Goal: Contribute content: Add original content to the website for others to see

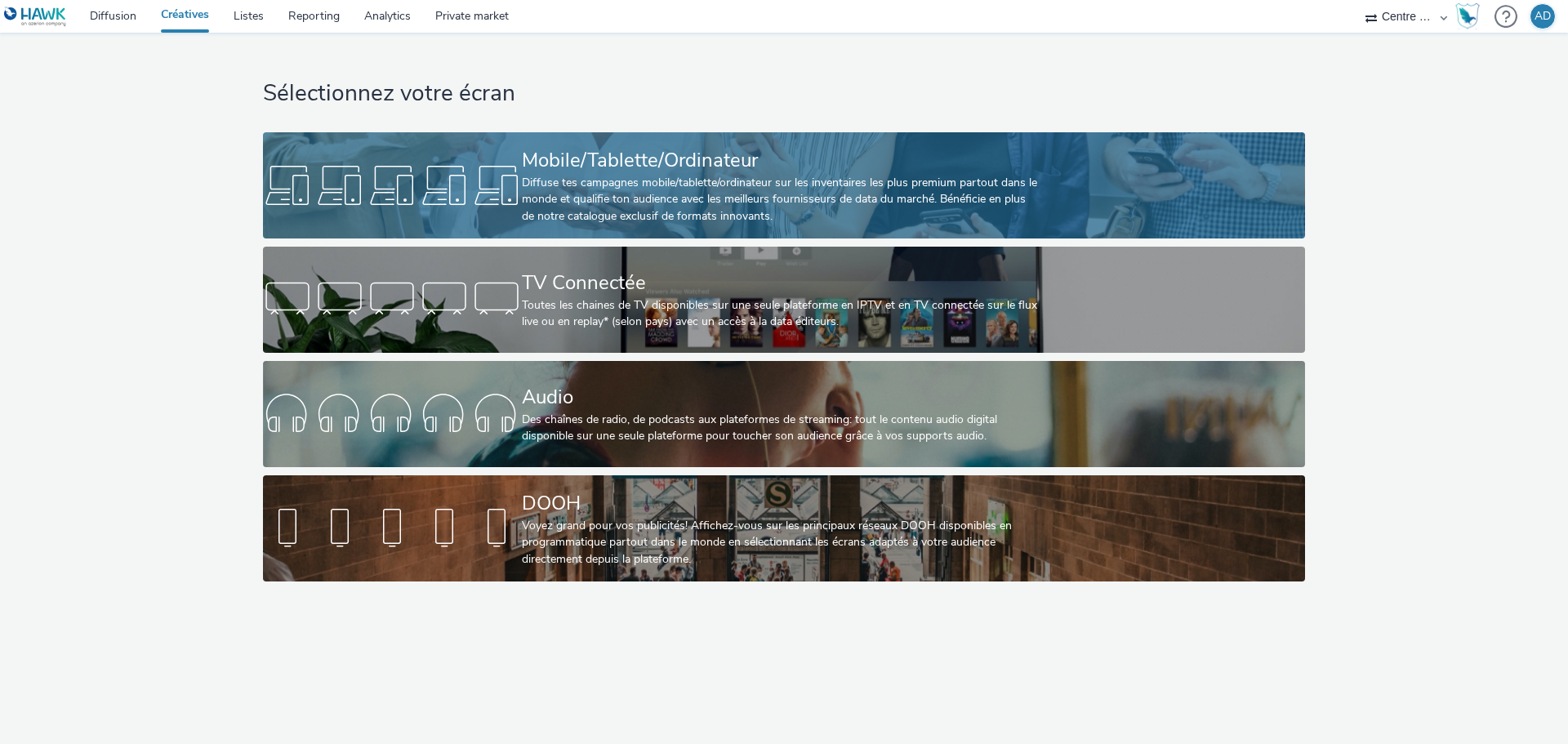
click at [699, 177] on div "Diffuse tes campagnes mobile/tablette/ordinateur sur les inventaires les plus p…" at bounding box center [780, 199] width 518 height 49
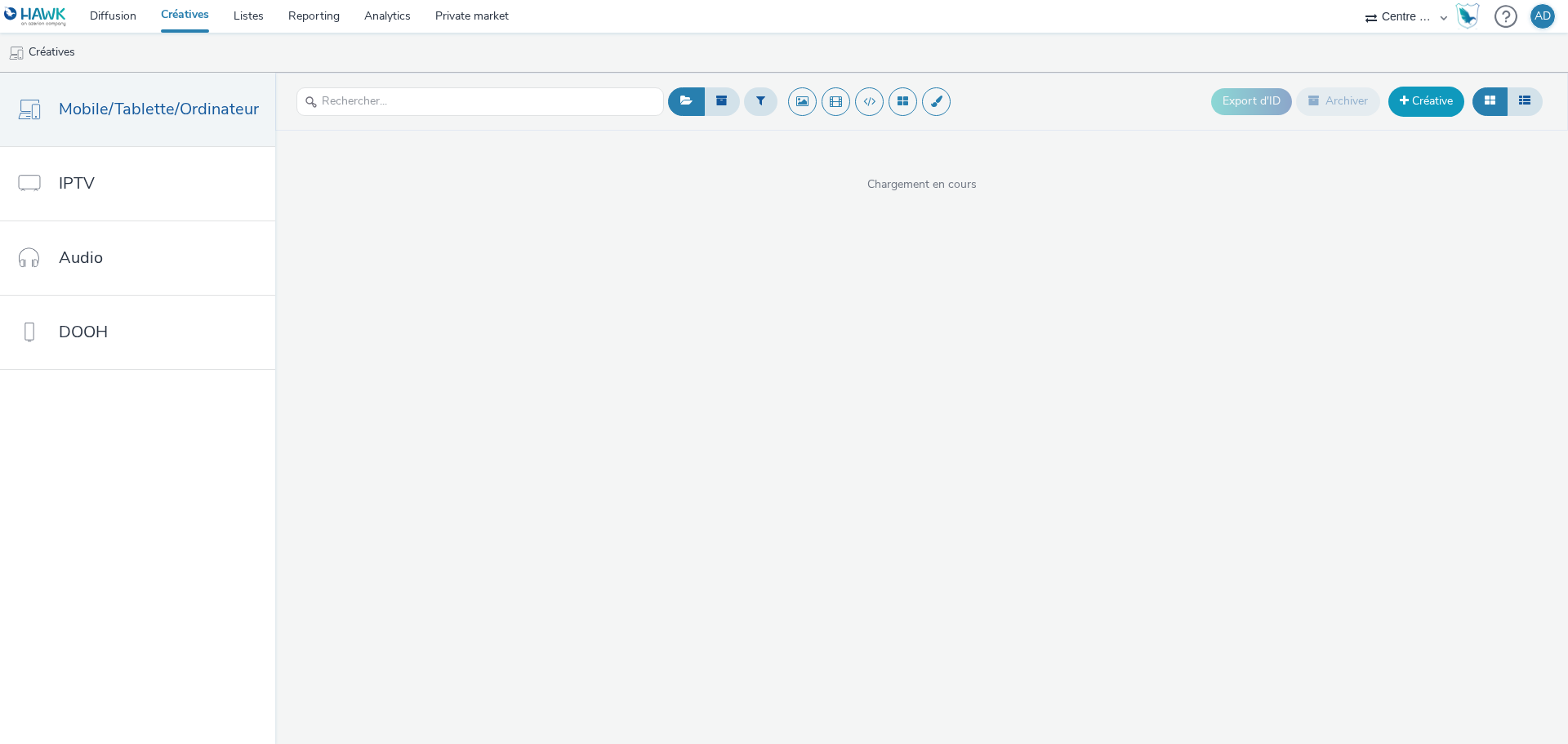
click at [1416, 94] on link "Créative" at bounding box center [1426, 101] width 76 height 30
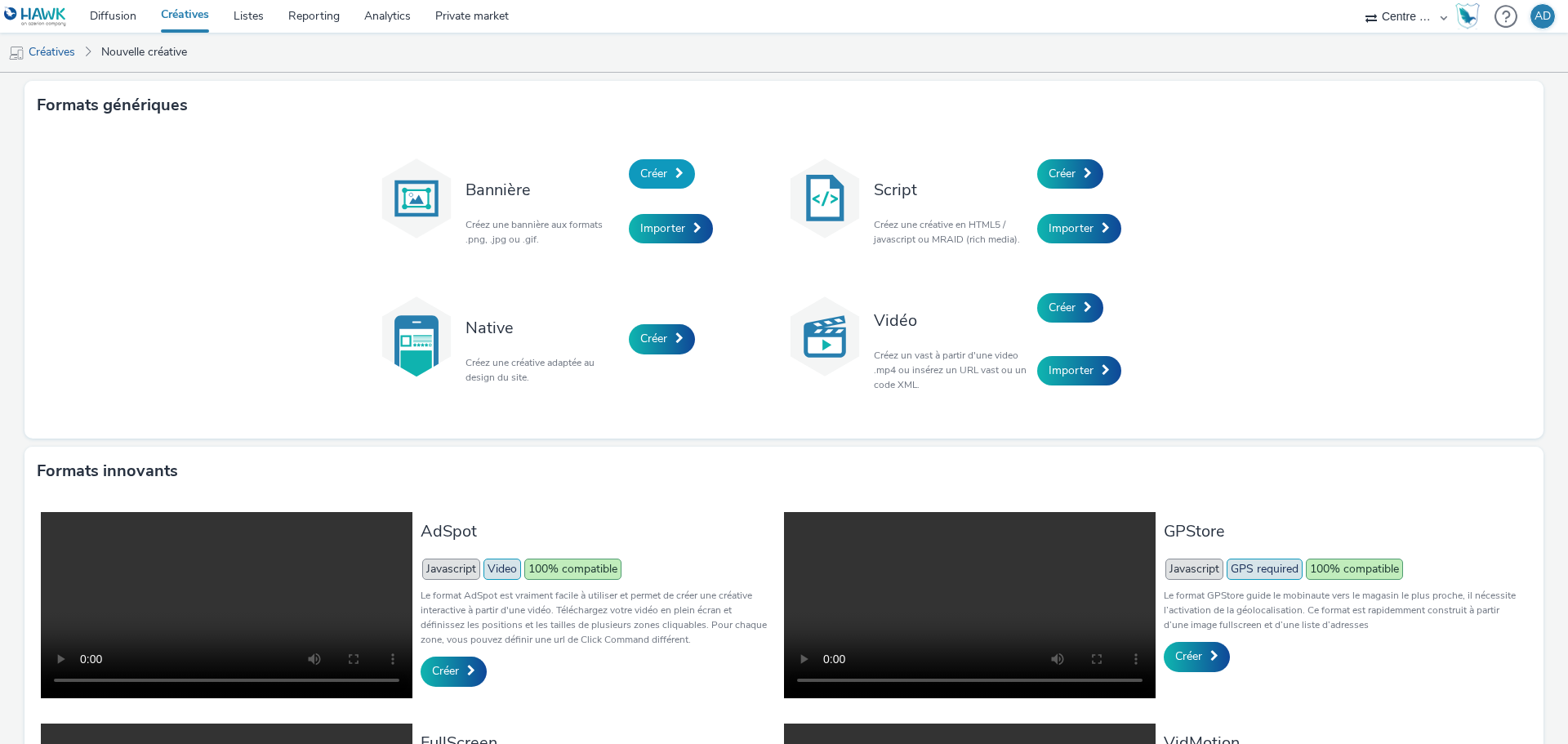
click at [679, 177] on link "Créer" at bounding box center [662, 174] width 67 height 30
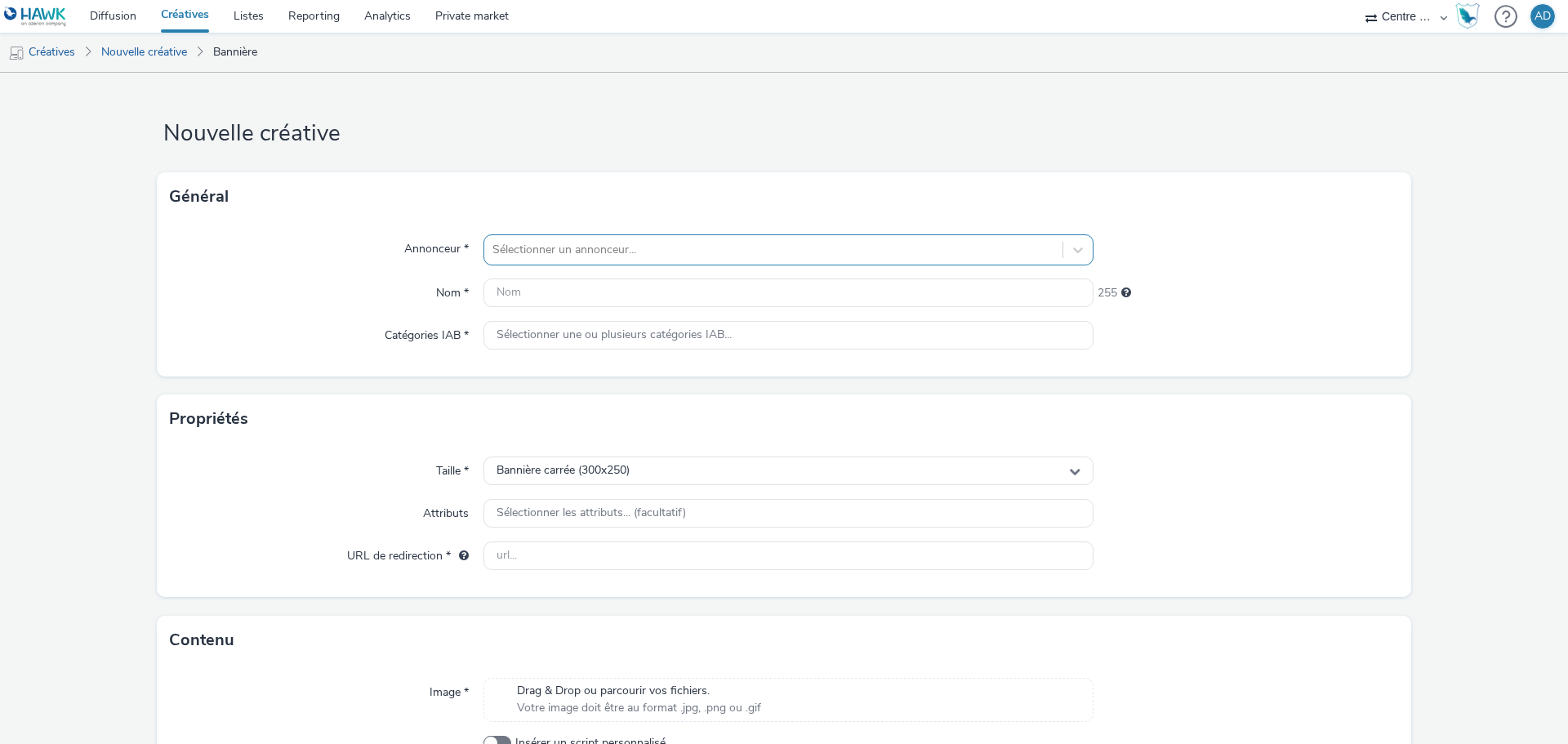
click at [588, 247] on div at bounding box center [773, 250] width 562 height 20
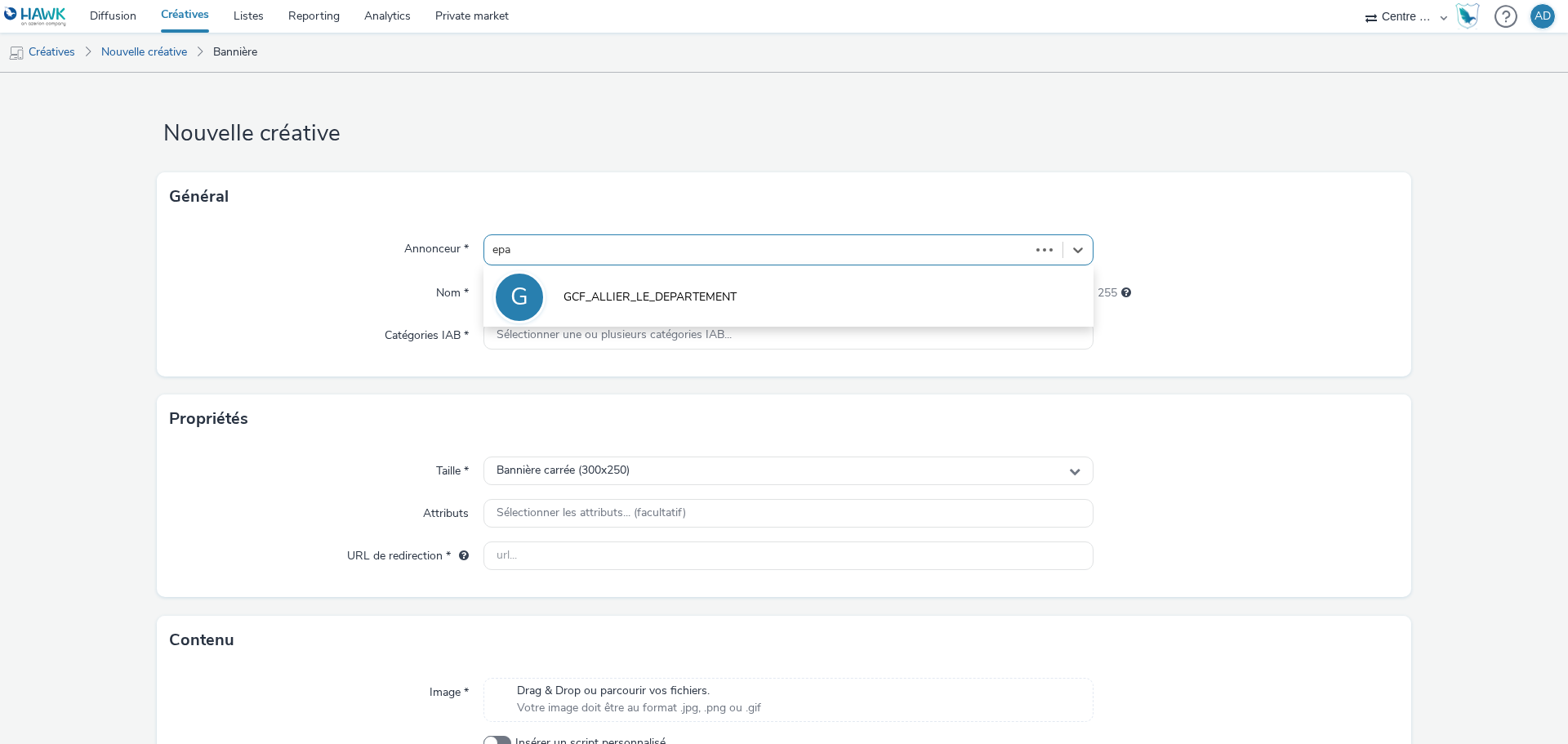
type input "epar"
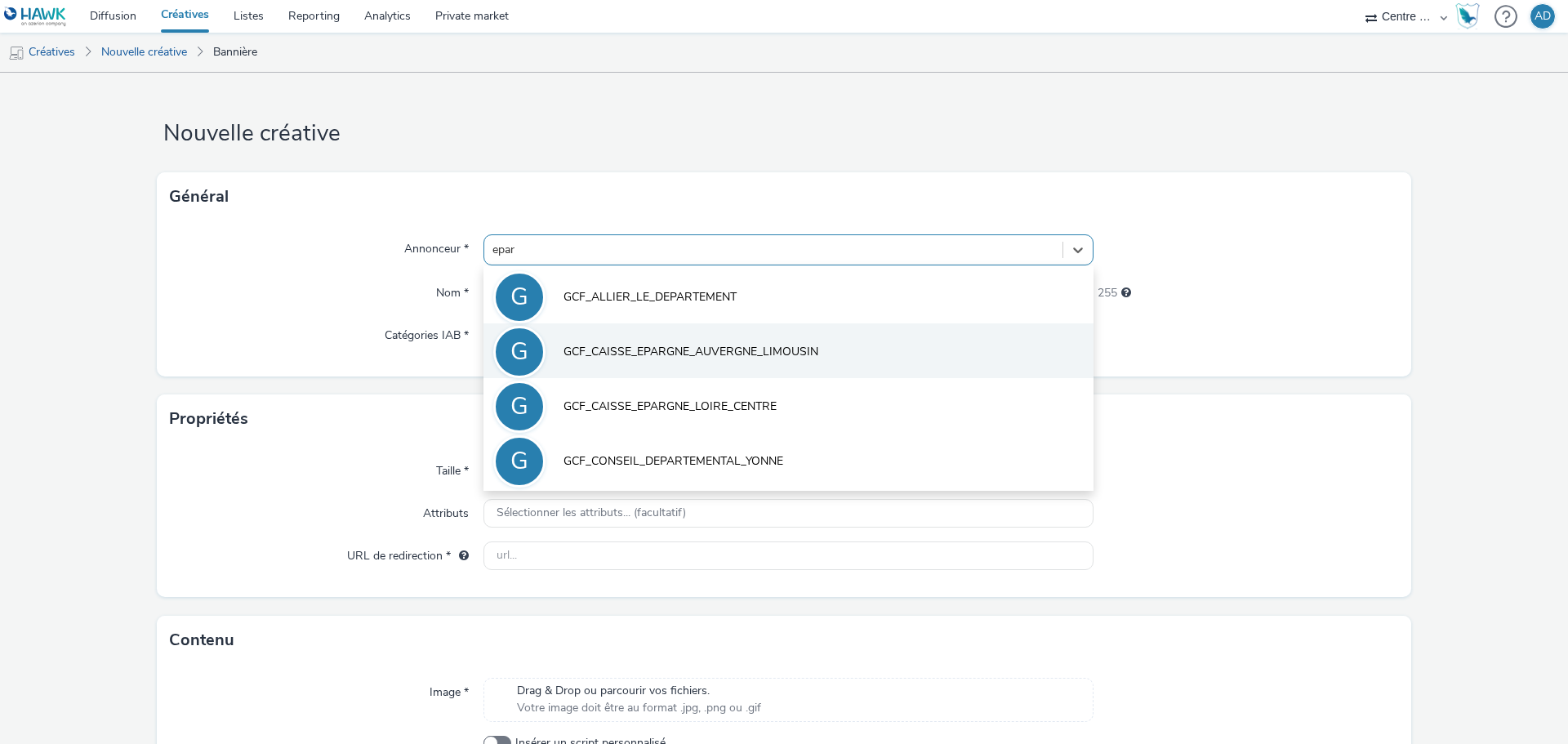
click at [708, 333] on li "G GCF_CAISSE_EPARGNE_AUVERGNE_LIMOUSIN" at bounding box center [788, 351] width 610 height 55
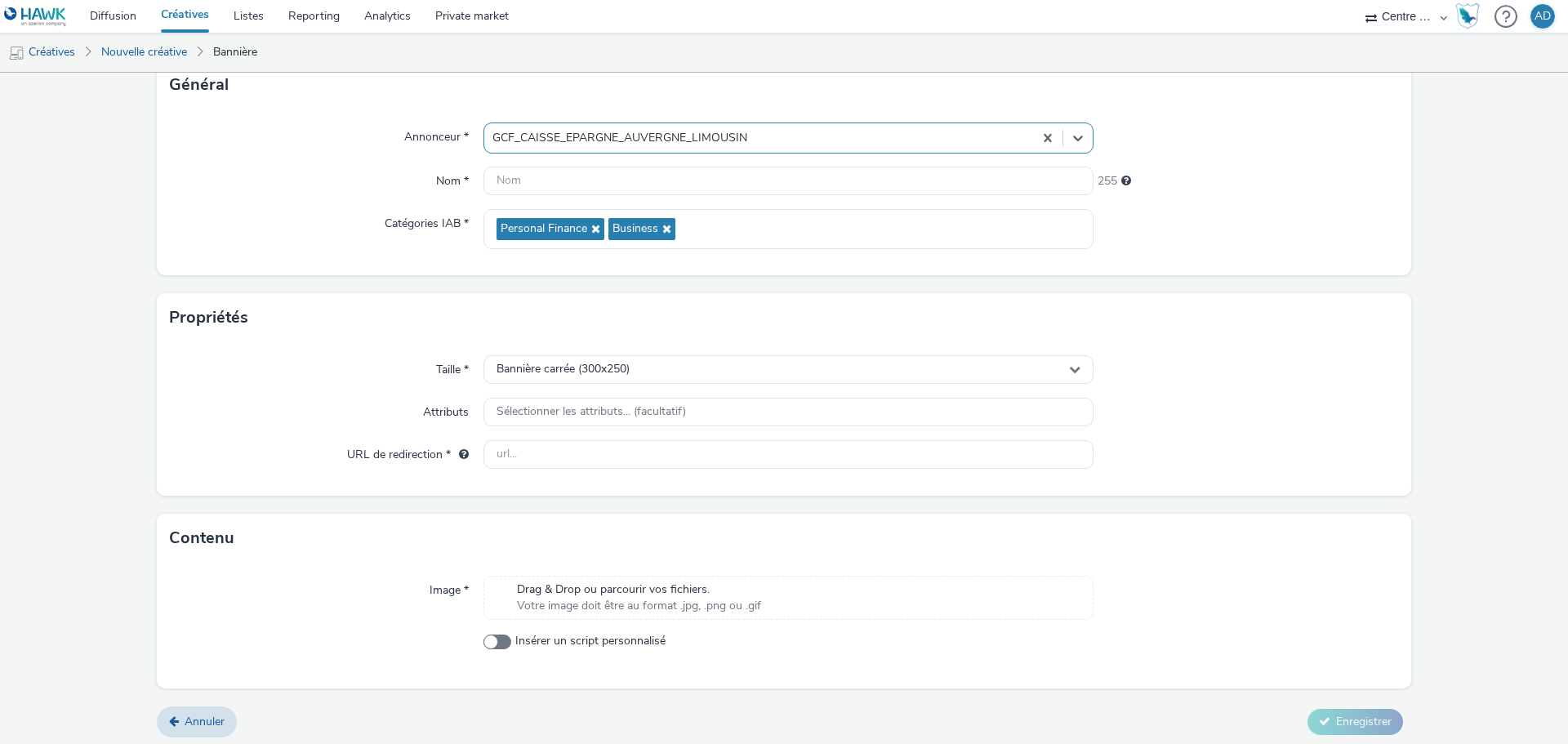
scroll to position [118, 0]
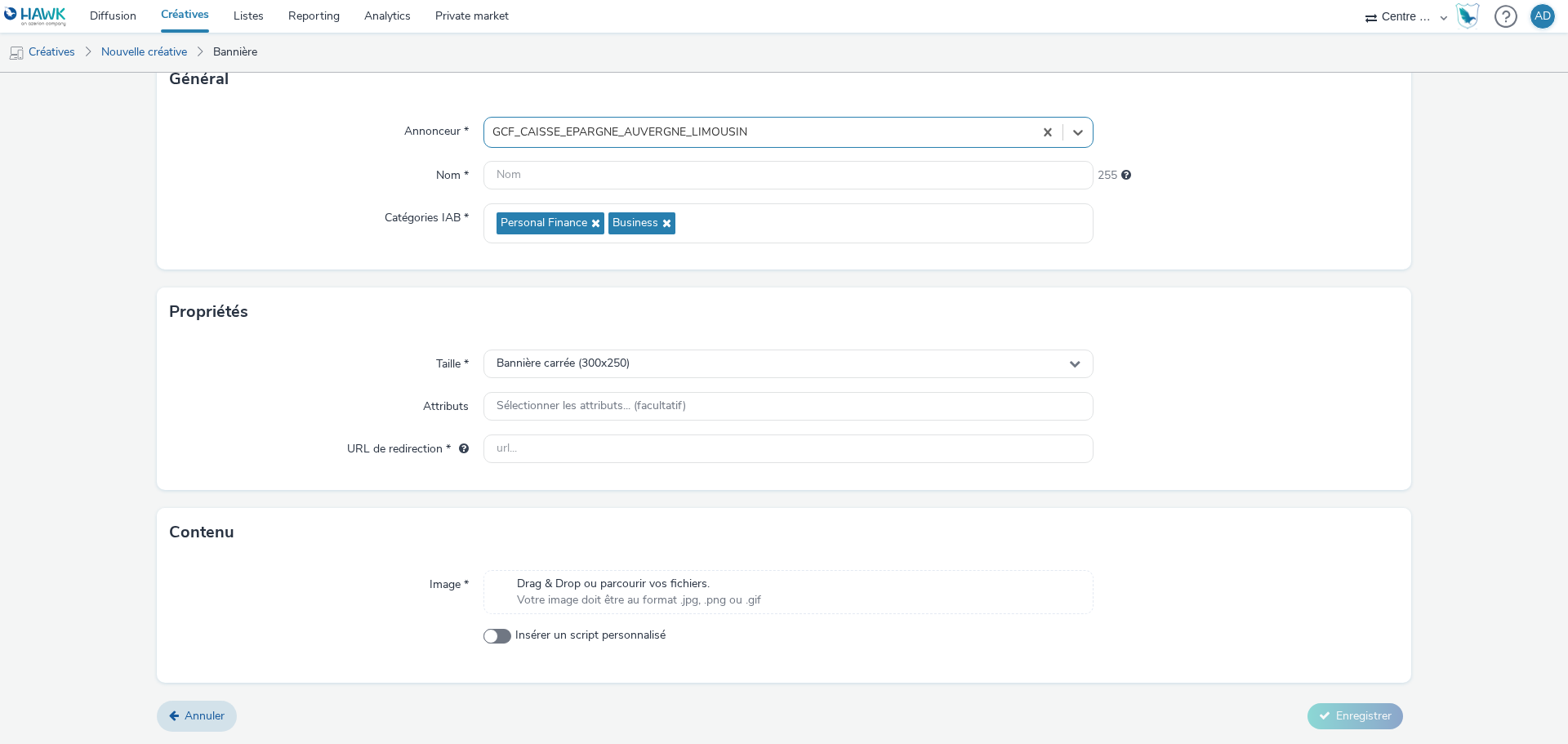
click at [614, 593] on span "Votre image doit être au format .jpg, .png ou .gif" at bounding box center [639, 601] width 245 height 16
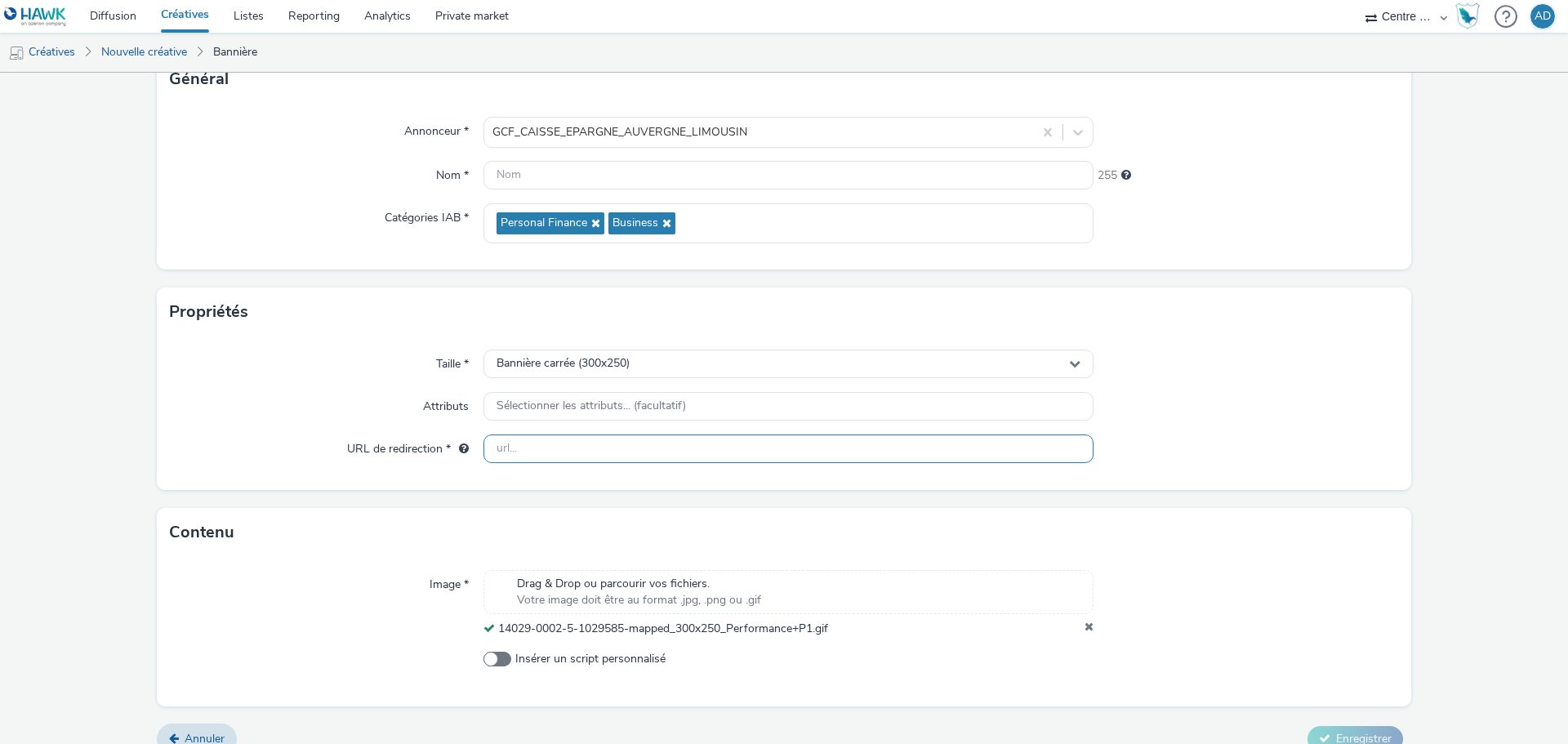
click at [608, 453] on input "text" at bounding box center [788, 449] width 610 height 29
paste input "[URL][DOMAIN_NAME]"
type input "[URL][DOMAIN_NAME]"
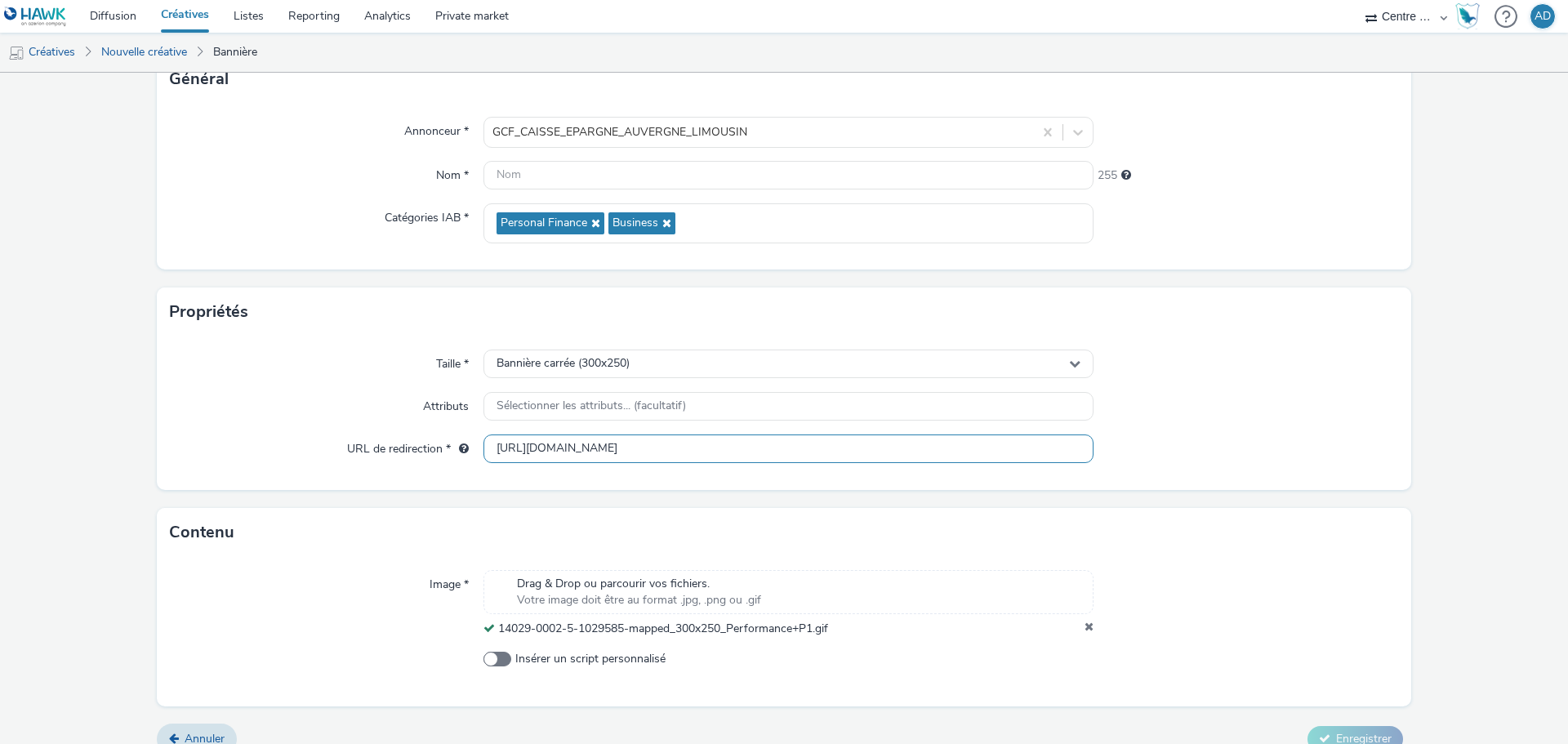
click at [1047, 451] on input "[URL][DOMAIN_NAME]" at bounding box center [788, 449] width 610 height 29
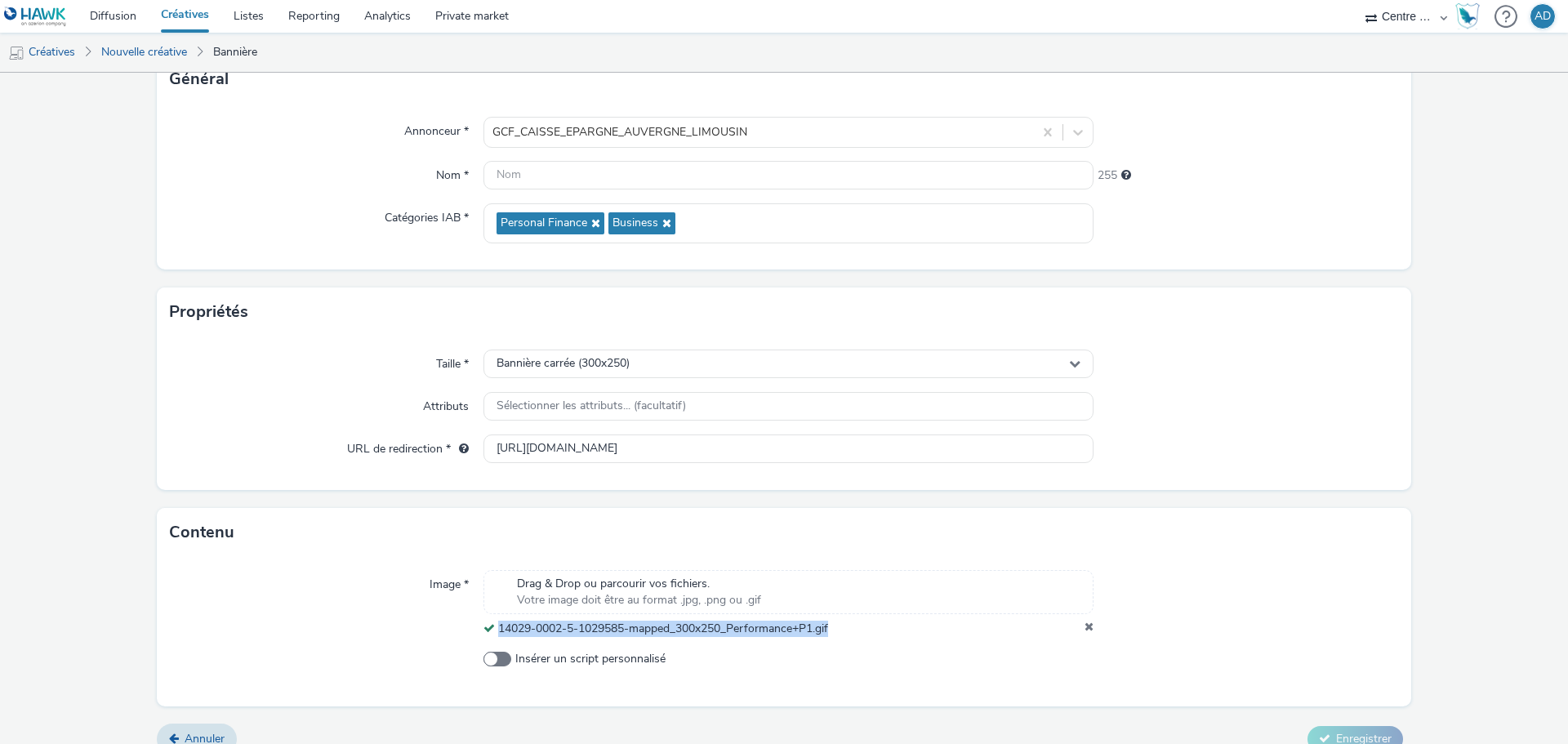
drag, startPoint x: 833, startPoint y: 629, endPoint x: 487, endPoint y: 625, distance: 346.0
click at [487, 625] on div "14029-0002-5-1029585-mapped_300x250_Performance+P1.gif" at bounding box center [788, 629] width 610 height 16
copy div "14029-0002-5-1029585-mapped_300x250_Performance+P1.gif"
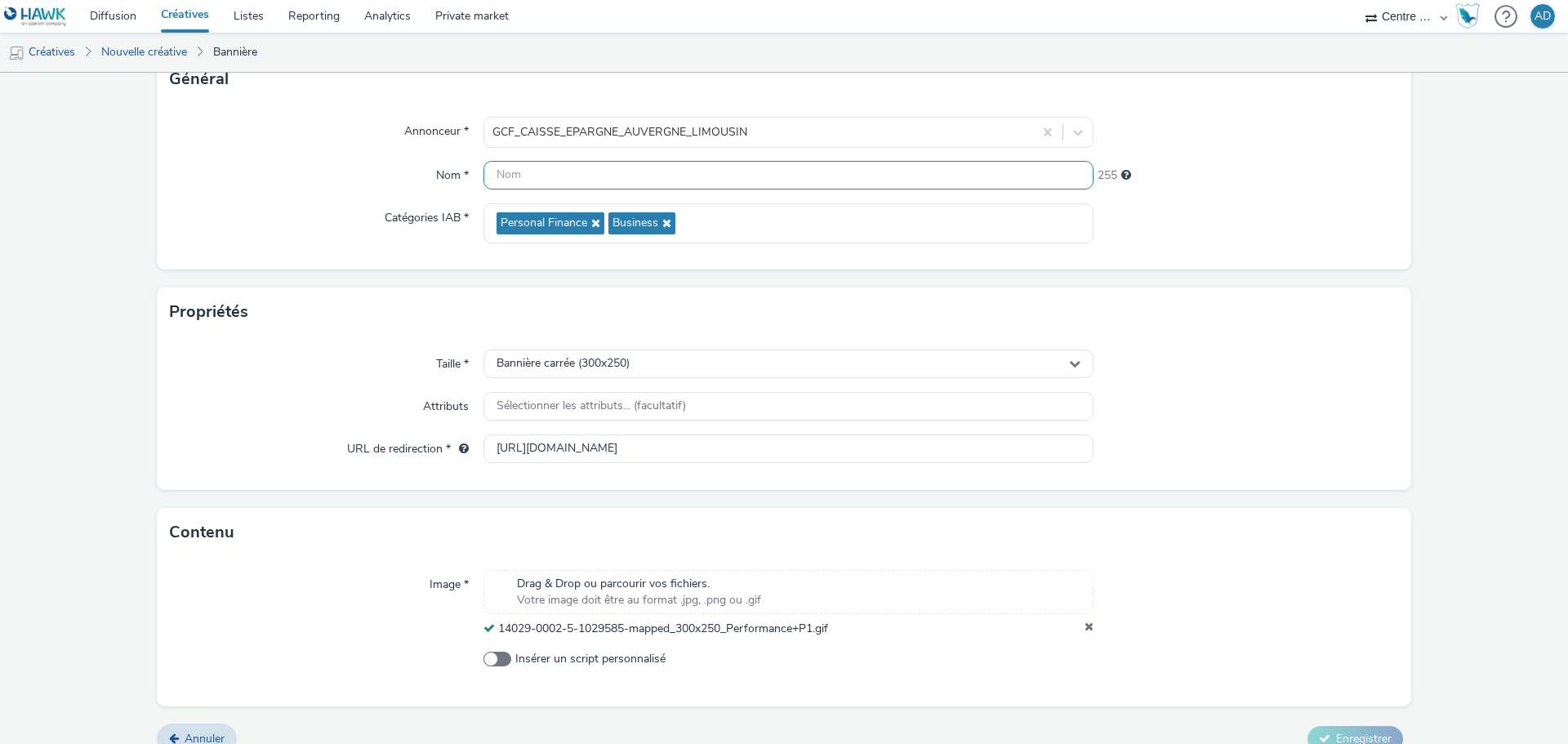
click at [645, 162] on input "text" at bounding box center [788, 175] width 610 height 29
paste input "14029-0002-5-1029585-mapped_300x250_Performance+P1.gif"
type input "PERF-14029-0002-5-1029585-mapped_300x250_Performance+P1.gif"
click at [1288, 386] on div "Taille * Bannière carrée (300x250) Attributs Sélectionner les attributs... (fac…" at bounding box center [783, 413] width 1254 height 154
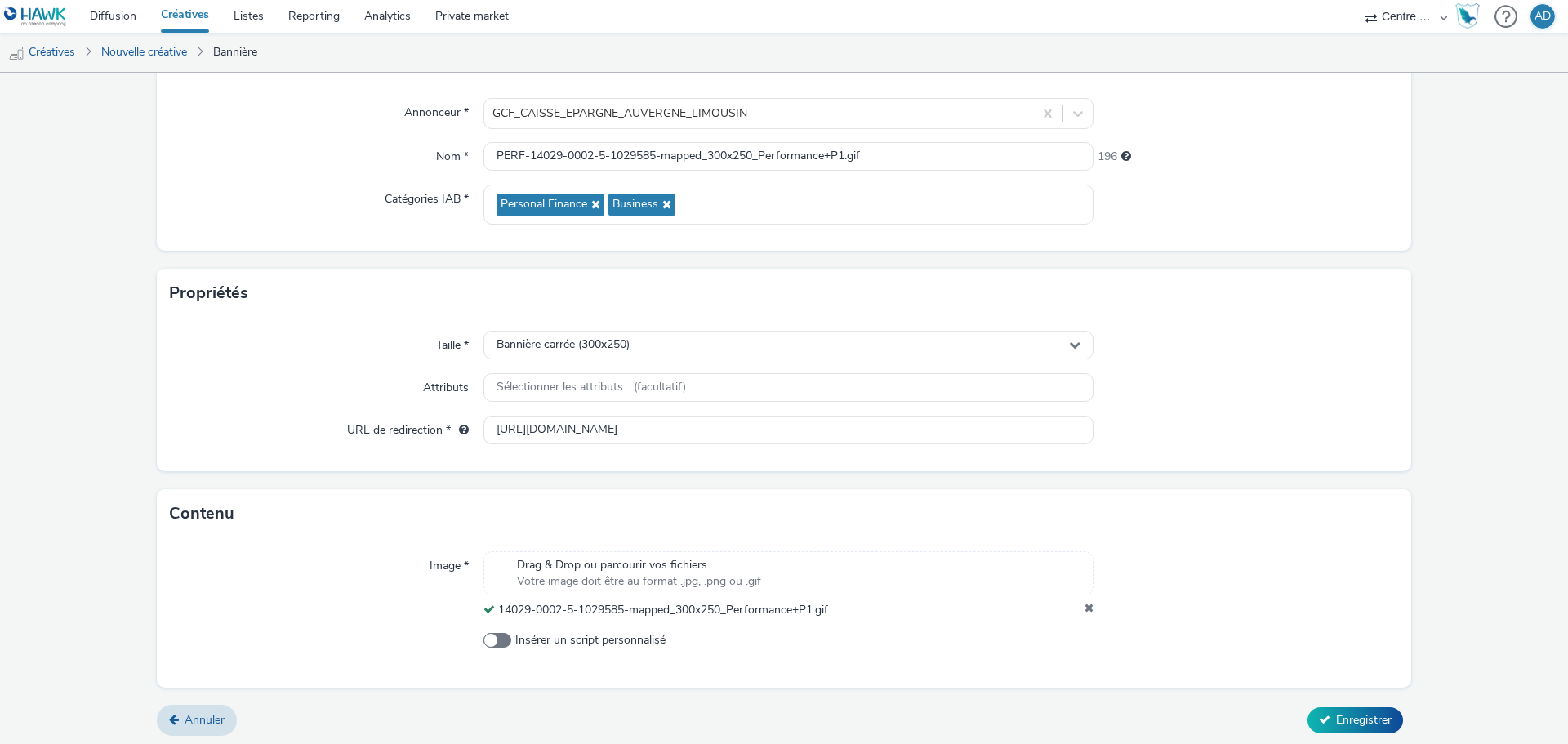
scroll to position [140, 0]
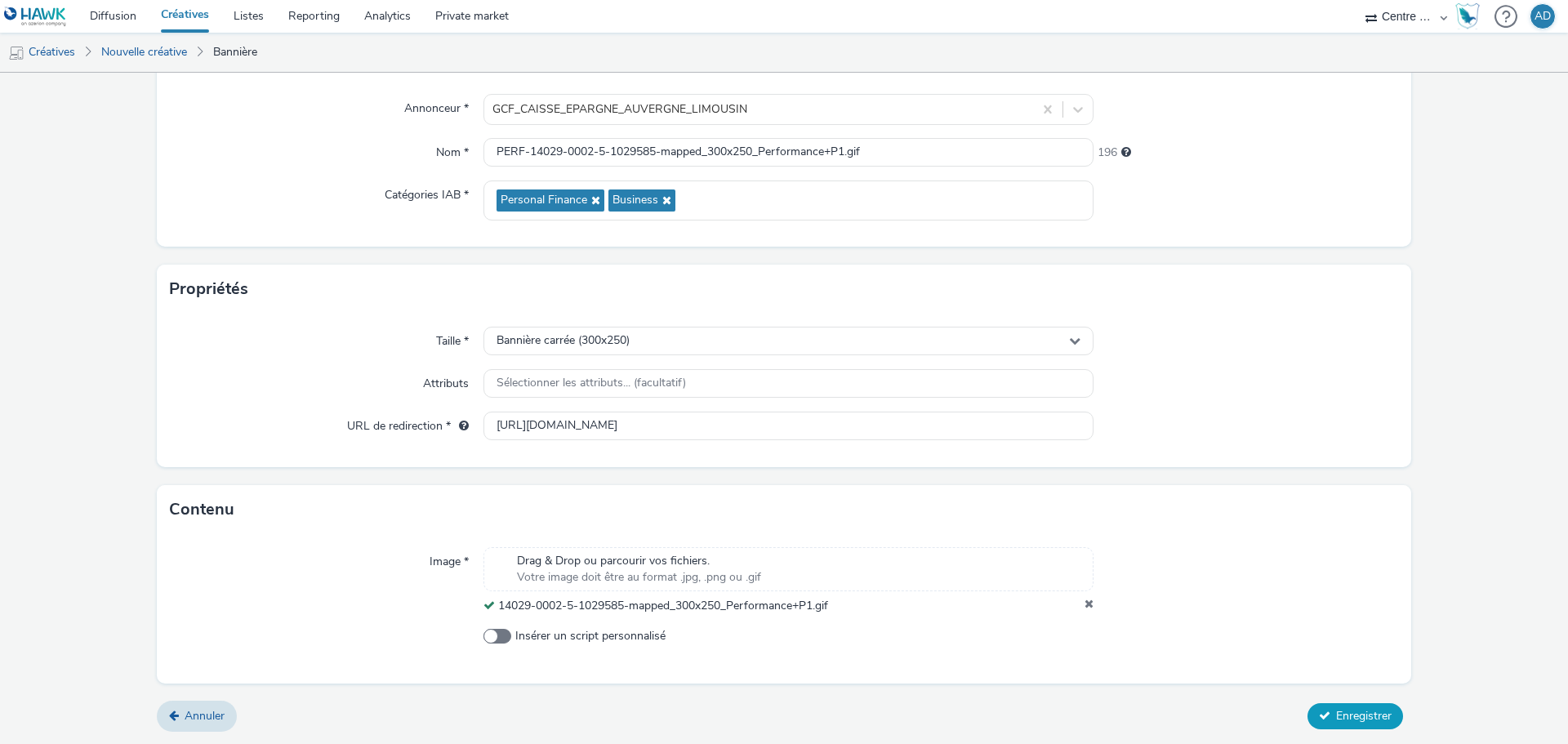
click at [1361, 714] on span "Enregistrer" at bounding box center [1364, 716] width 56 height 15
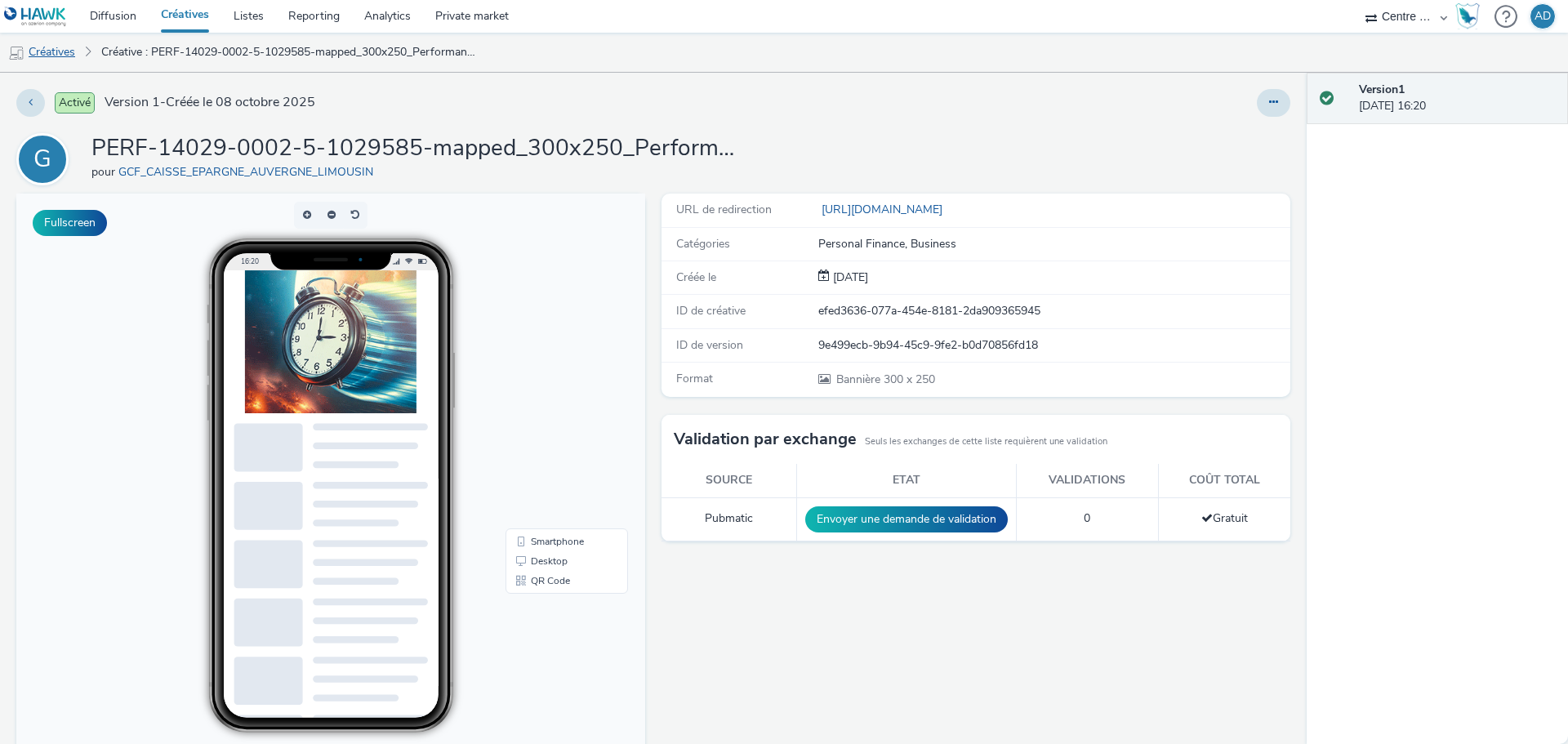
click at [64, 49] on link "Créatives" at bounding box center [41, 52] width 84 height 40
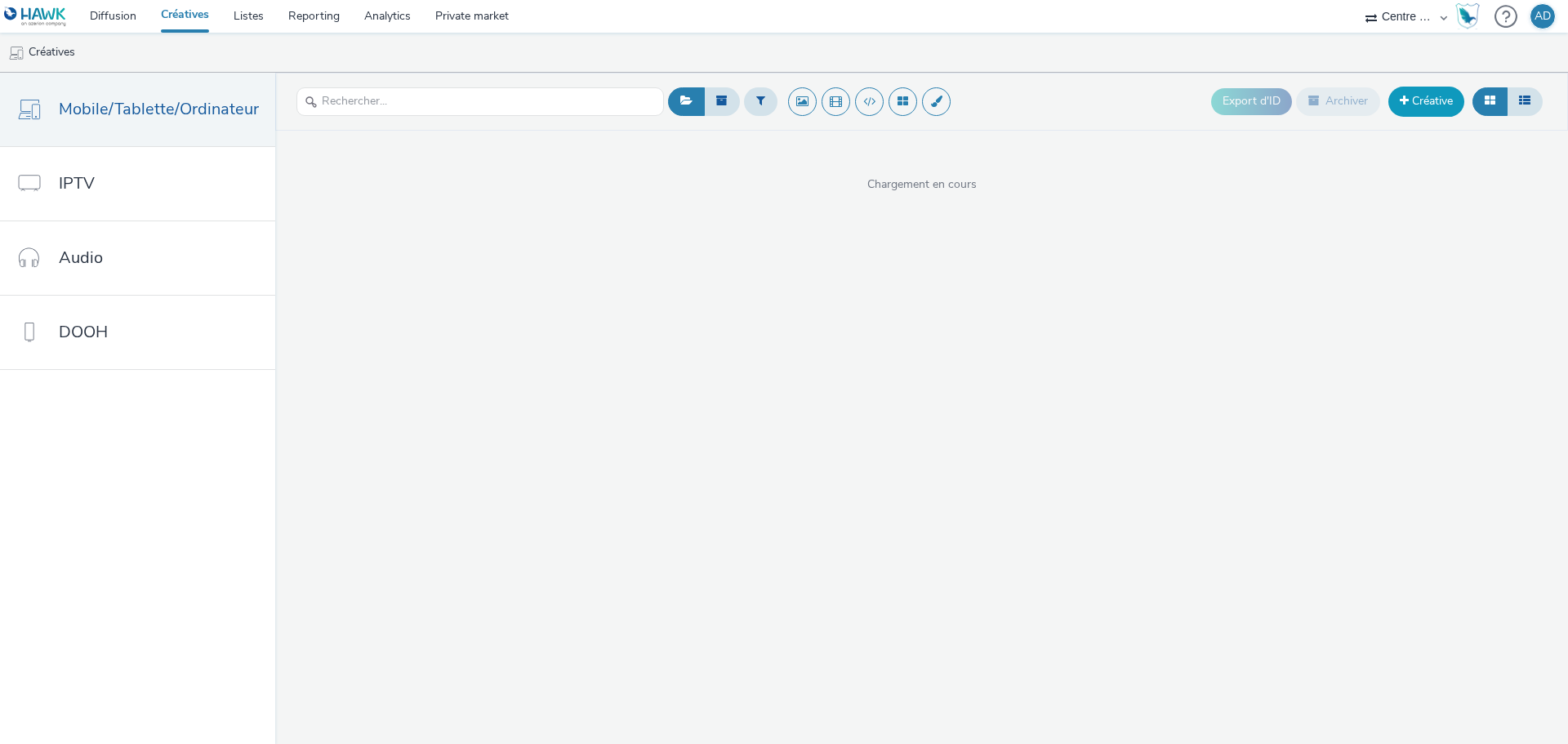
click at [1413, 113] on link "Créative" at bounding box center [1426, 101] width 76 height 30
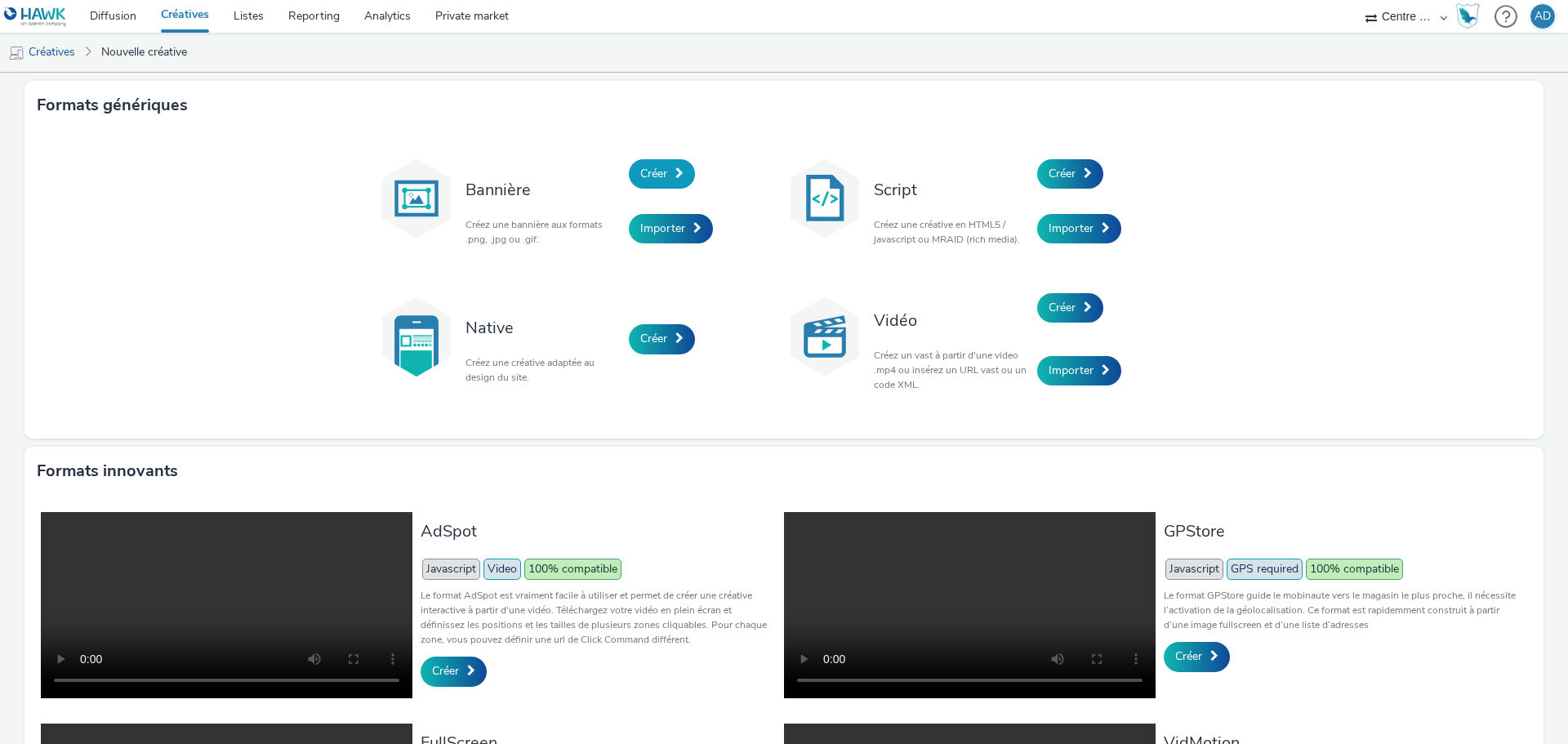
click at [646, 162] on link "Créer" at bounding box center [662, 174] width 67 height 30
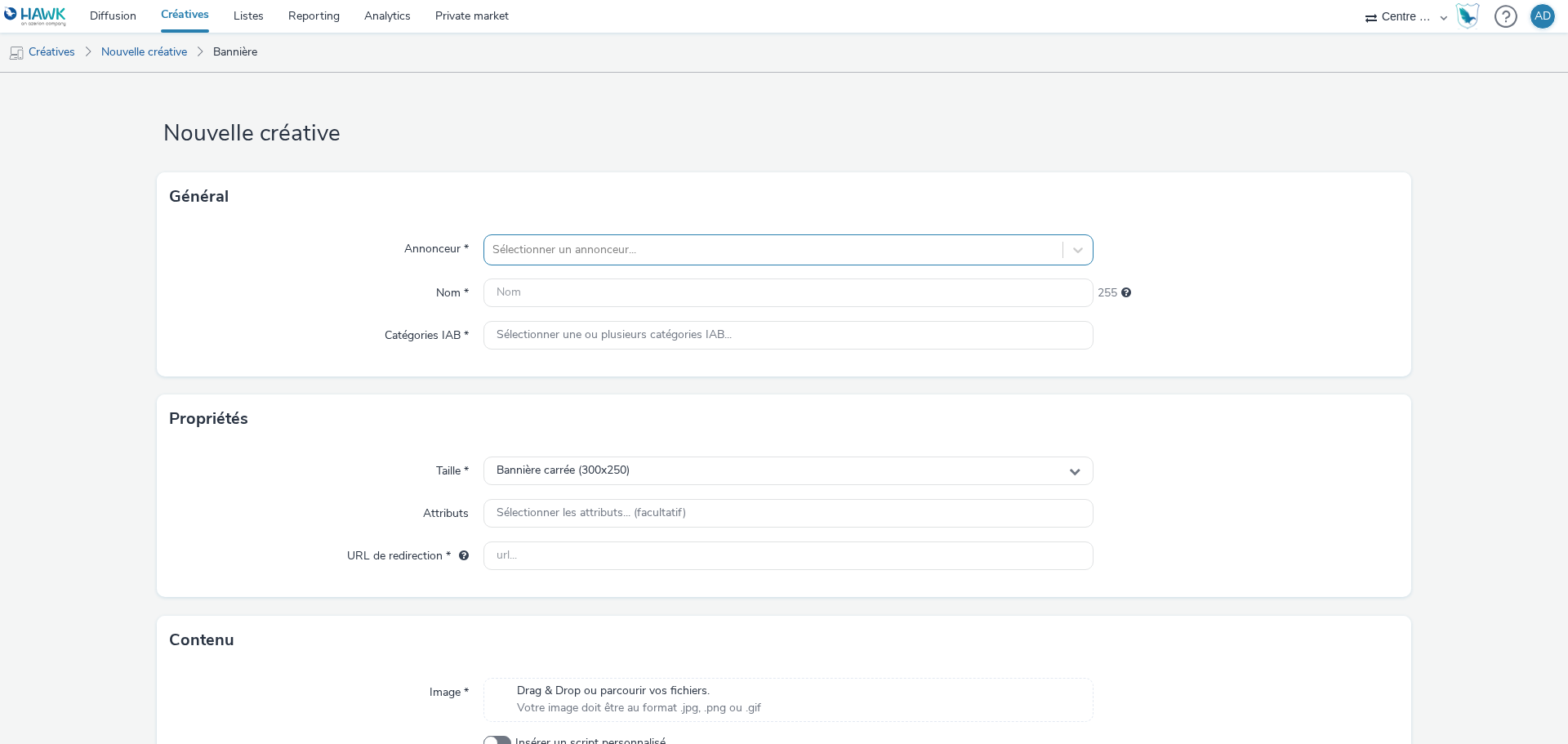
click at [568, 244] on div at bounding box center [773, 250] width 562 height 20
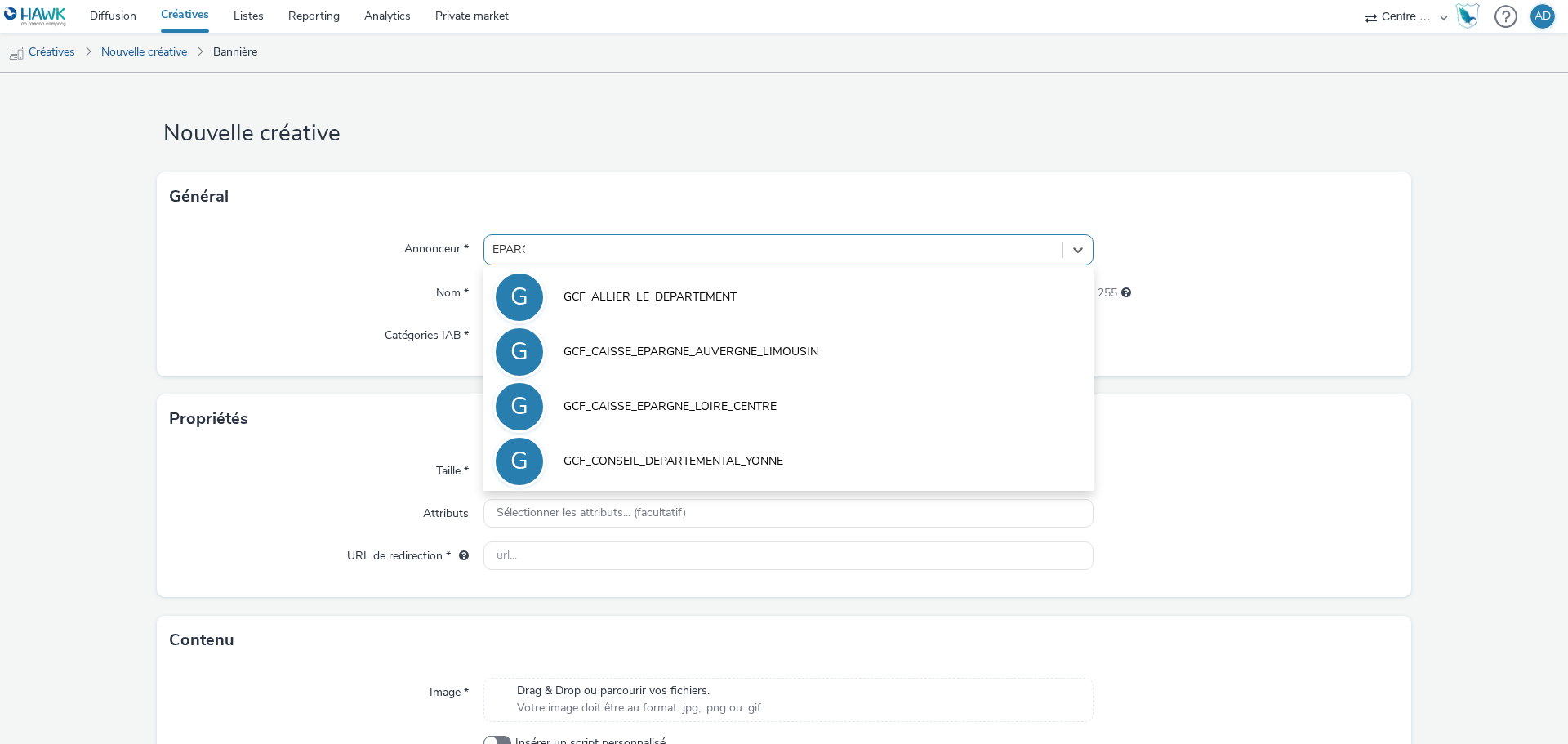
type input "EPARGN"
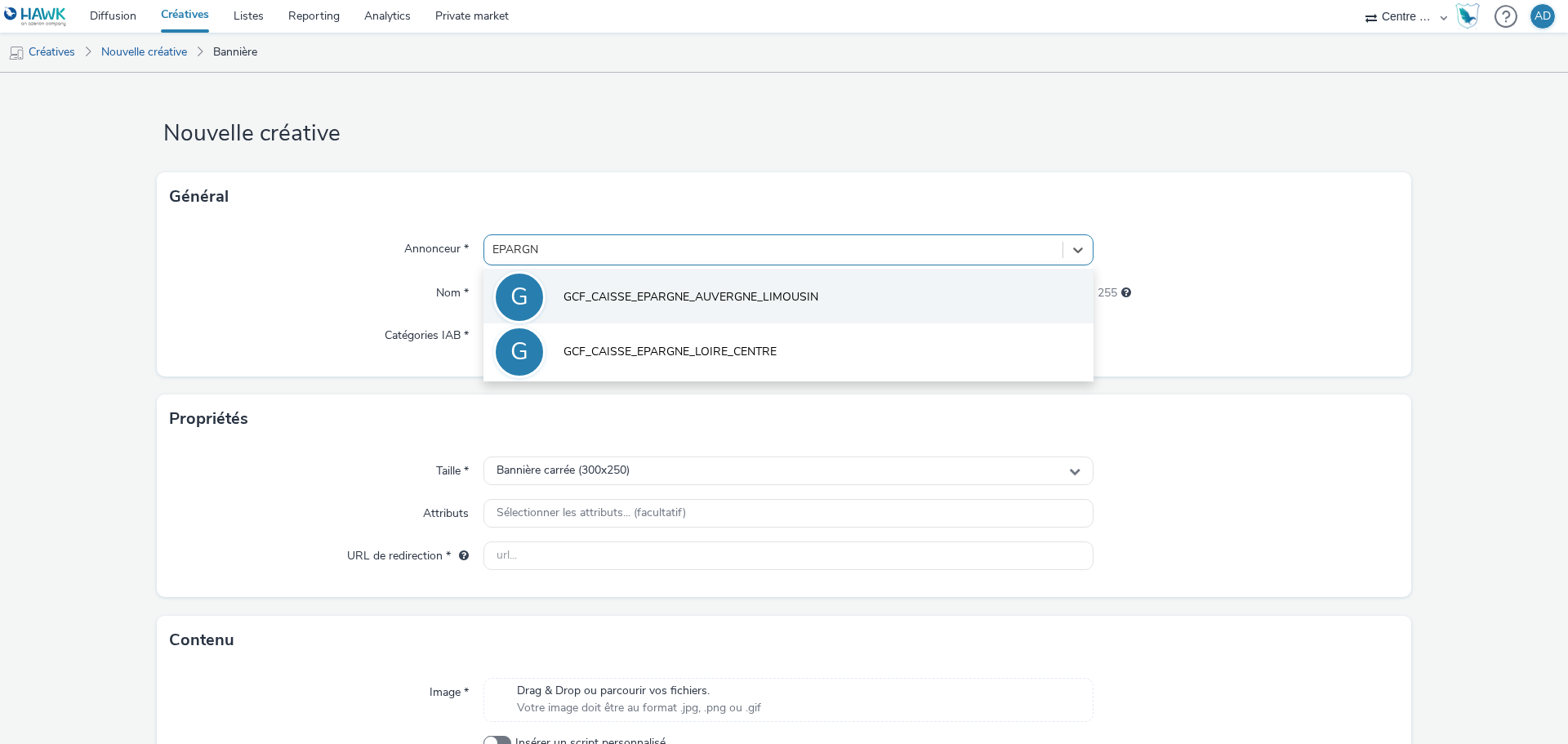
click at [650, 287] on li "G GCF_CAISSE_EPARGNE_AUVERGNE_LIMOUSIN" at bounding box center [788, 296] width 610 height 55
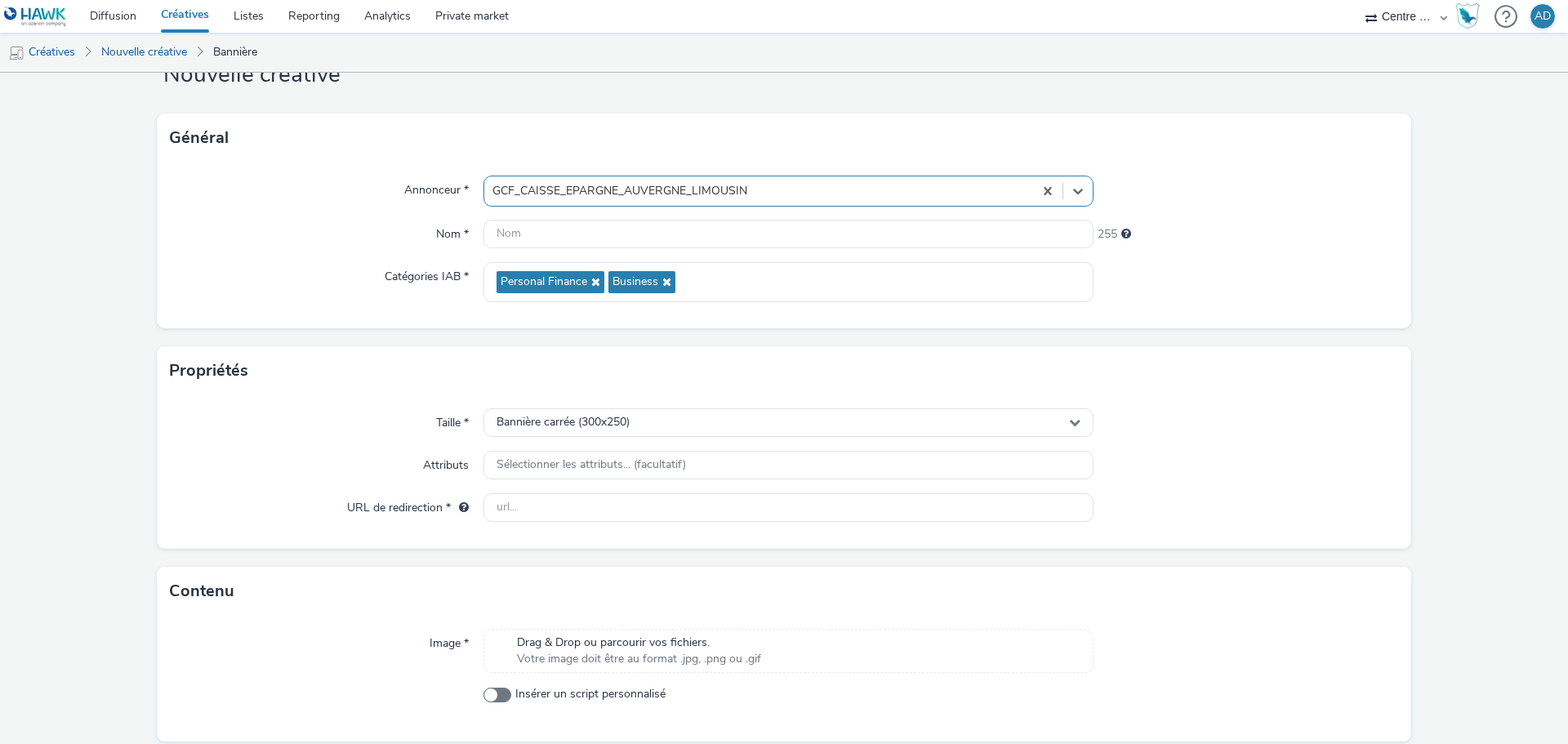
scroll to position [118, 0]
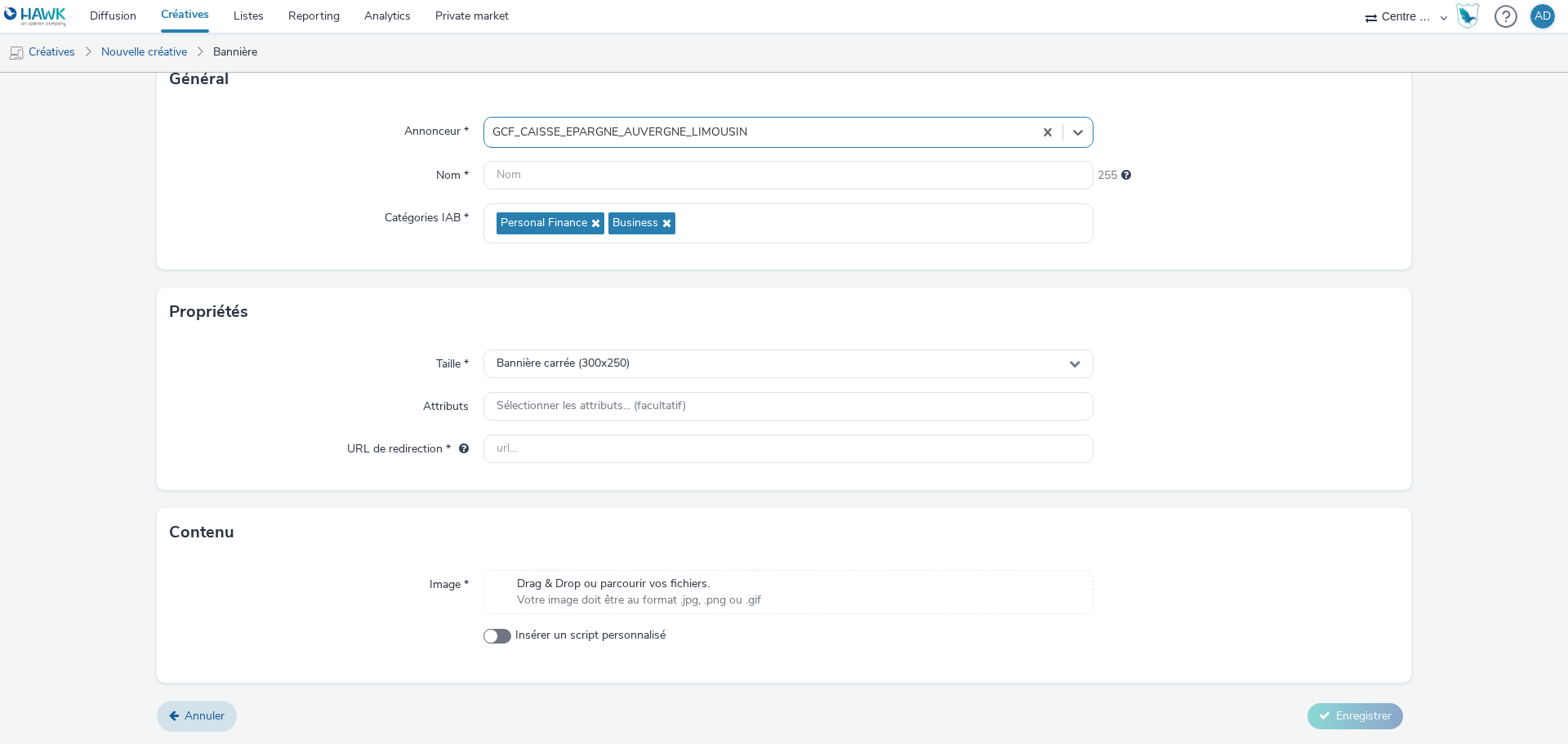
click at [668, 565] on div "Image * Drag & Drop ou parcourir vos fichiers. Votre image doit être au format …" at bounding box center [783, 620] width 1254 height 126
click at [661, 584] on span "Drag & Drop ou parcourir vos fichiers." at bounding box center [639, 584] width 245 height 16
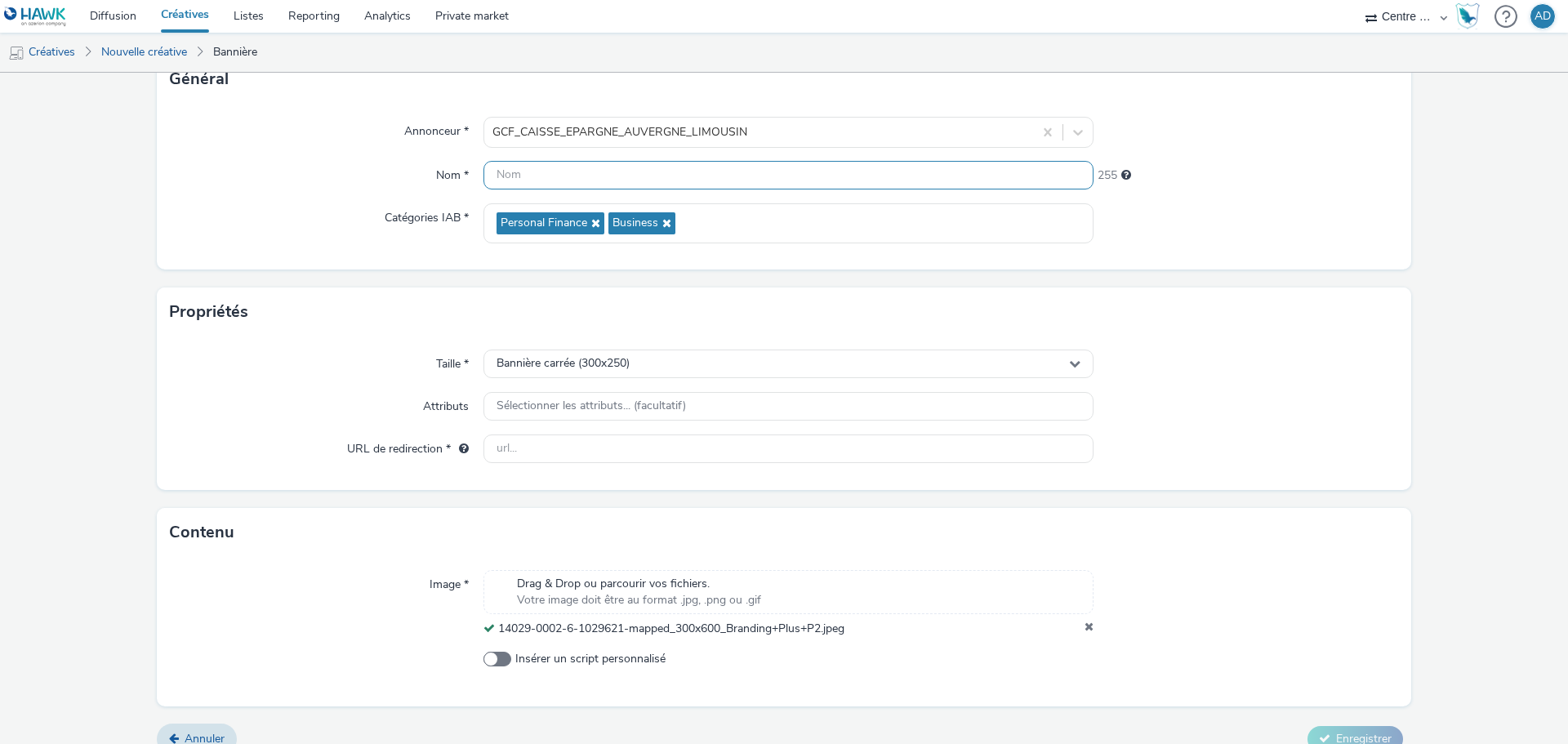
click at [633, 175] on input "text" at bounding box center [788, 175] width 610 height 29
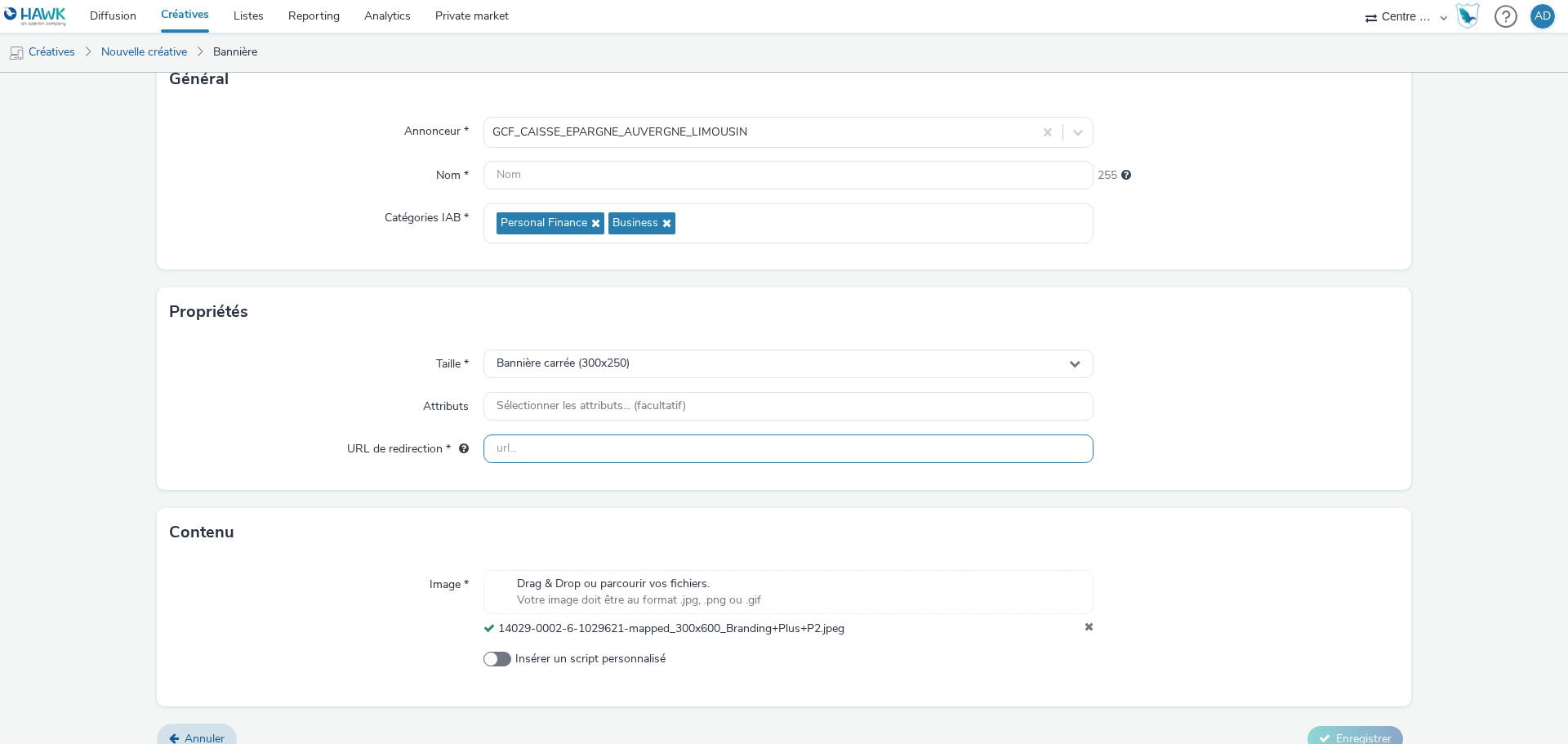
drag, startPoint x: 638, startPoint y: 456, endPoint x: 715, endPoint y: 444, distance: 77.9
click at [638, 456] on input "text" at bounding box center [788, 449] width 610 height 29
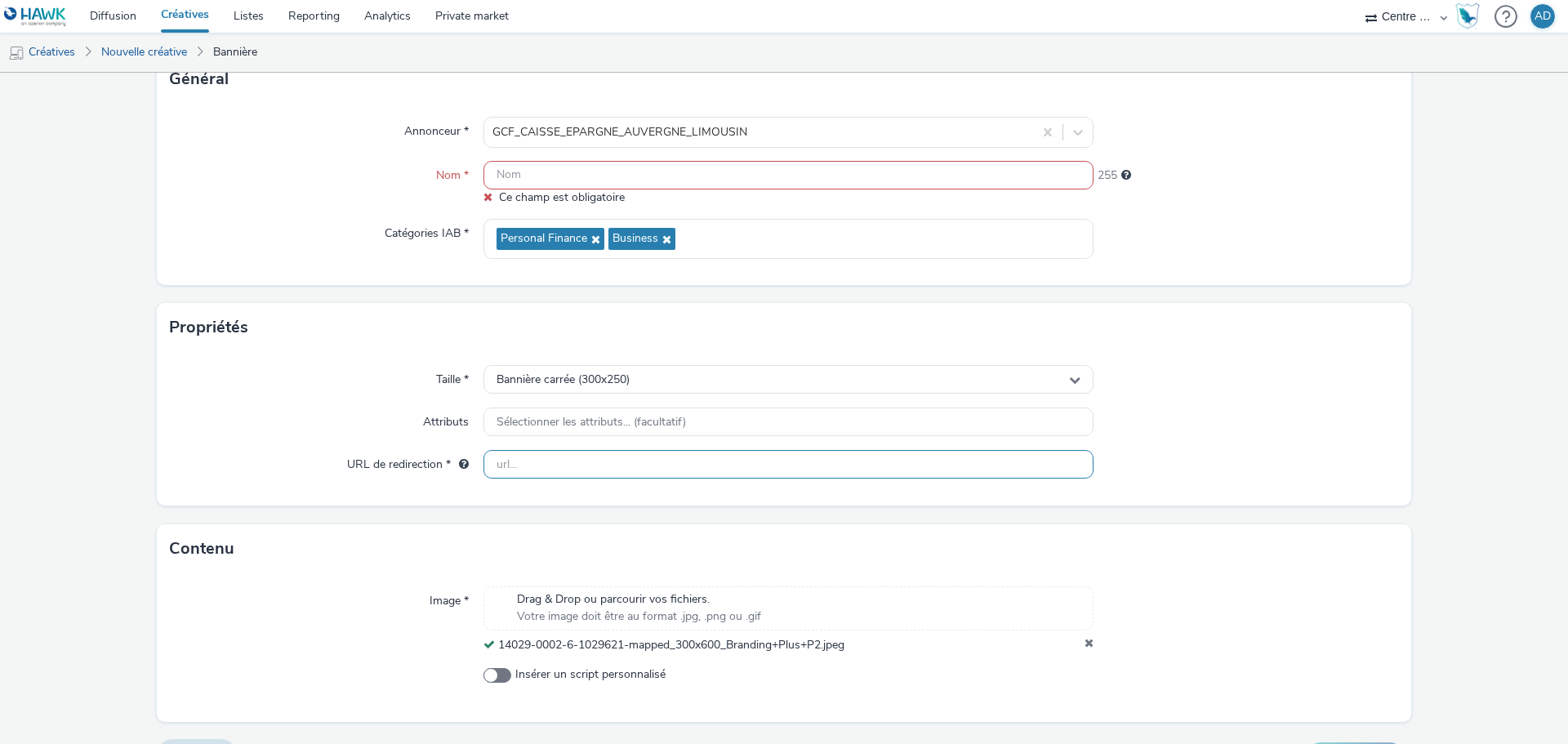
paste input "[URL][DOMAIN_NAME]"
type input "[URL][DOMAIN_NAME]"
click at [1283, 493] on div "Taille * Bannière carrée (300x250) Attributs Sélectionner les attributs... (fac…" at bounding box center [783, 428] width 1254 height 154
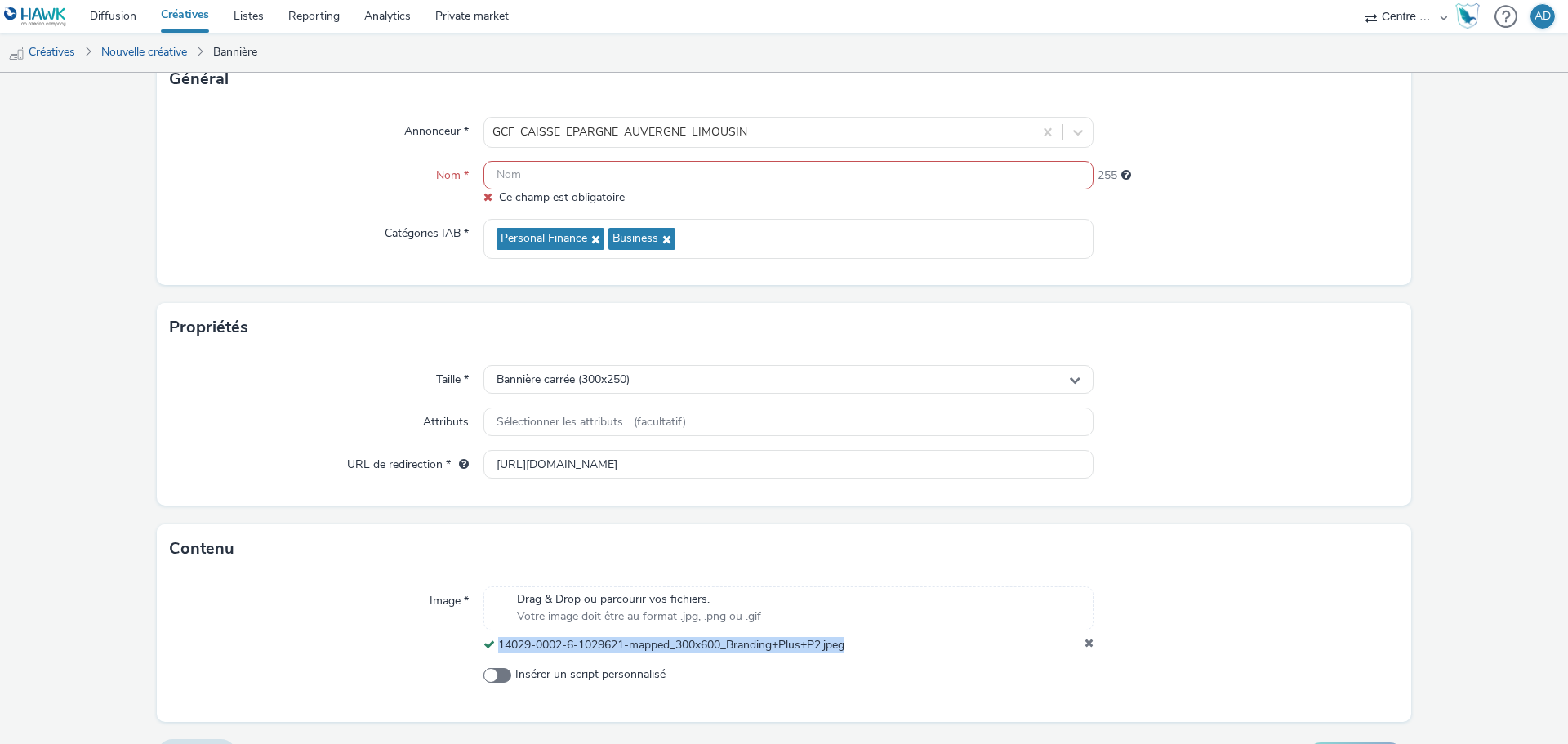
drag, startPoint x: 854, startPoint y: 646, endPoint x: 495, endPoint y: 646, distance: 359.0
click at [495, 646] on div "14029-0002-6-1029621-mapped_300x600_Branding+Plus+P2.jpeg" at bounding box center [788, 645] width 610 height 16
copy span "14029-0002-6-1029621-mapped_300x600_Branding+Plus+P2.jpeg"
click at [581, 175] on input "text" at bounding box center [788, 175] width 610 height 29
paste input "14029-0002-6-1029621-mapped_300x600_Branding+Plus+P2.jpeg"
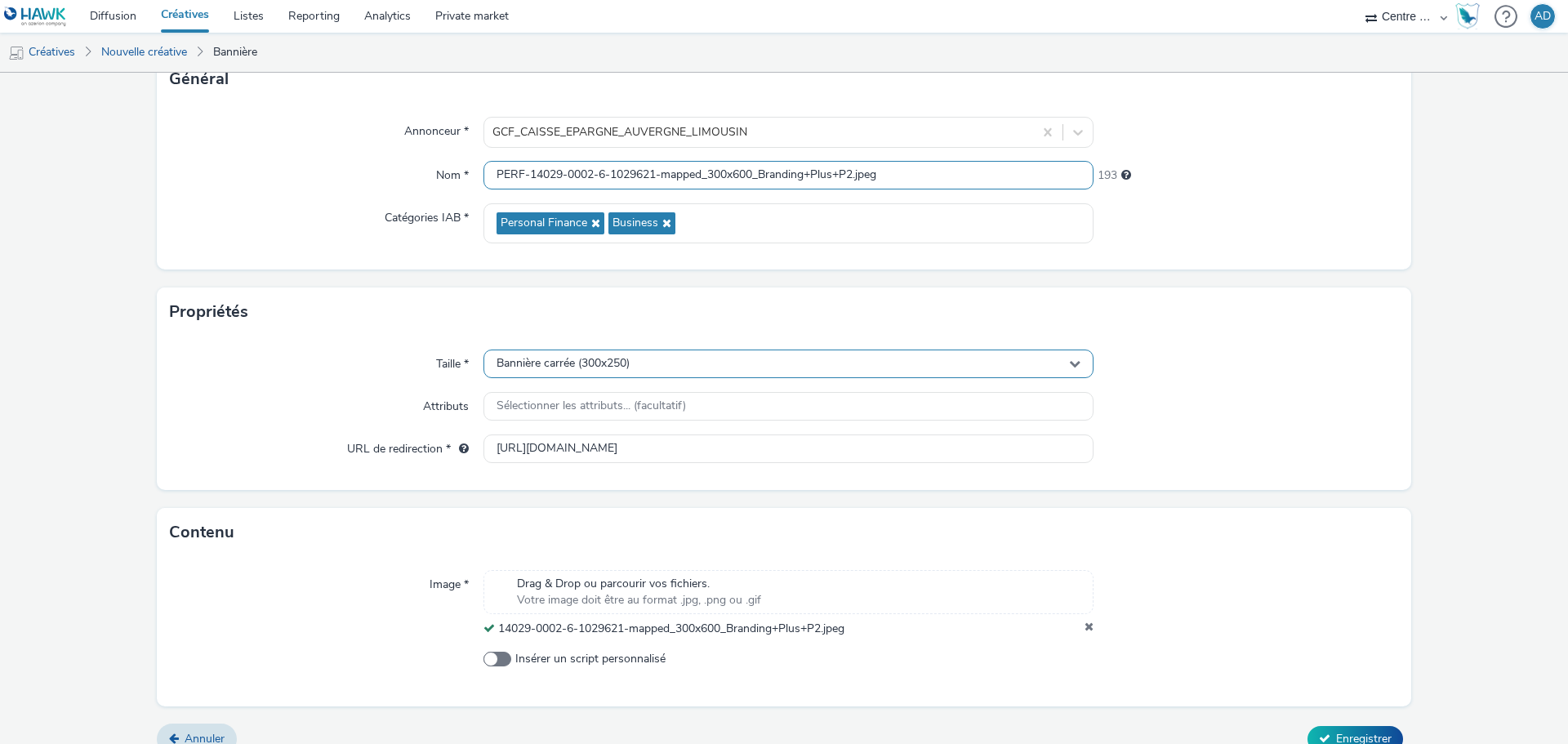
type input "PERF-14029-0002-6-1029621-mapped_300x600_Branding+Plus+P2.jpeg"
click at [851, 365] on div "Bannière carrée (300x250)" at bounding box center [788, 364] width 610 height 29
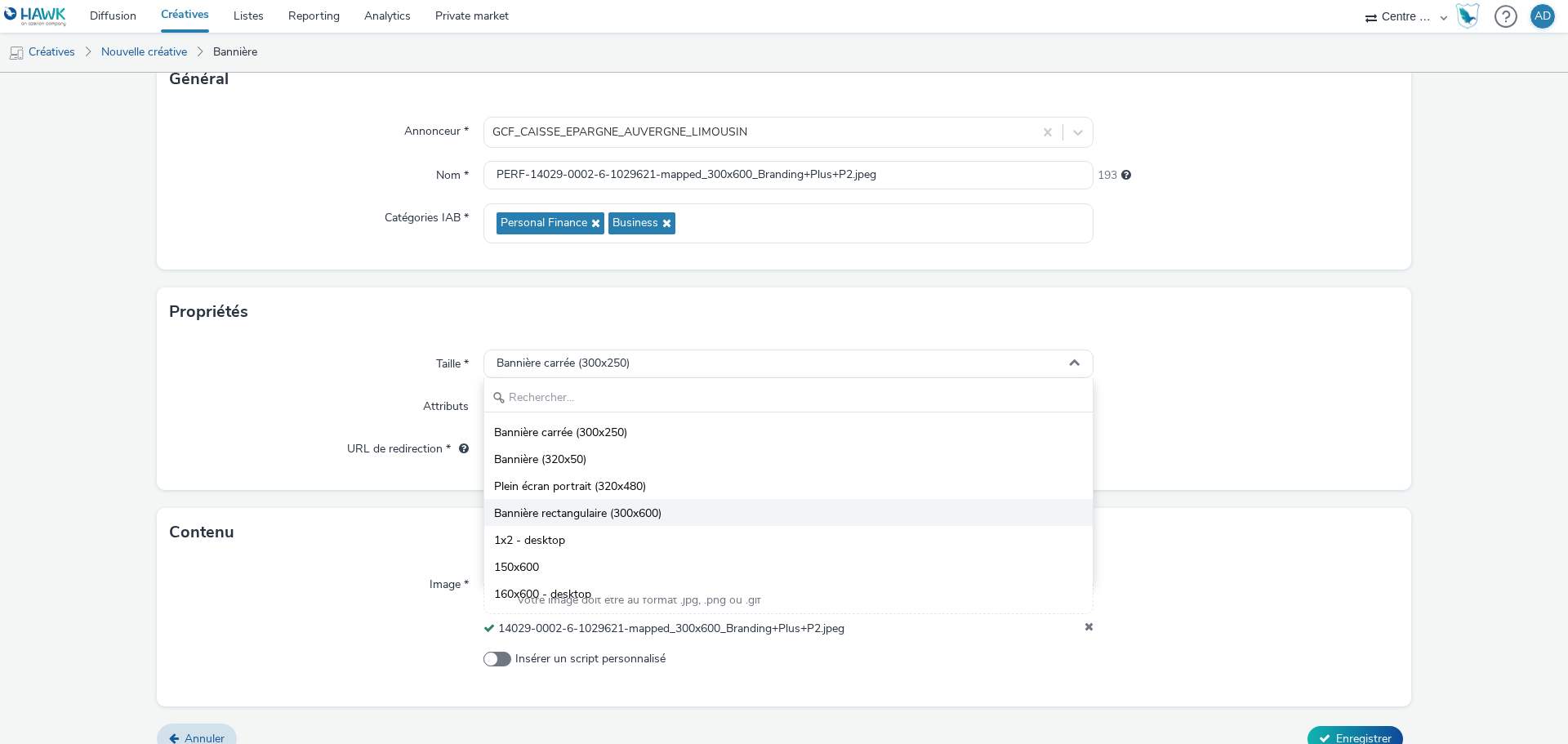
click at [575, 512] on span "Bannière rectangulaire (300x600)" at bounding box center [578, 514] width 167 height 16
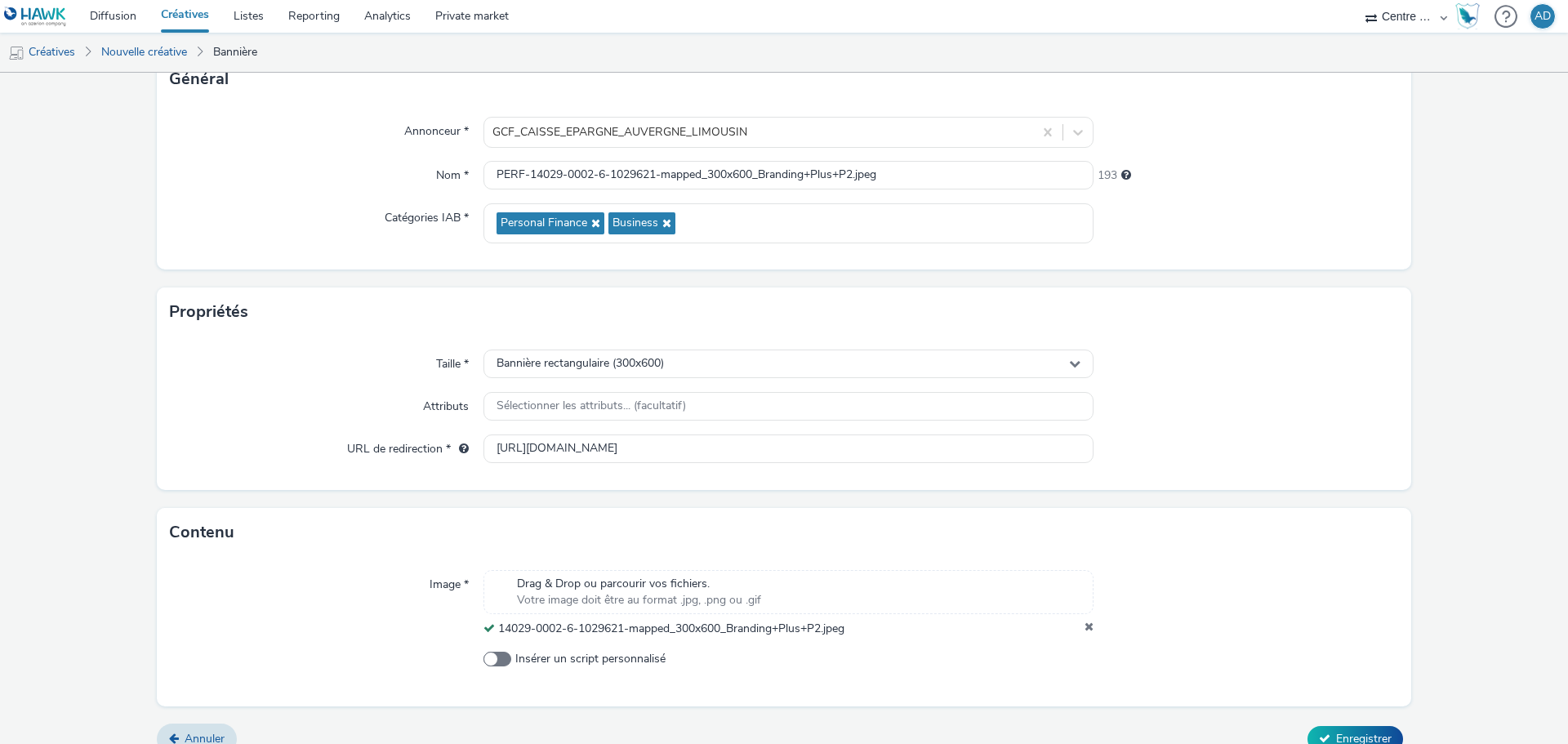
click at [1218, 420] on div at bounding box center [1246, 407] width 306 height 30
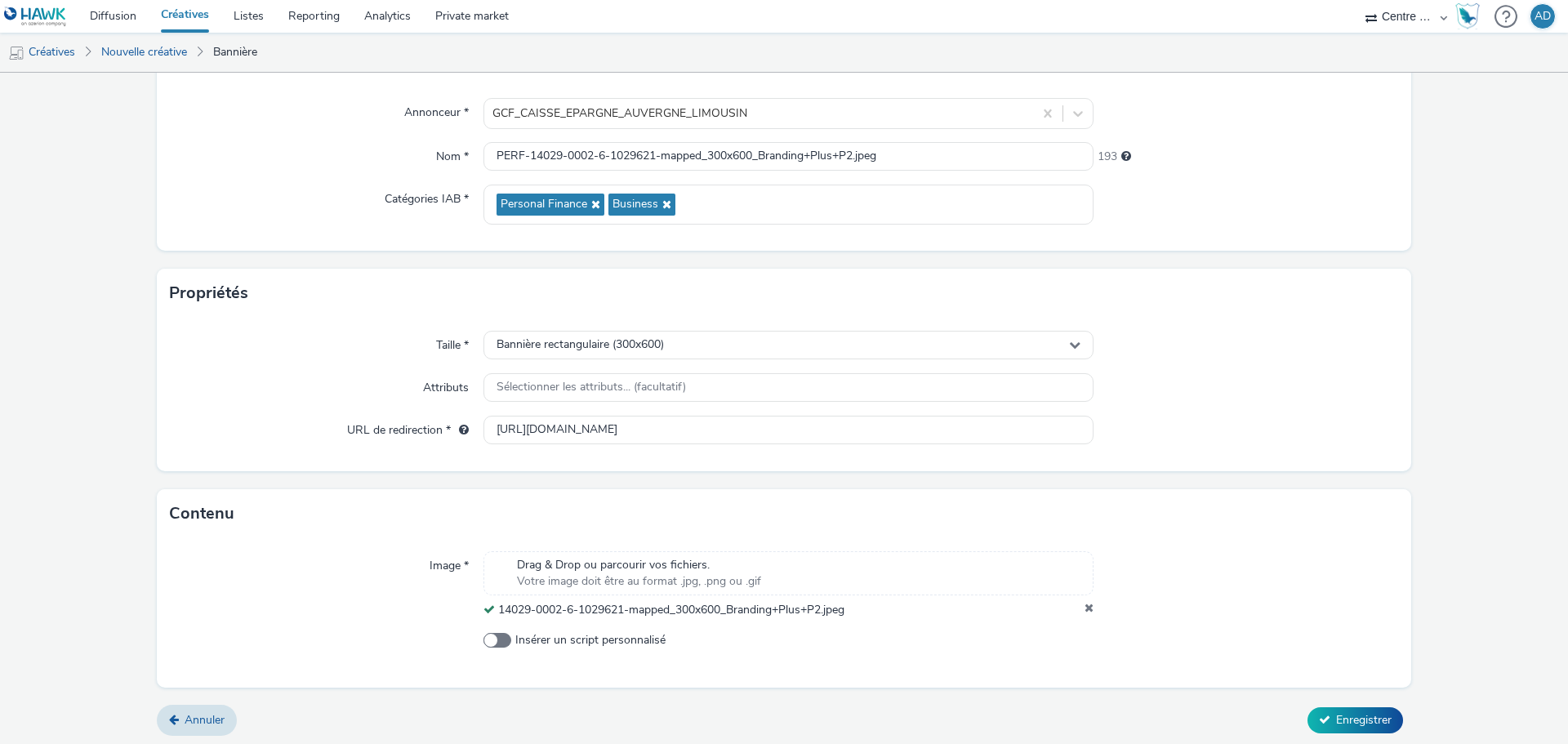
scroll to position [140, 0]
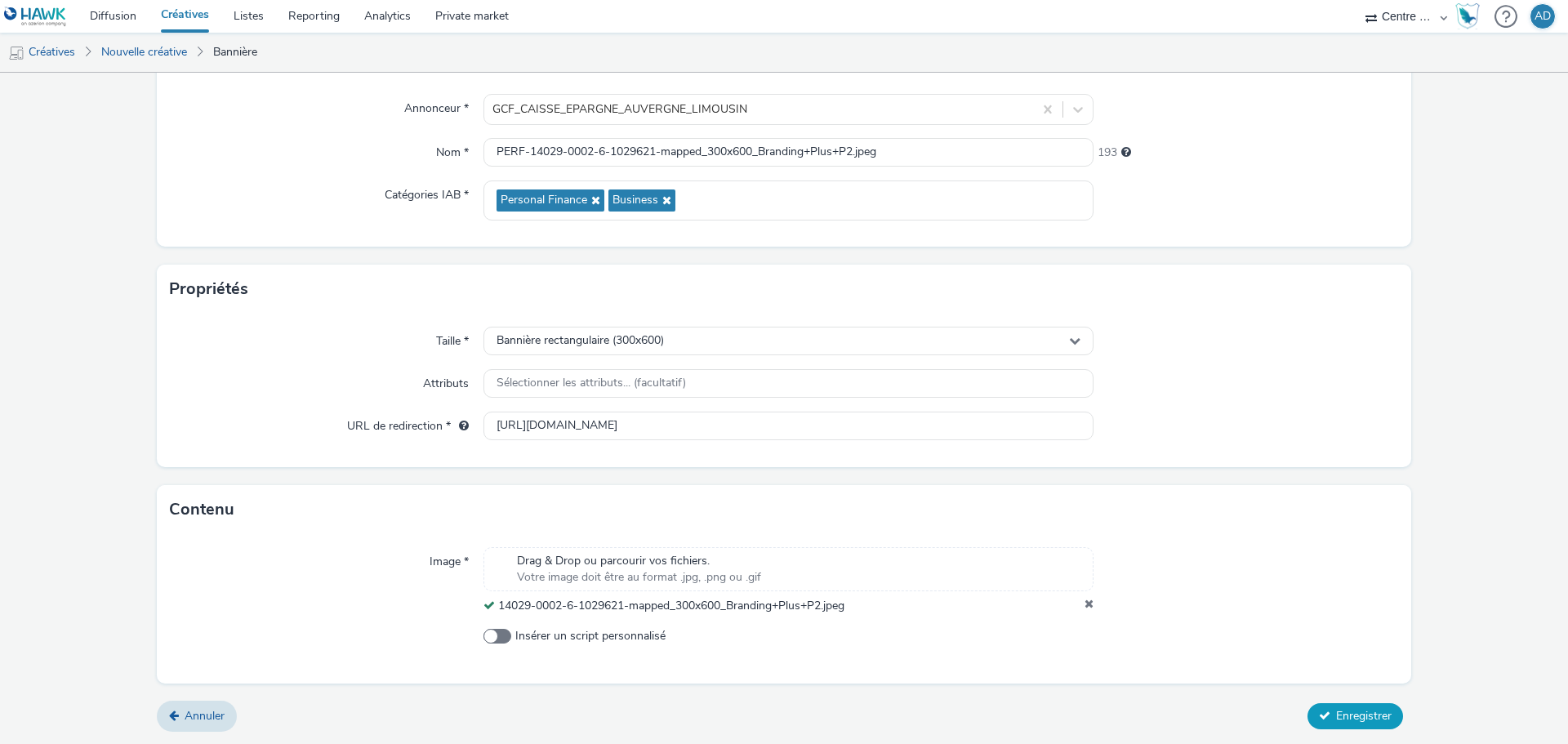
click at [1344, 704] on button "Enregistrer" at bounding box center [1355, 716] width 95 height 26
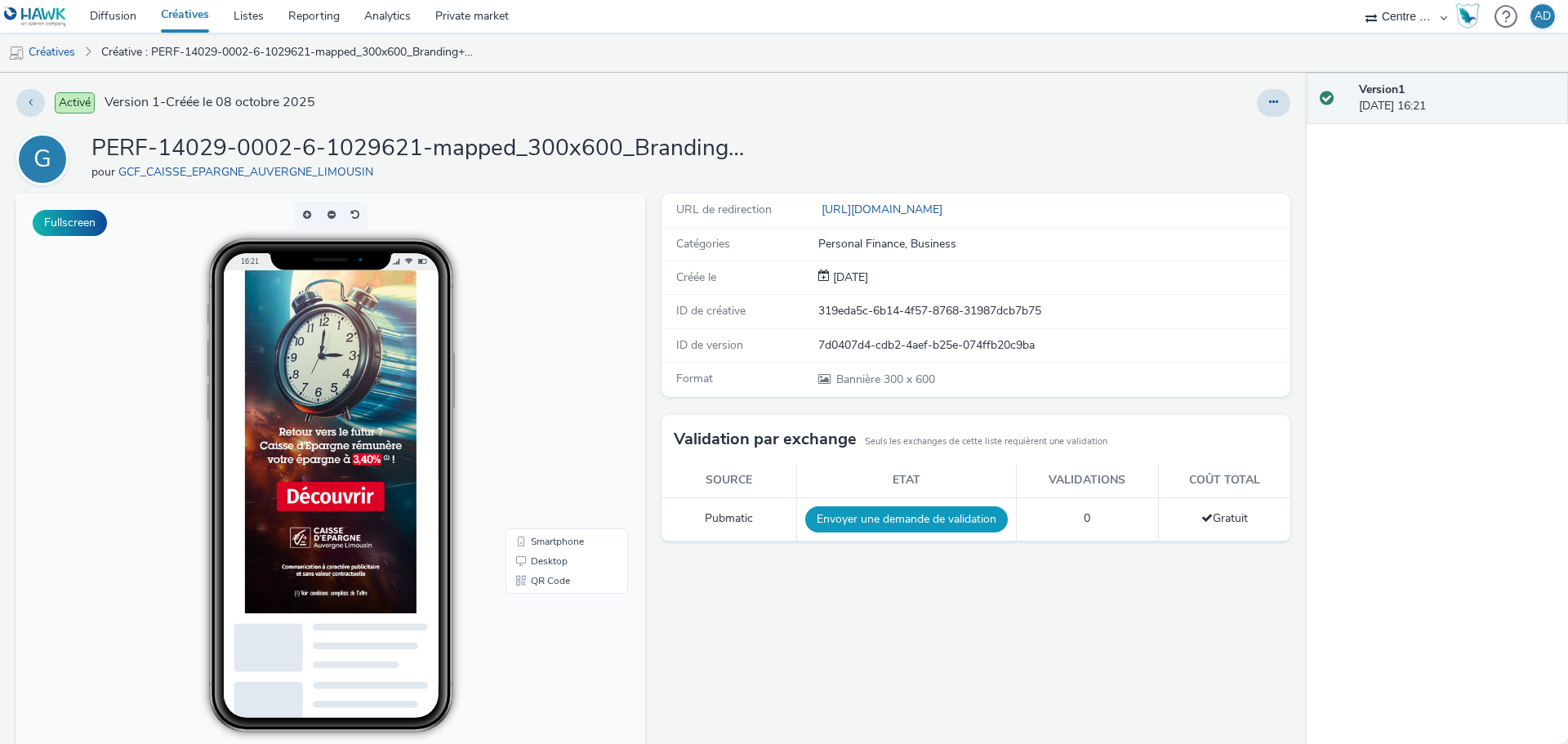
click at [967, 524] on button "Envoyer une demande de validation" at bounding box center [906, 519] width 202 height 26
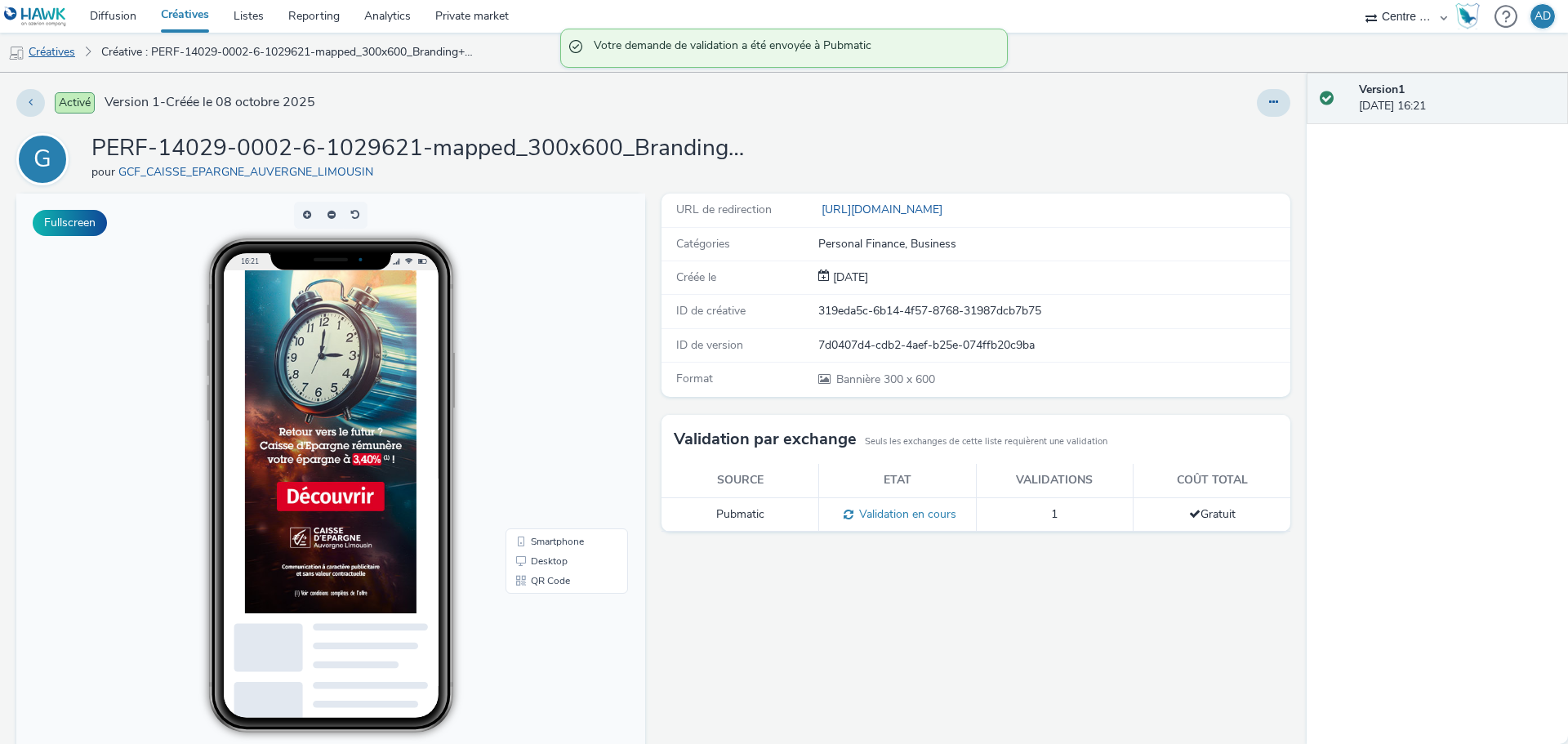
click at [42, 58] on link "Créatives" at bounding box center [41, 52] width 84 height 40
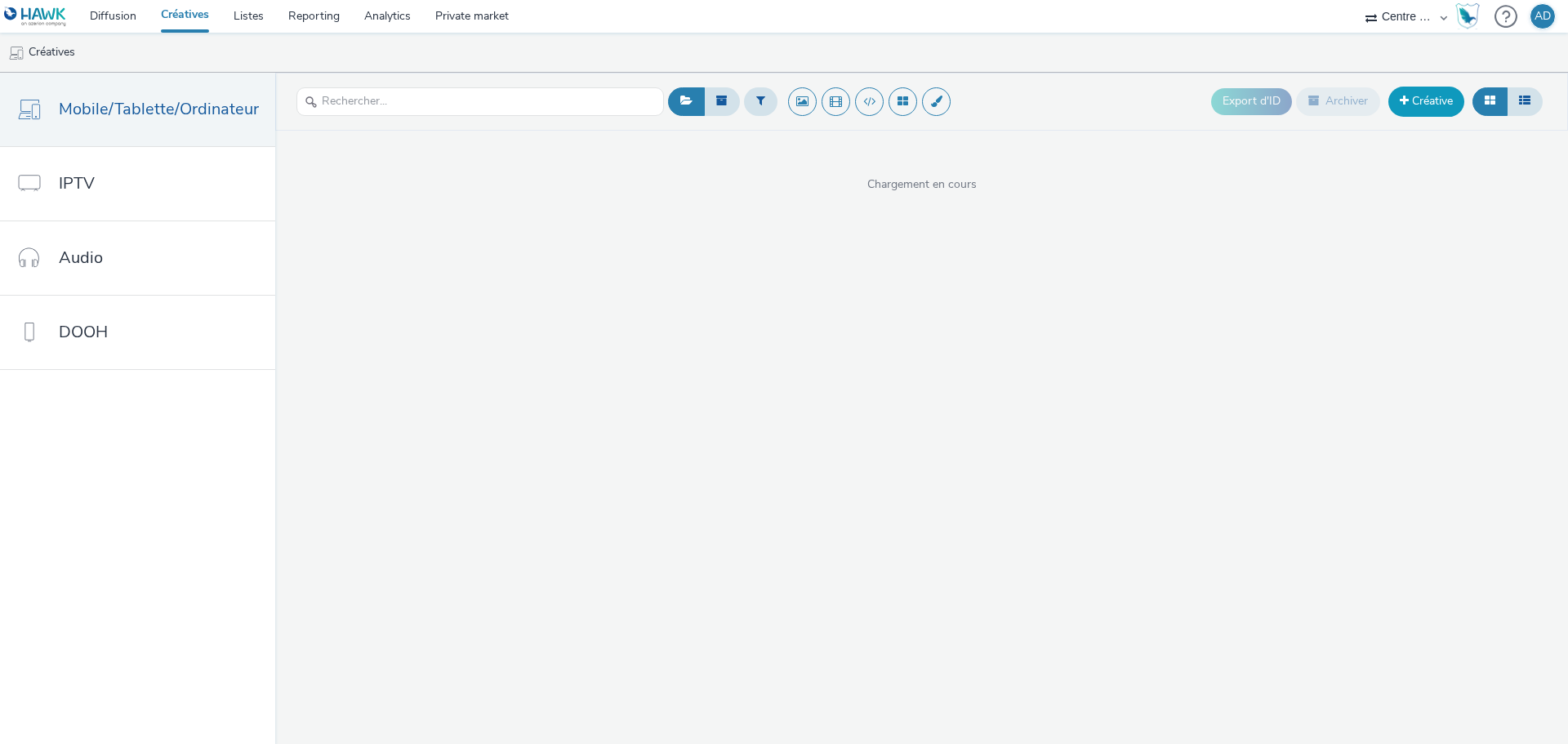
click at [1411, 105] on link "Créative" at bounding box center [1426, 101] width 76 height 30
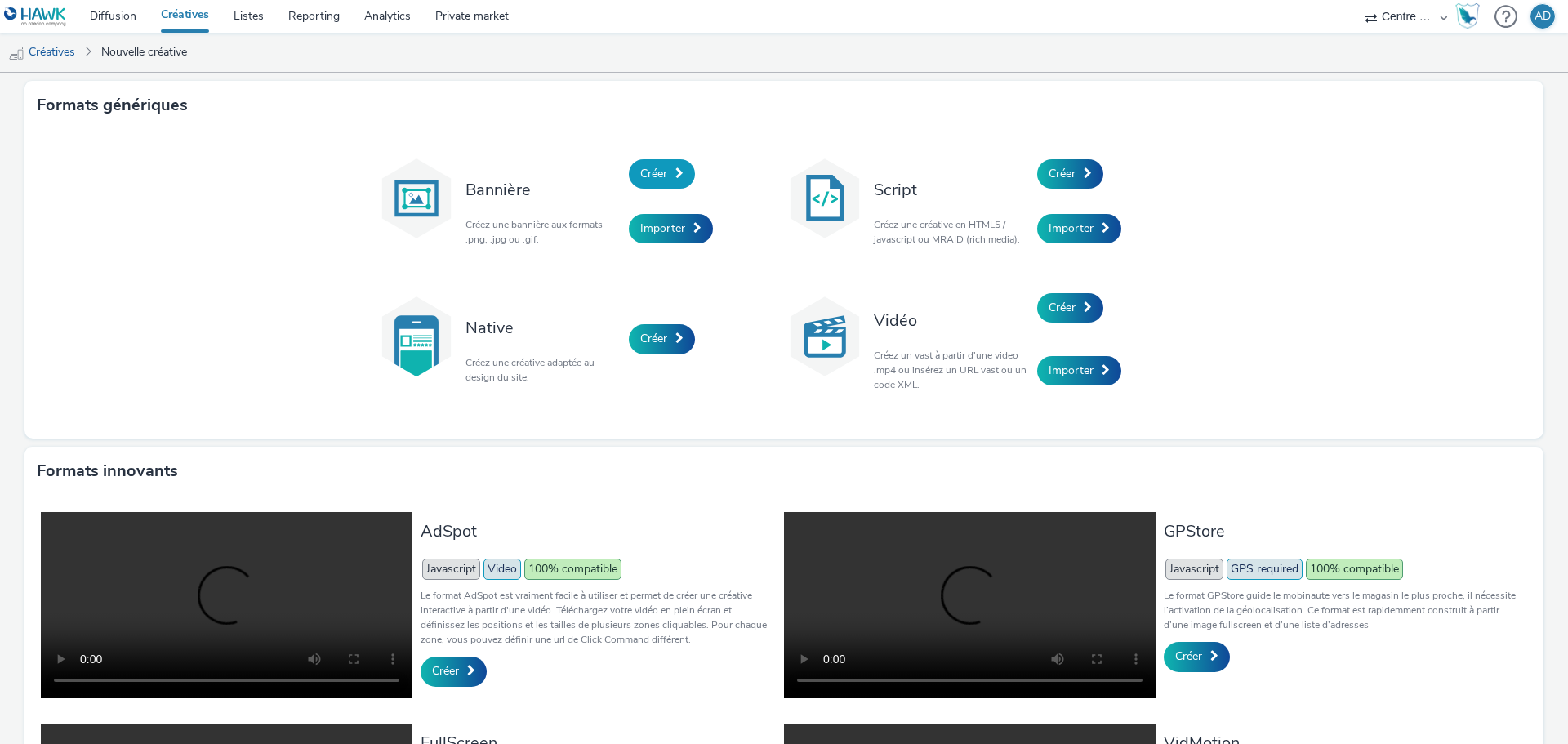
click at [655, 175] on span "Créer" at bounding box center [654, 173] width 27 height 15
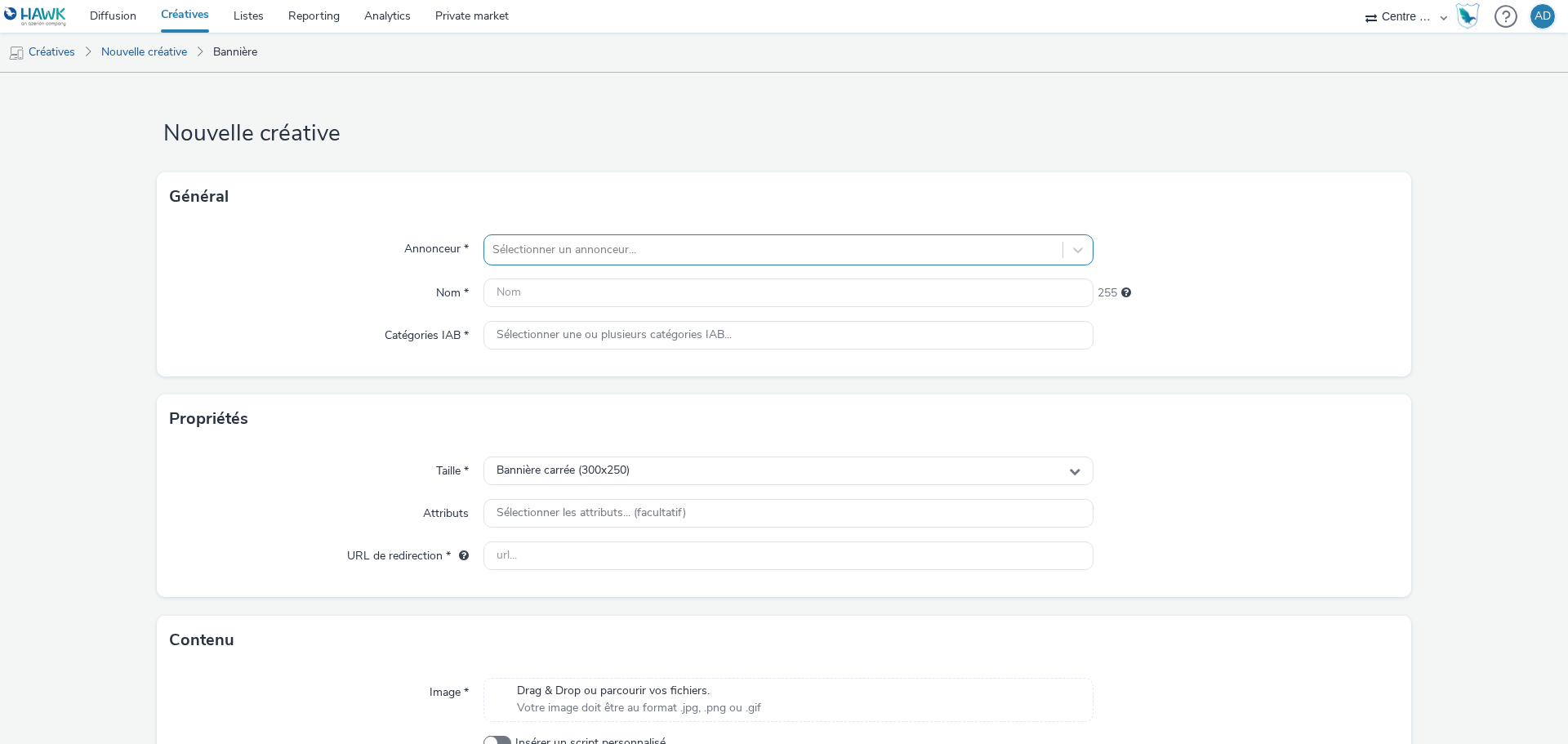
click at [499, 247] on div at bounding box center [773, 250] width 562 height 20
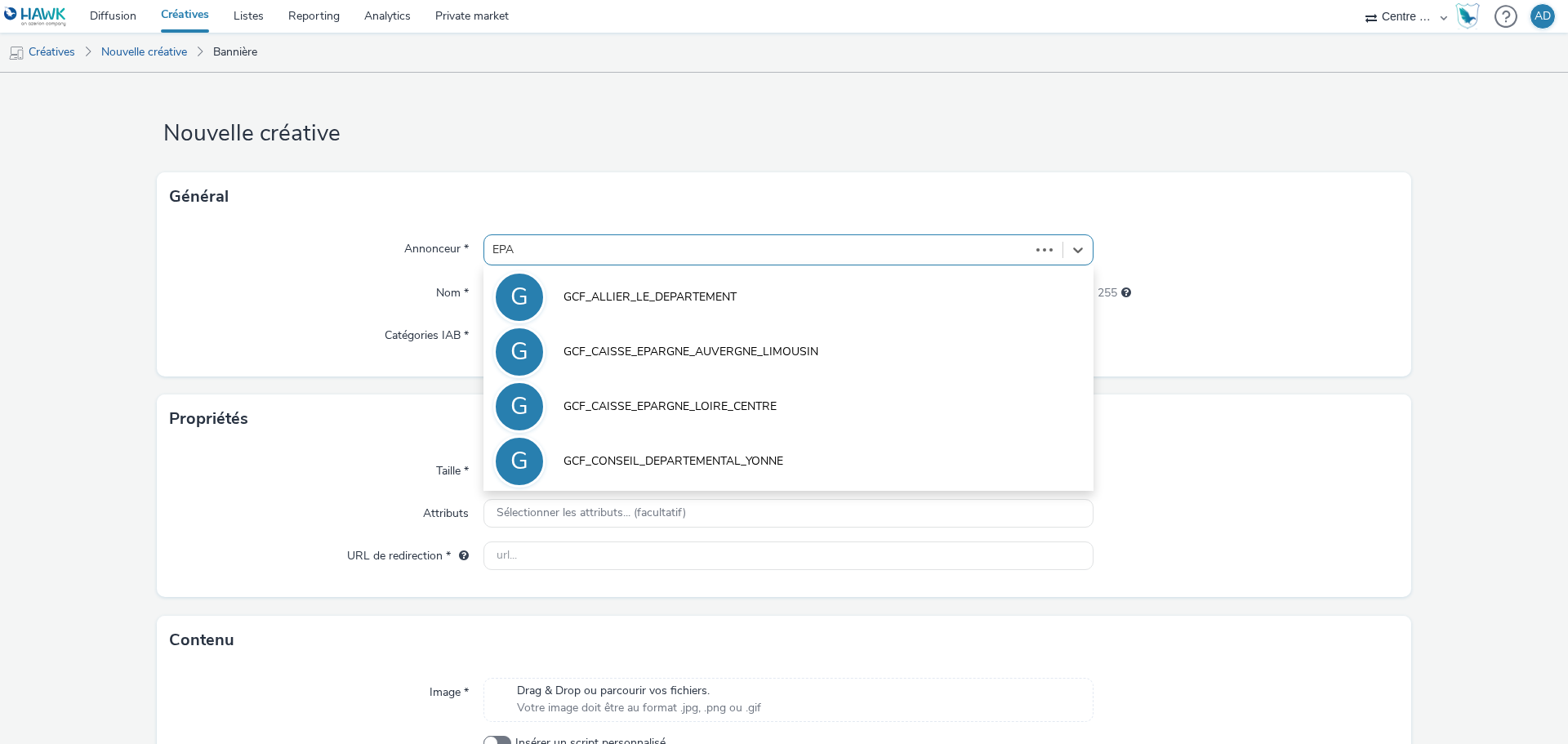
type input "EPAR"
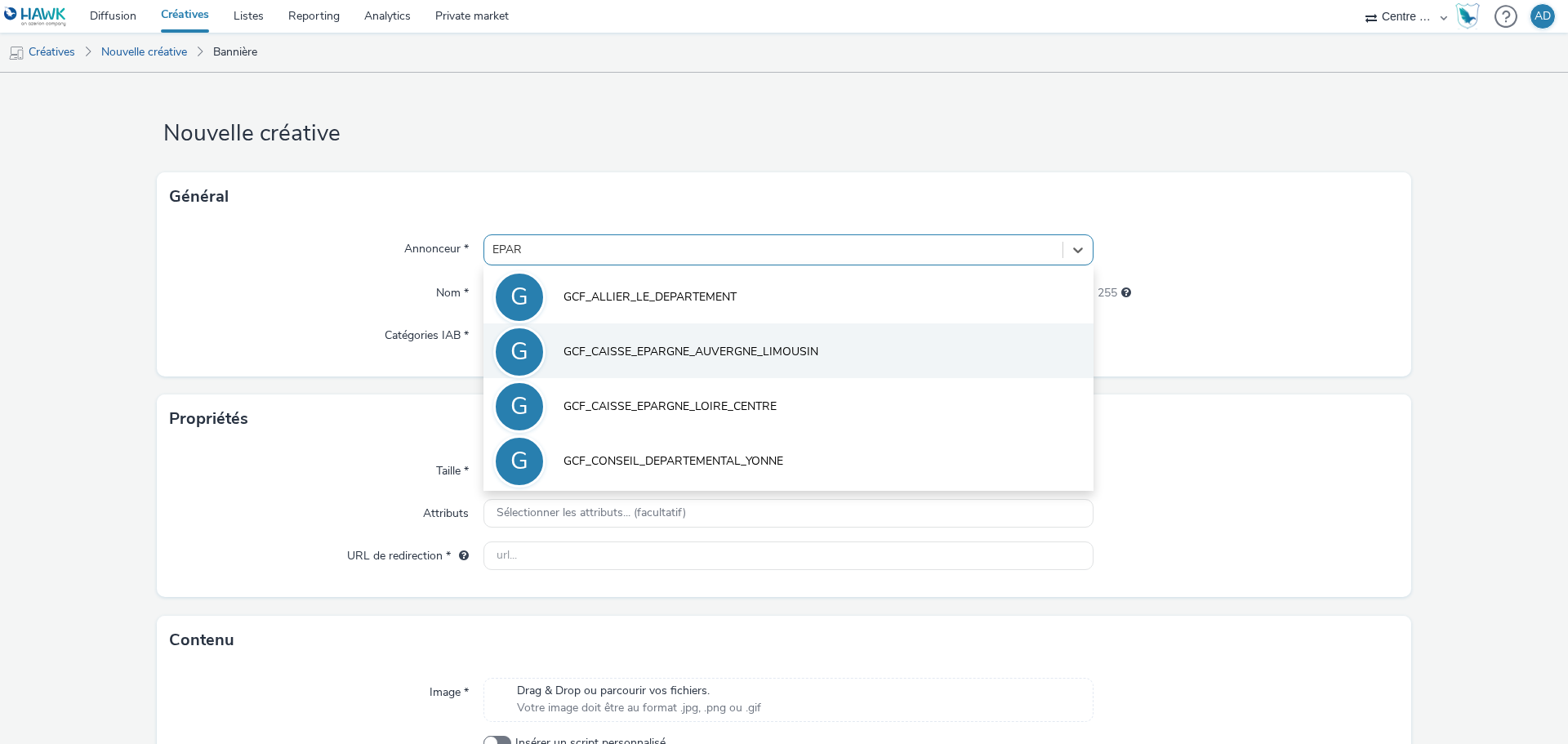
click at [780, 359] on span "GCF_CAISSE_EPARGNE_AUVERGNE_LIMOUSIN" at bounding box center [690, 352] width 254 height 16
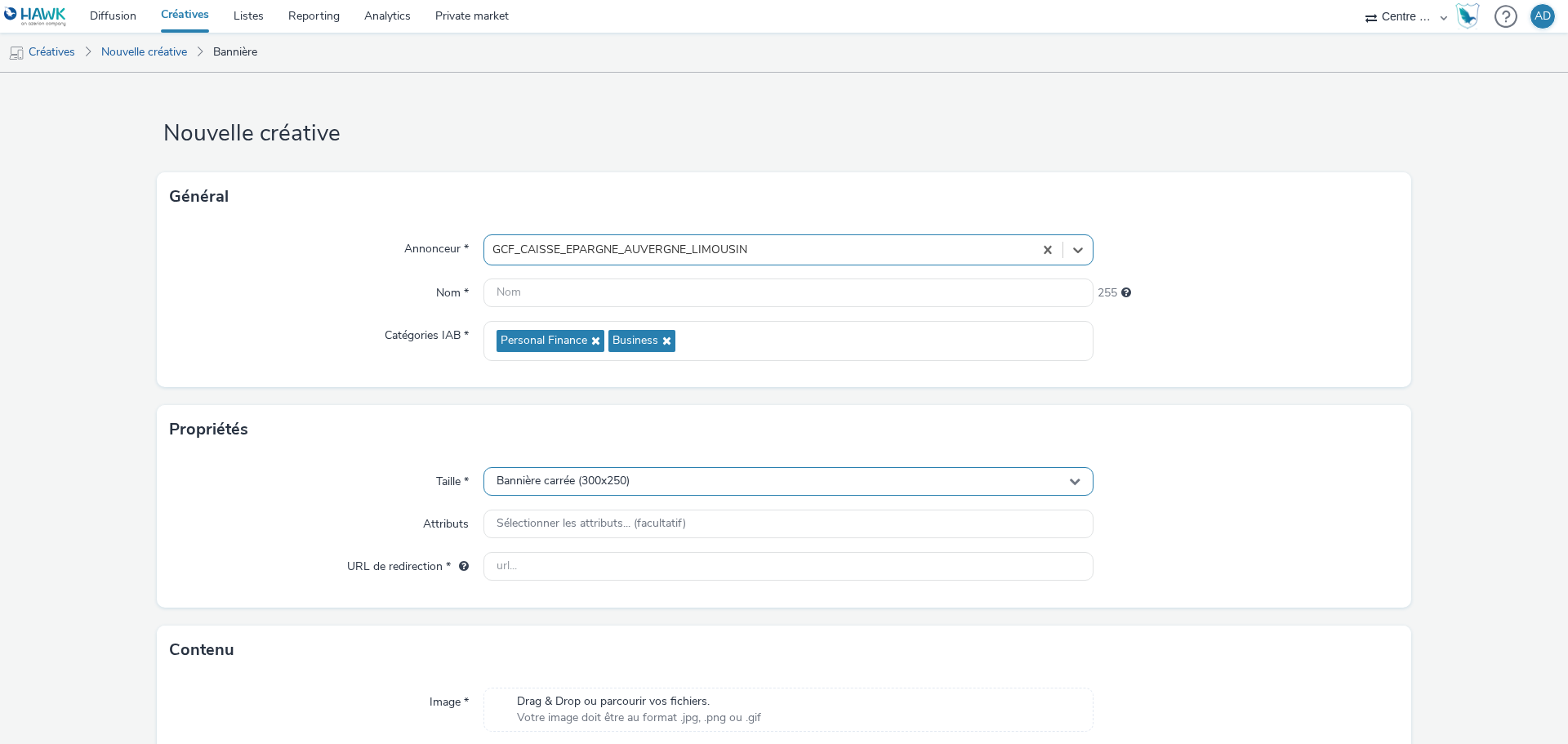
click at [637, 486] on div "Bannière carrée (300x250)" at bounding box center [788, 482] width 610 height 29
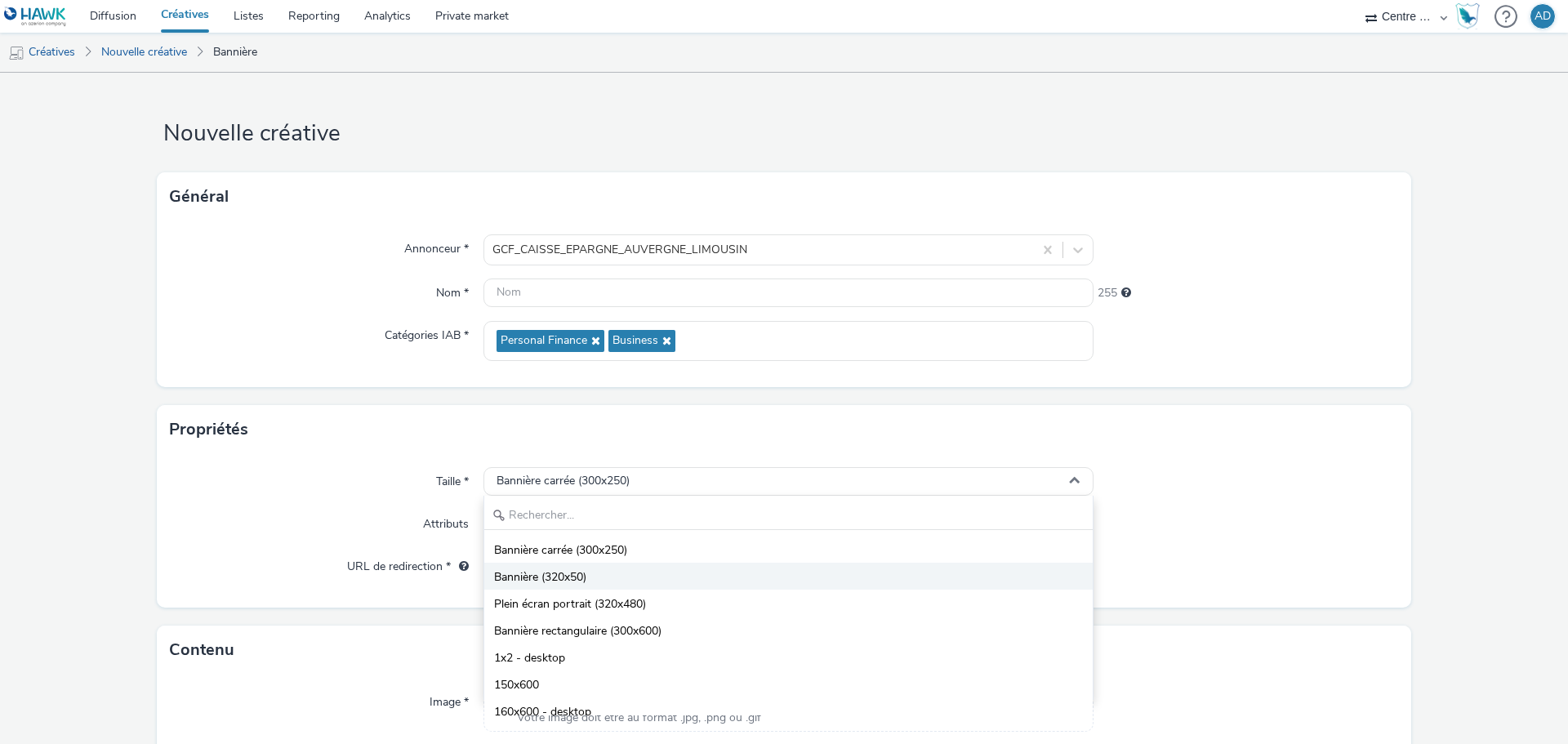
click at [593, 584] on li "Bannière (320x50)" at bounding box center [788, 577] width 609 height 27
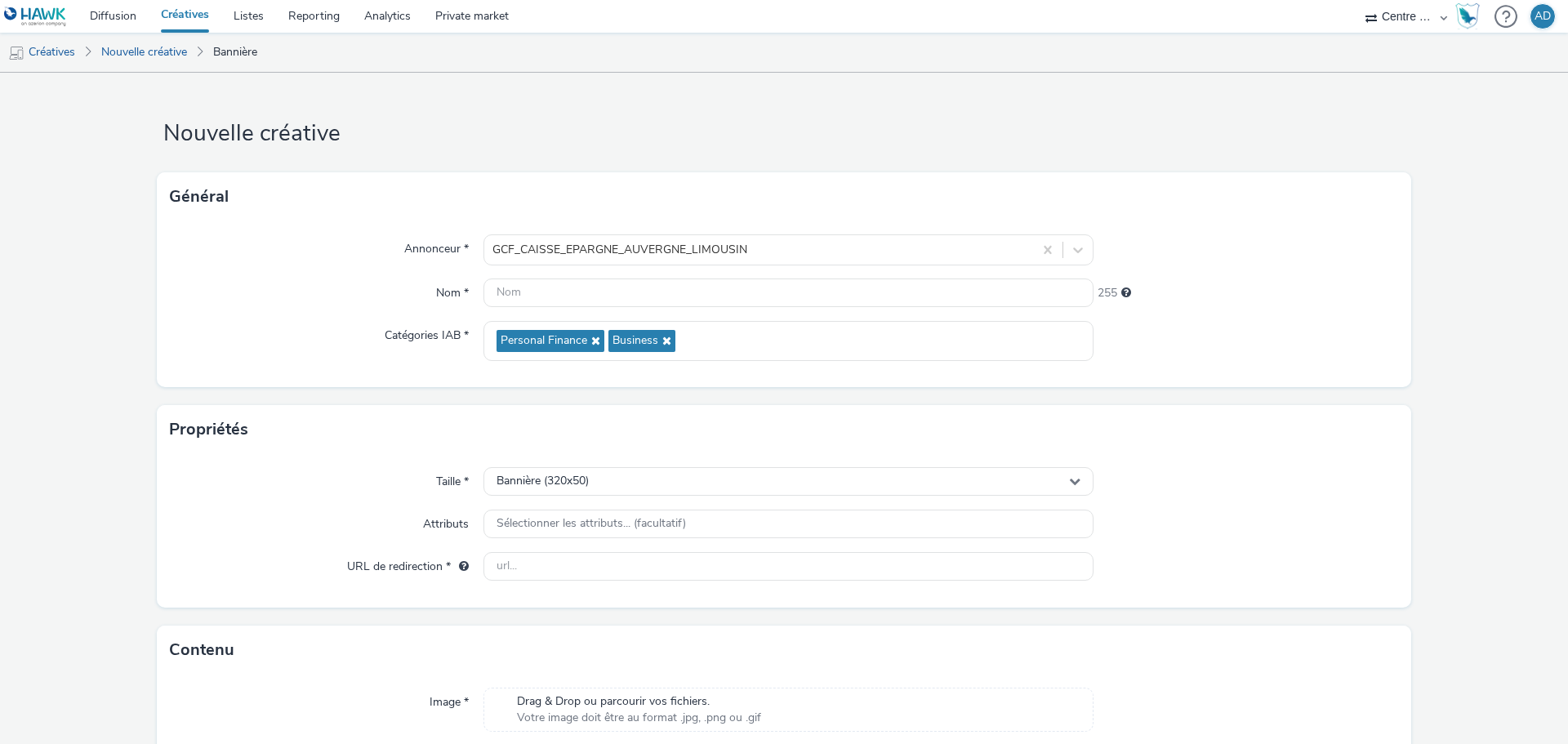
click at [1259, 452] on div "Propriétés" at bounding box center [783, 430] width 1254 height 49
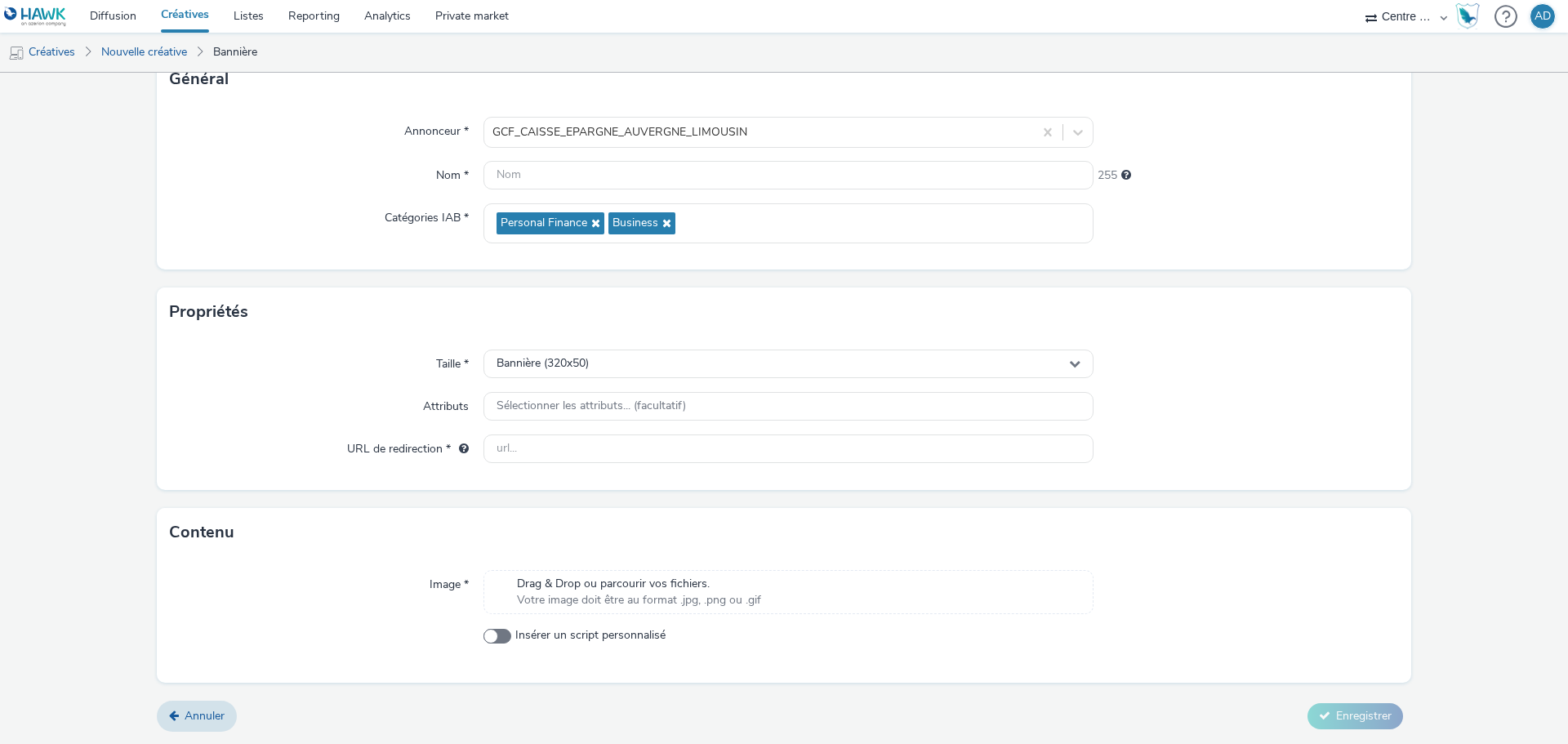
click at [678, 591] on span "Drag & Drop ou parcourir vos fichiers." at bounding box center [639, 584] width 245 height 16
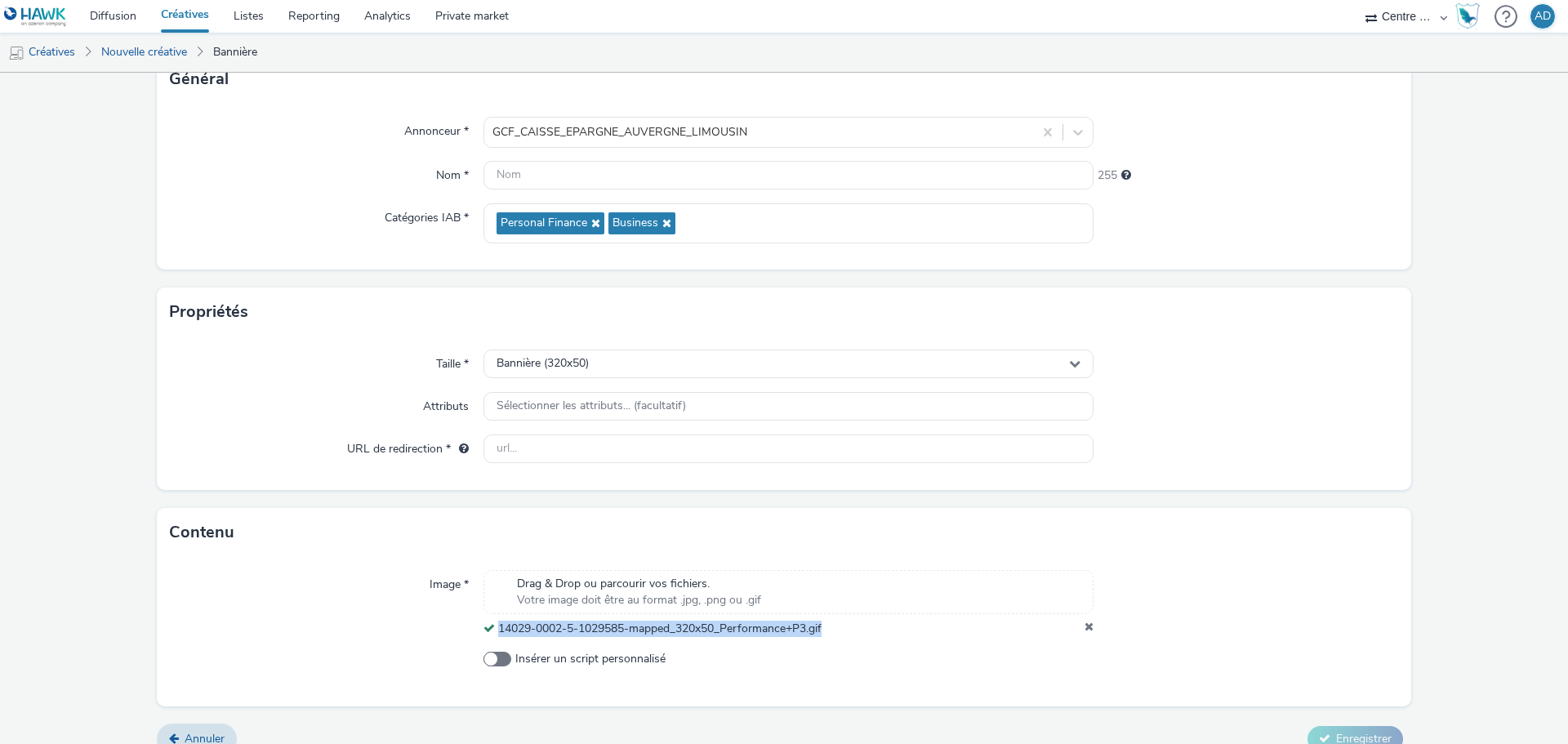
drag, startPoint x: 847, startPoint y: 623, endPoint x: 489, endPoint y: 632, distance: 358.1
click at [489, 632] on div "14029-0002-5-1029585-mapped_320x50_Performance+P3.gif" at bounding box center [788, 629] width 610 height 16
copy div "14029-0002-5-1029585-mapped_320x50_Performance+P3.gif"
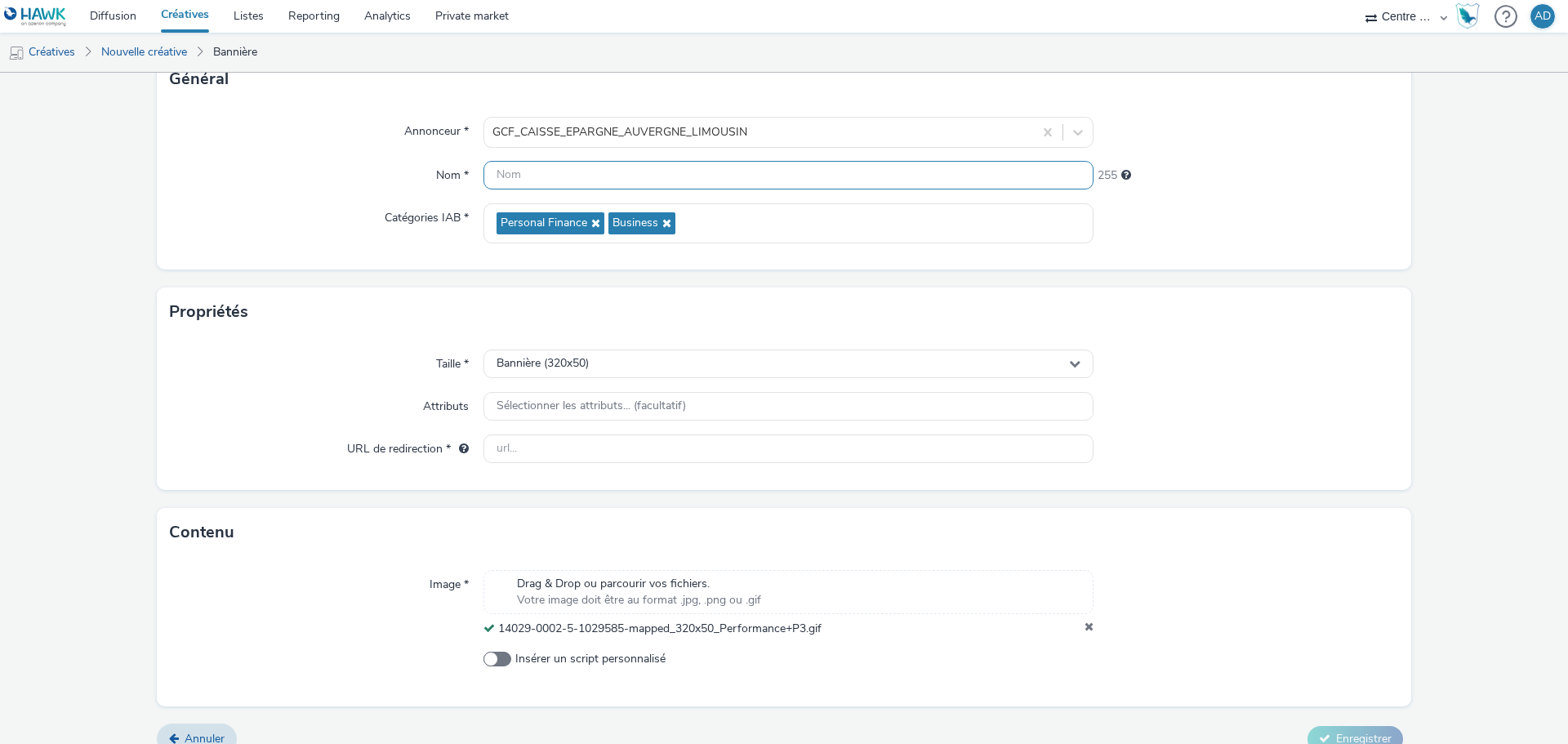
click at [547, 169] on input "text" at bounding box center [788, 175] width 610 height 29
paste input "14029-0002-5-1029585-mapped_320x50_Performance+P3.gif"
type input "PERF-14029-0002-5-1029585-mapped_320x50_Performance+P3.gif"
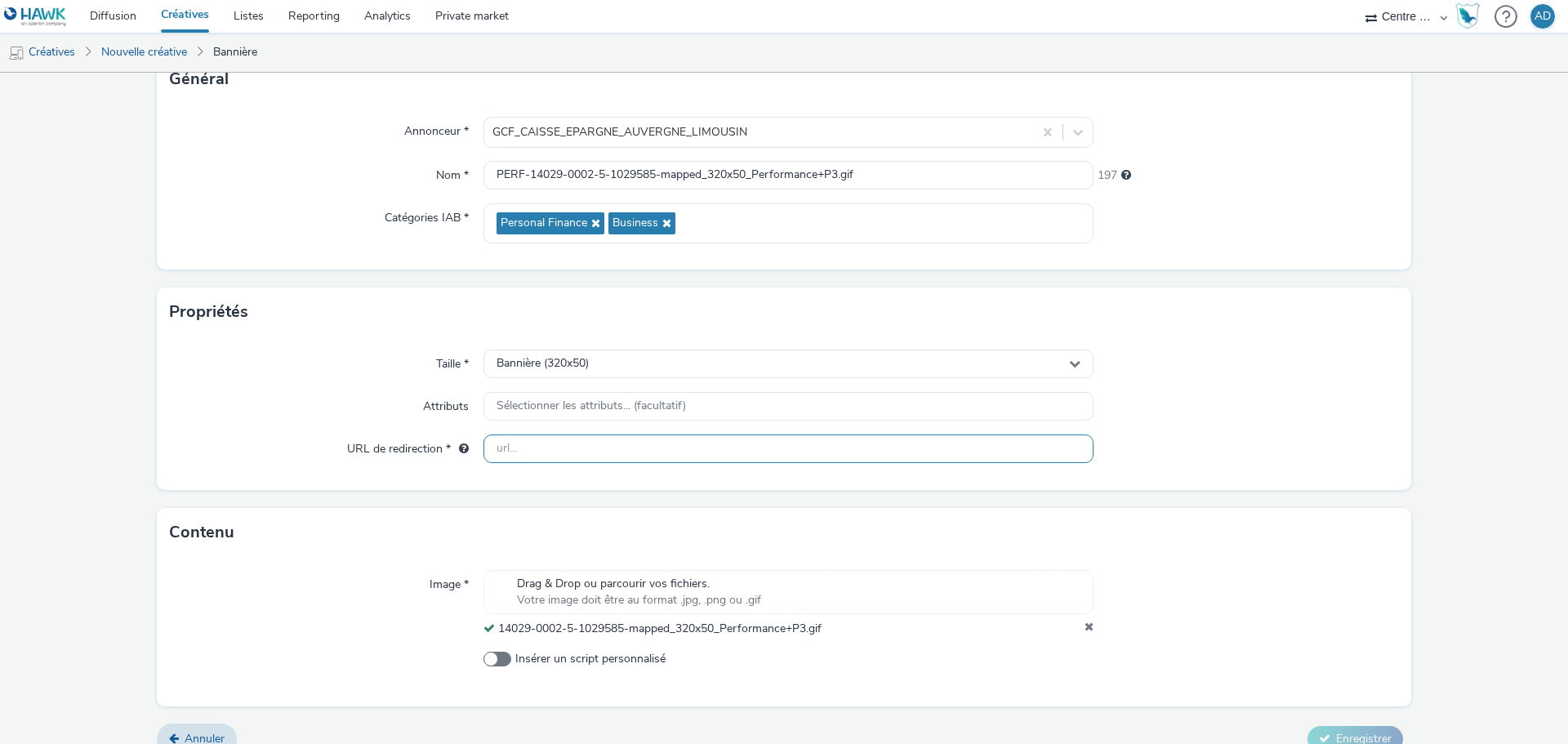
click at [966, 443] on input "text" at bounding box center [788, 449] width 610 height 29
paste input "[URL][DOMAIN_NAME]"
type input "[URL][DOMAIN_NAME]"
click at [1261, 431] on div "Taille * Bannière (320x50) Attributs Sélectionner les attributs... (facultatif)…" at bounding box center [783, 413] width 1254 height 154
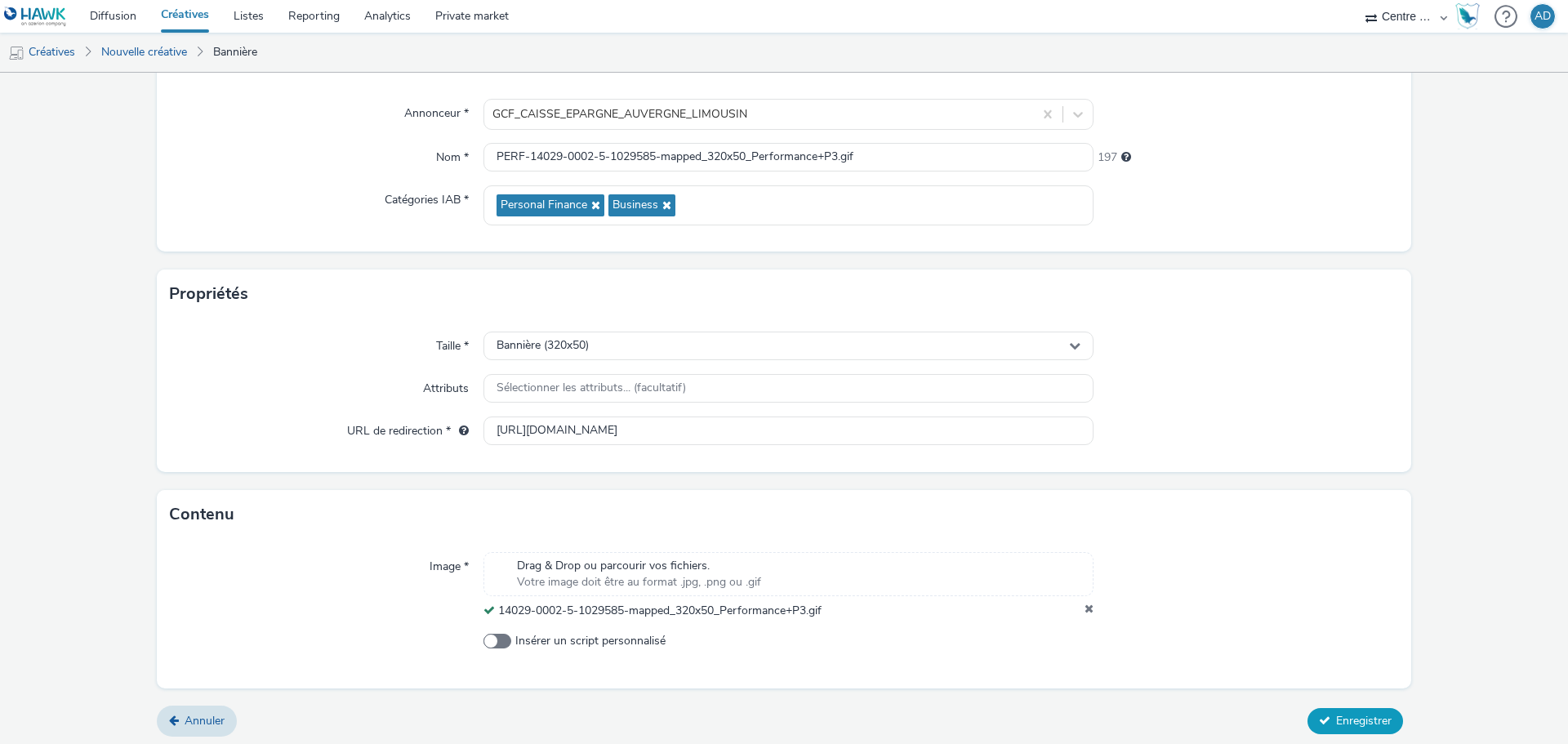
scroll to position [140, 0]
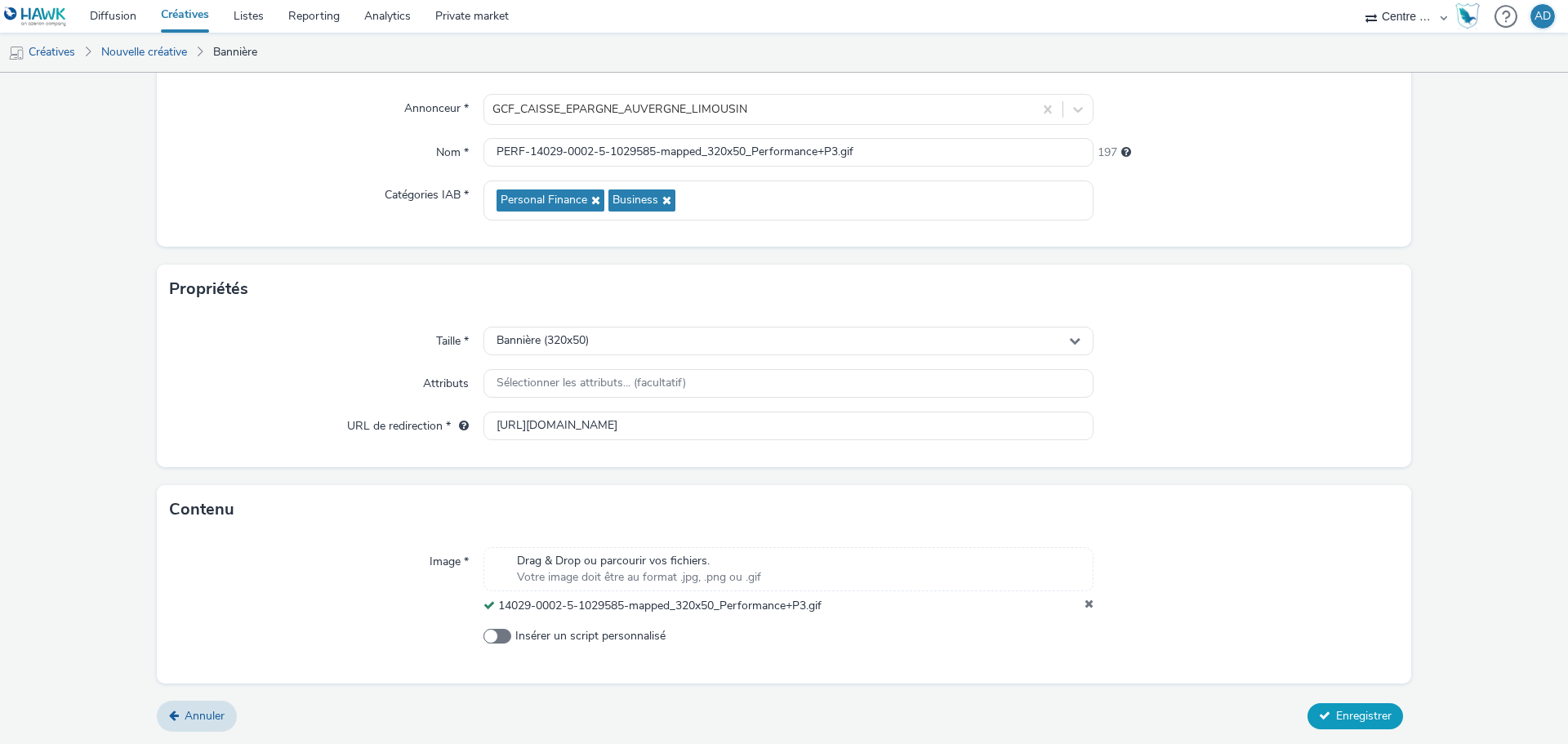
click at [1359, 716] on span "Enregistrer" at bounding box center [1364, 716] width 56 height 15
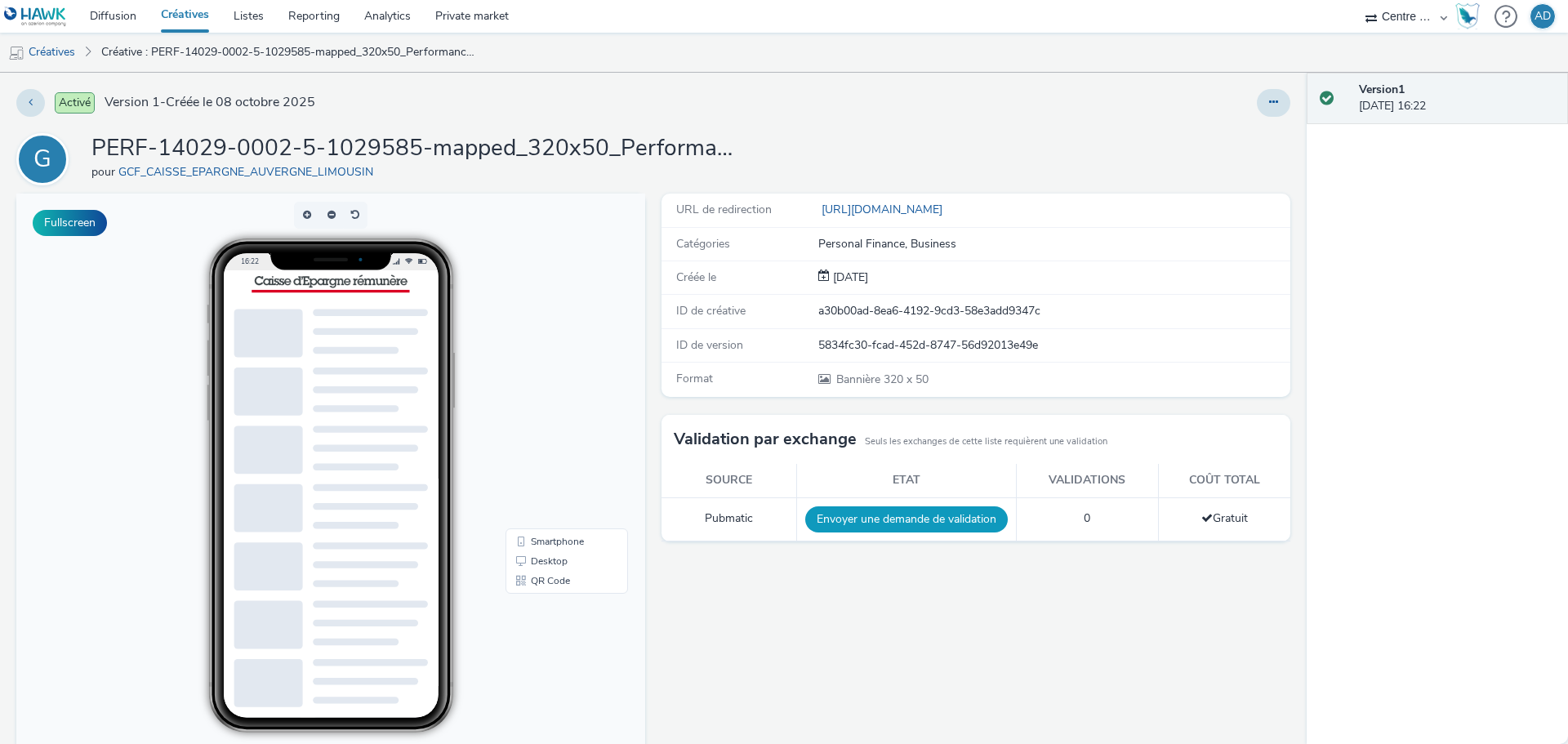
click at [854, 519] on button "Envoyer une demande de validation" at bounding box center [906, 519] width 202 height 26
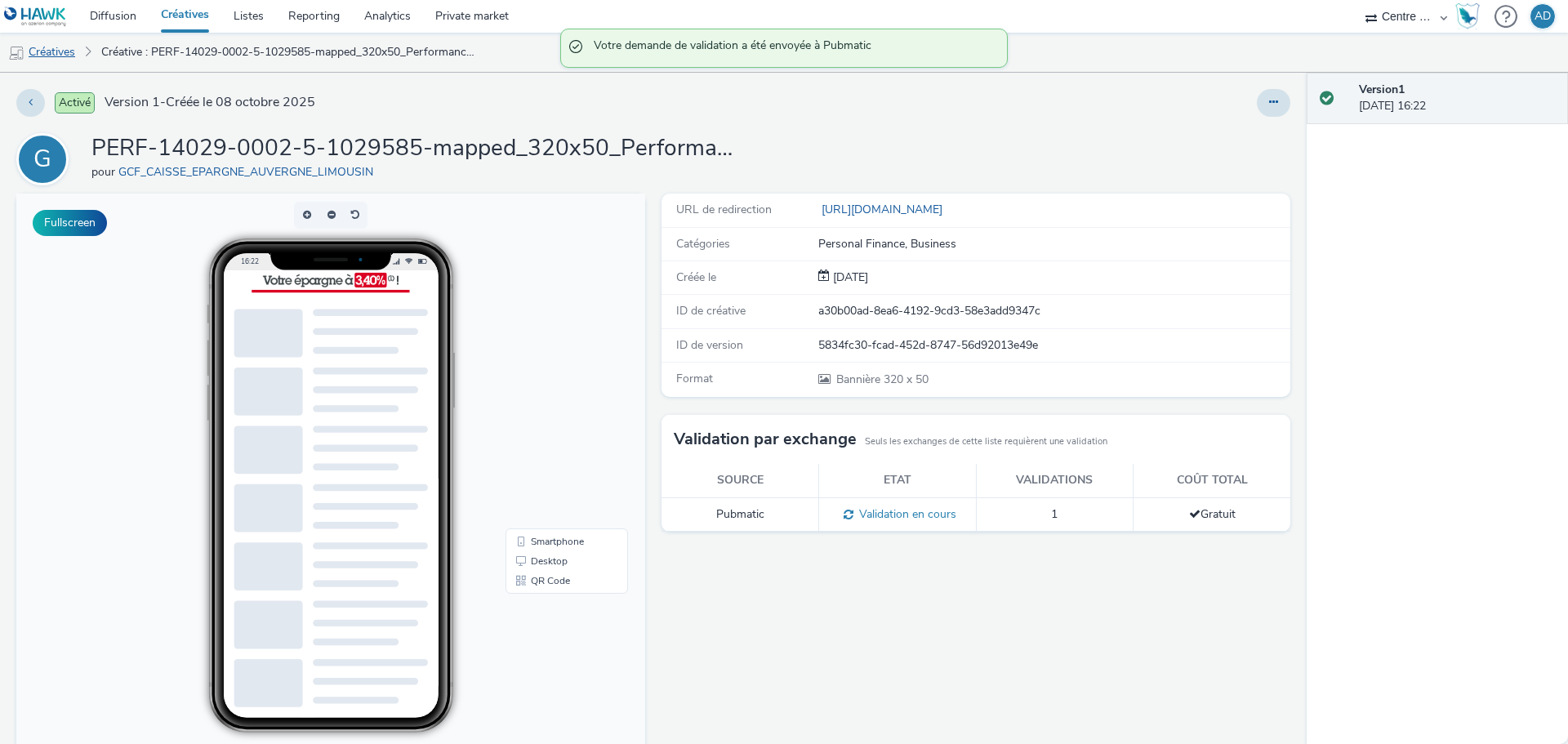
click at [61, 58] on link "Créatives" at bounding box center [41, 52] width 84 height 40
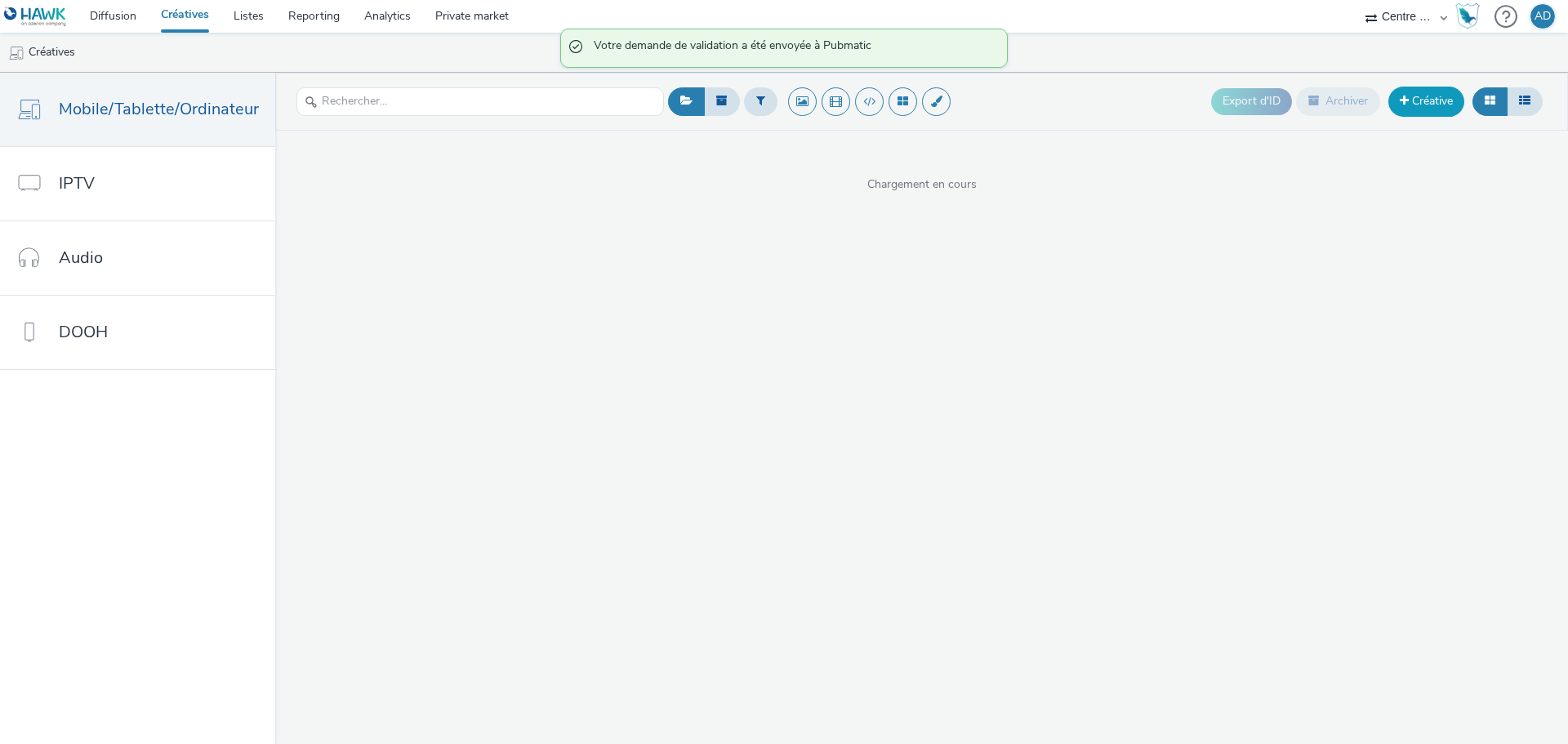
click at [1421, 97] on link "Créative" at bounding box center [1426, 101] width 76 height 30
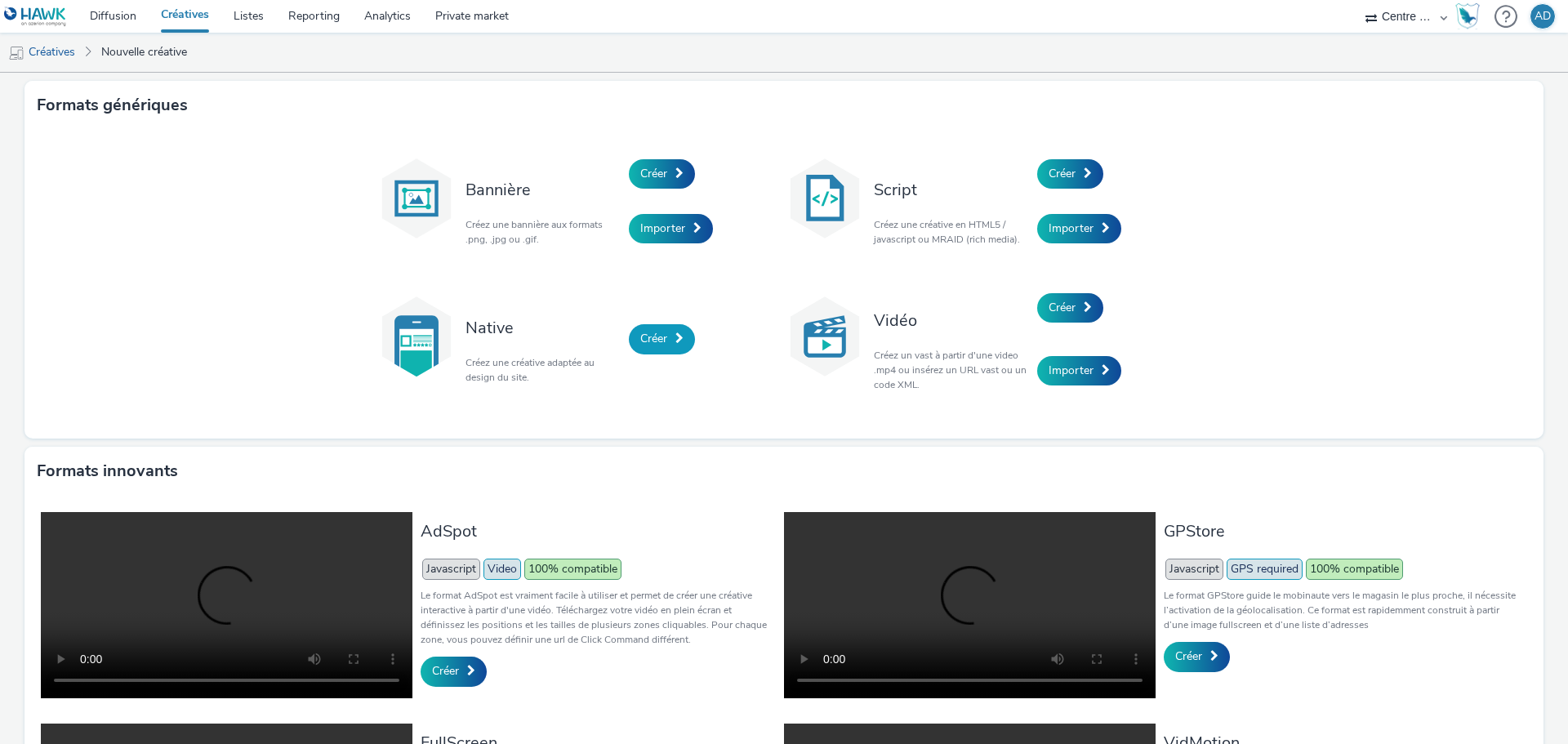
click at [675, 344] on span at bounding box center [679, 338] width 8 height 12
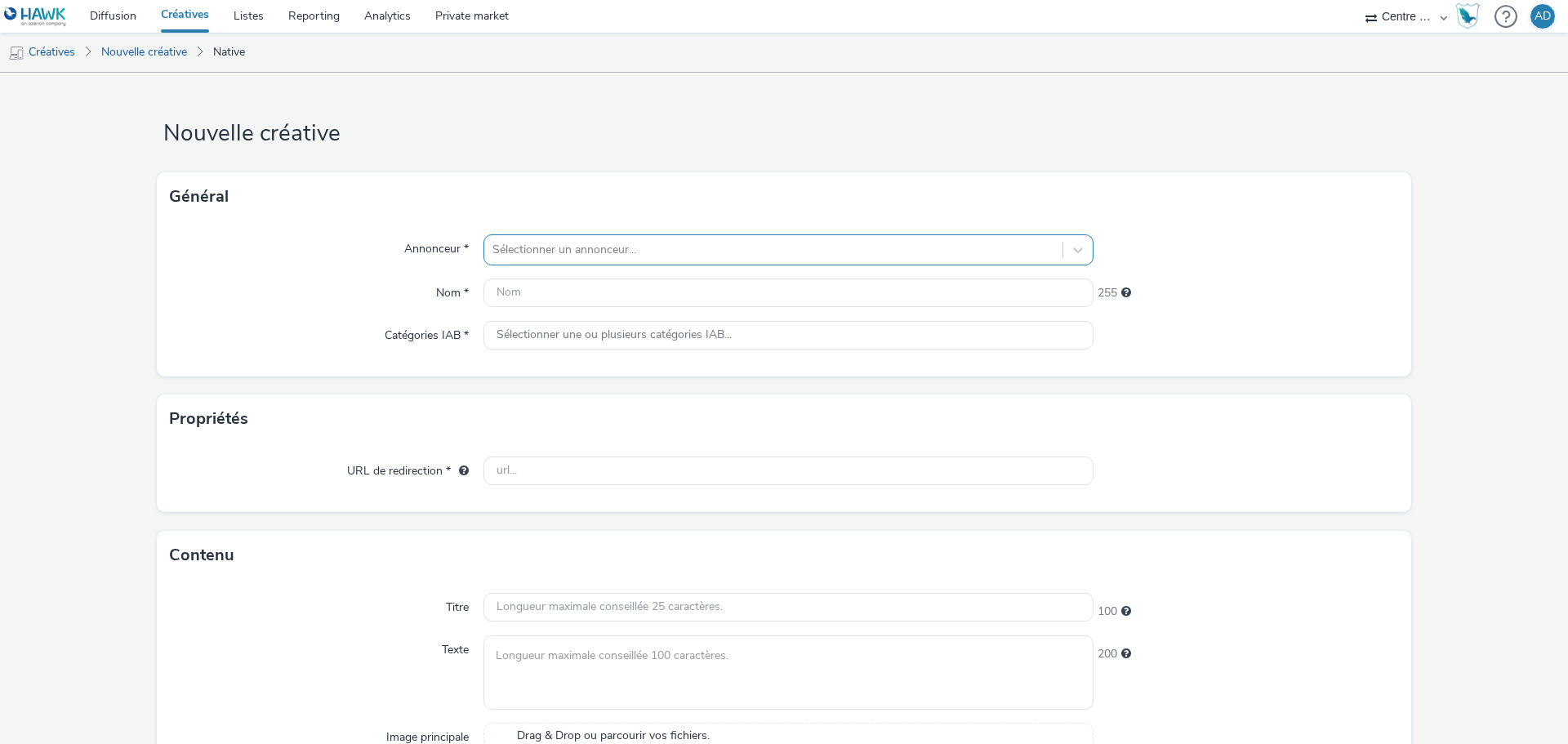
click at [649, 264] on div "Sélectionner un annonceur..." at bounding box center [788, 250] width 610 height 31
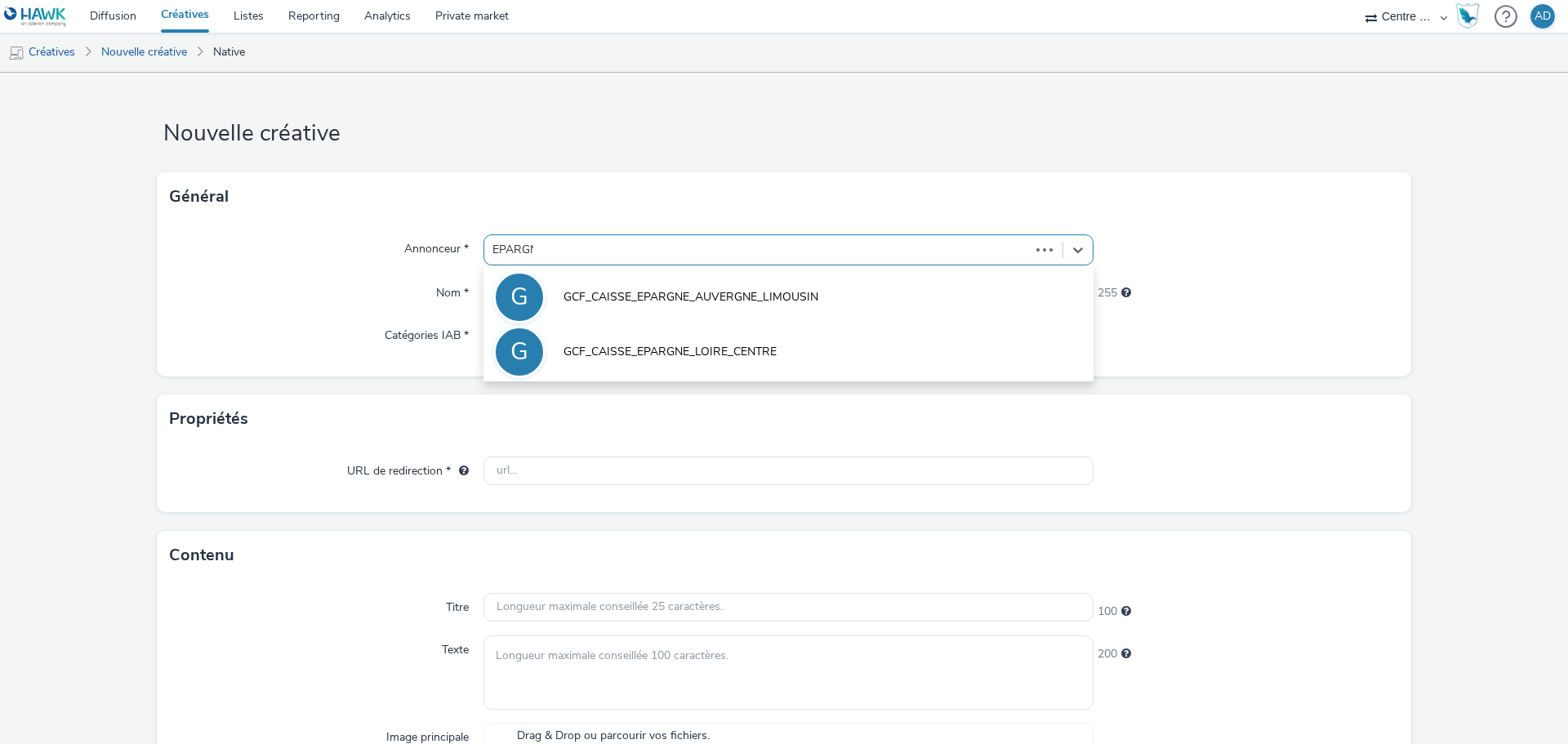
type input "EPARGNE"
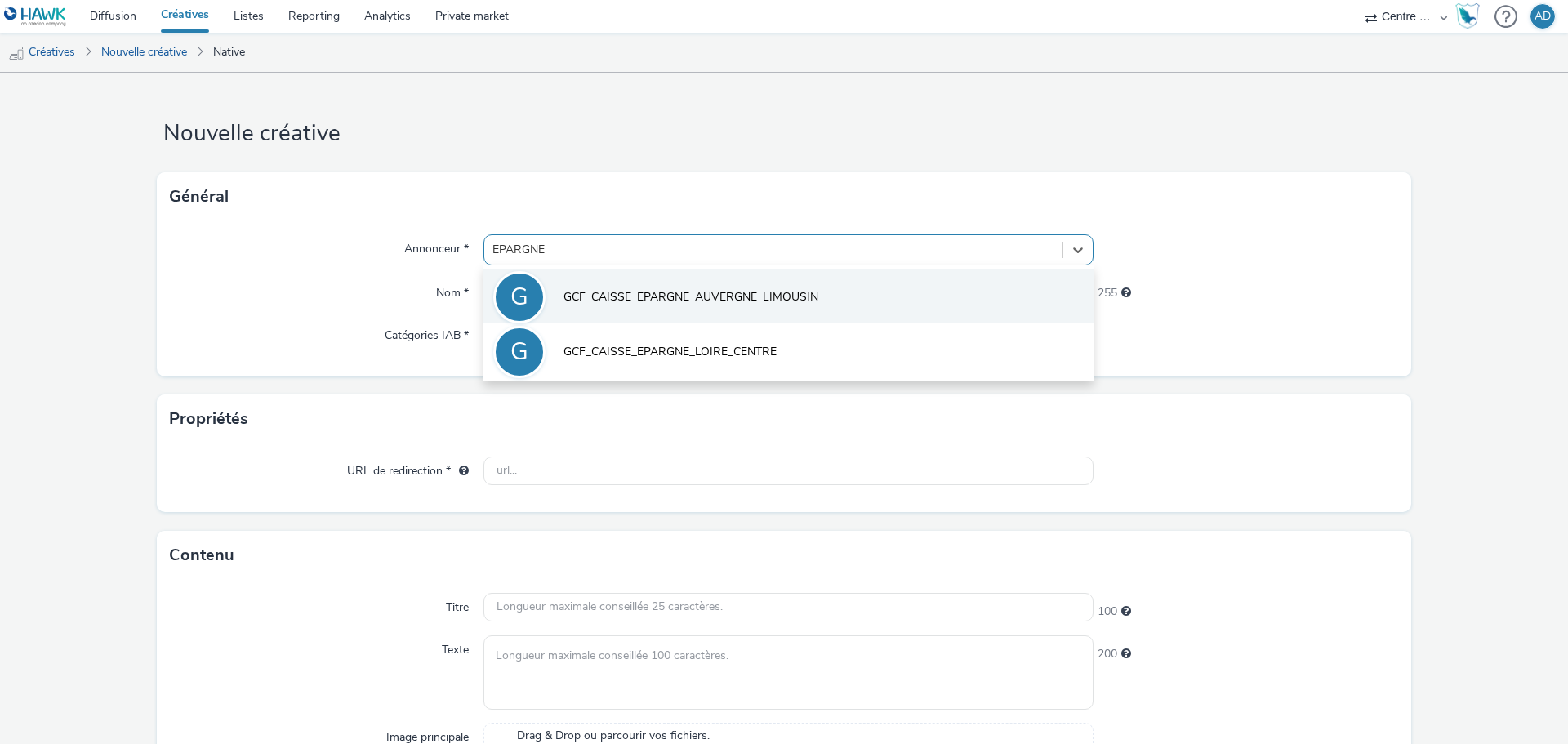
click at [682, 284] on li "G GCF_CAISSE_EPARGNE_AUVERGNE_LIMOUSIN" at bounding box center [788, 296] width 610 height 55
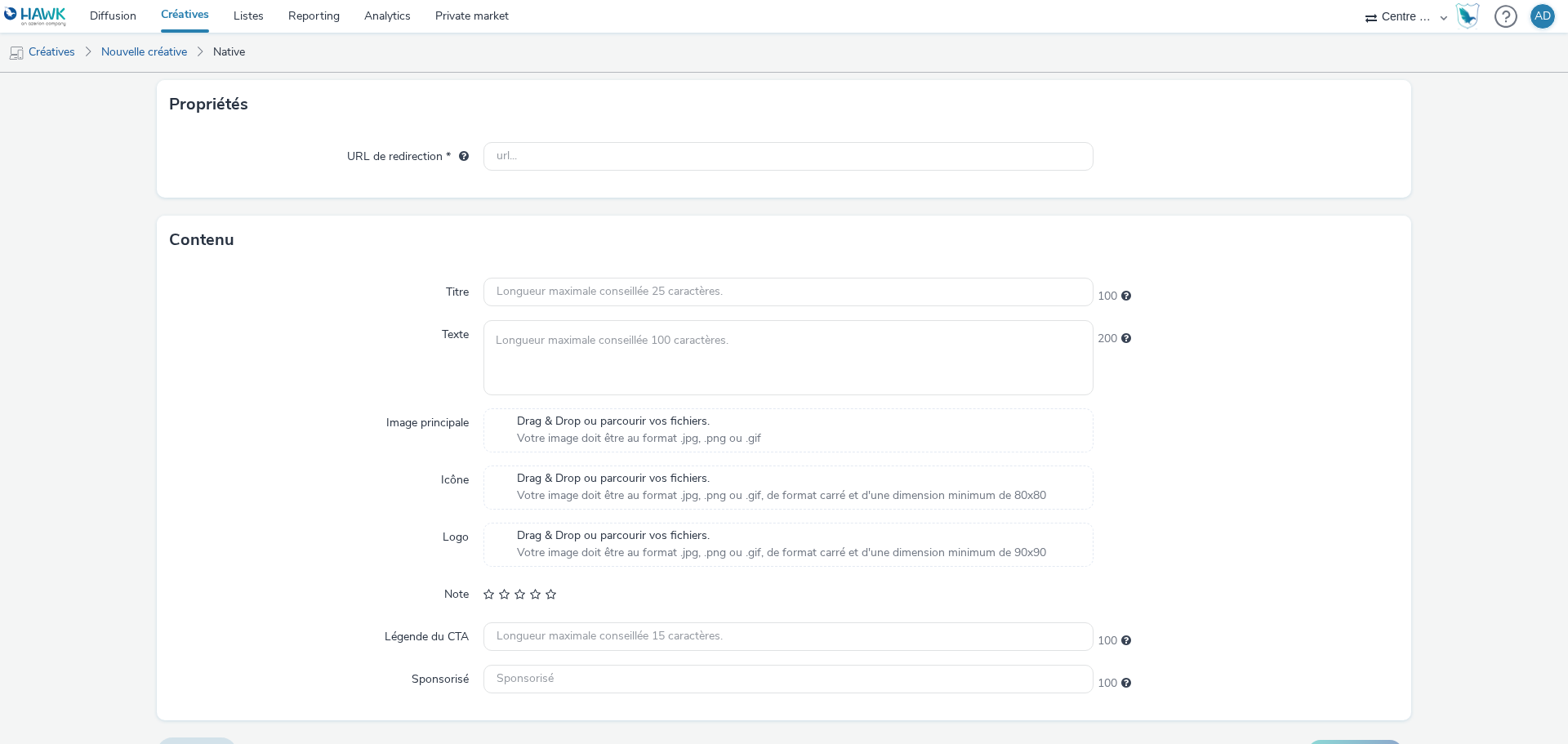
scroll to position [327, 0]
click at [627, 431] on span "Votre image doit être au format .jpg, .png ou .gif" at bounding box center [639, 437] width 245 height 16
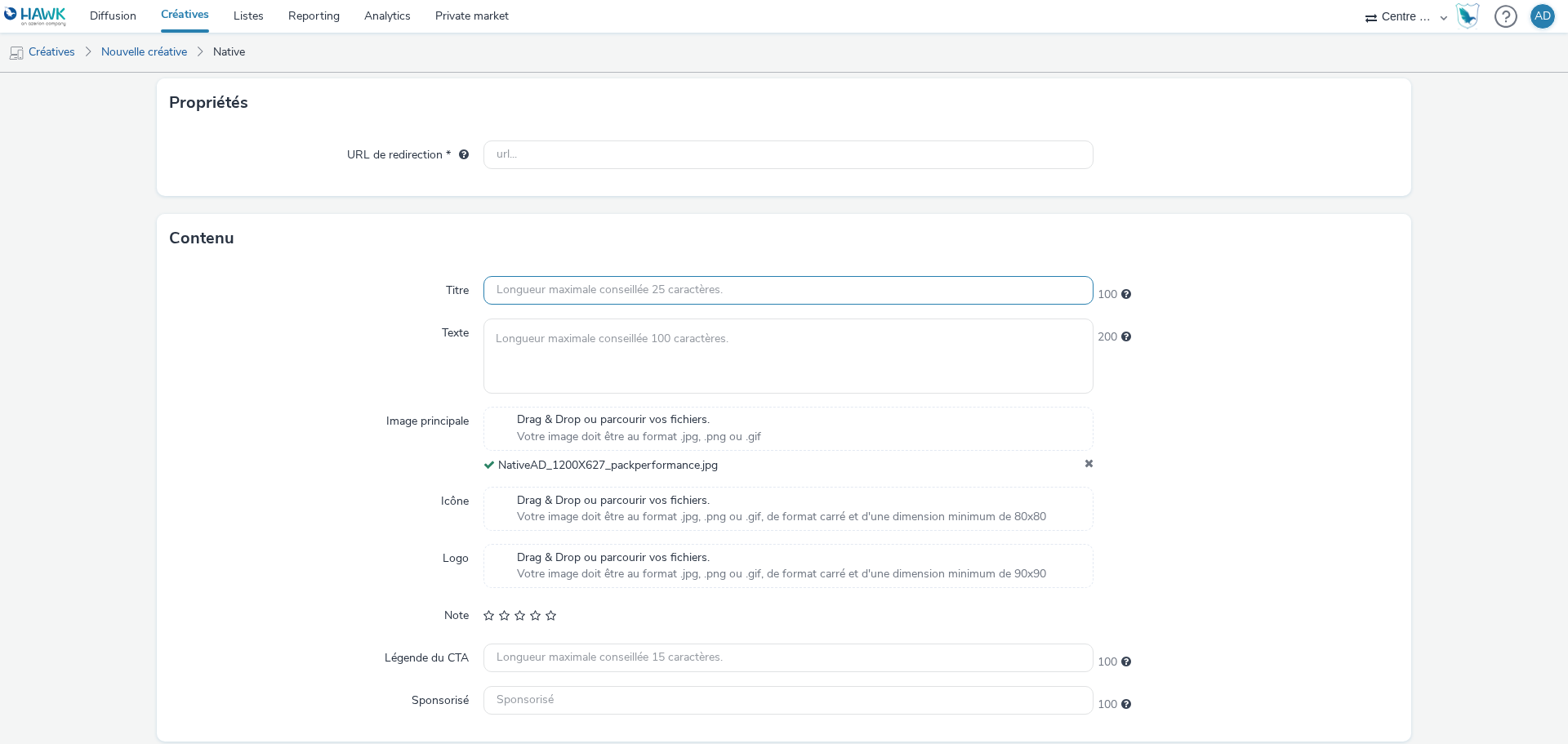
click at [604, 292] on input "text" at bounding box center [788, 291] width 610 height 29
paste input "Livret Grand Prix"
type input "Livret Grand Prix"
click at [788, 331] on textarea at bounding box center [788, 355] width 610 height 75
paste textarea "Votre épargne rémunérée à 3,40% (voir conditions)"
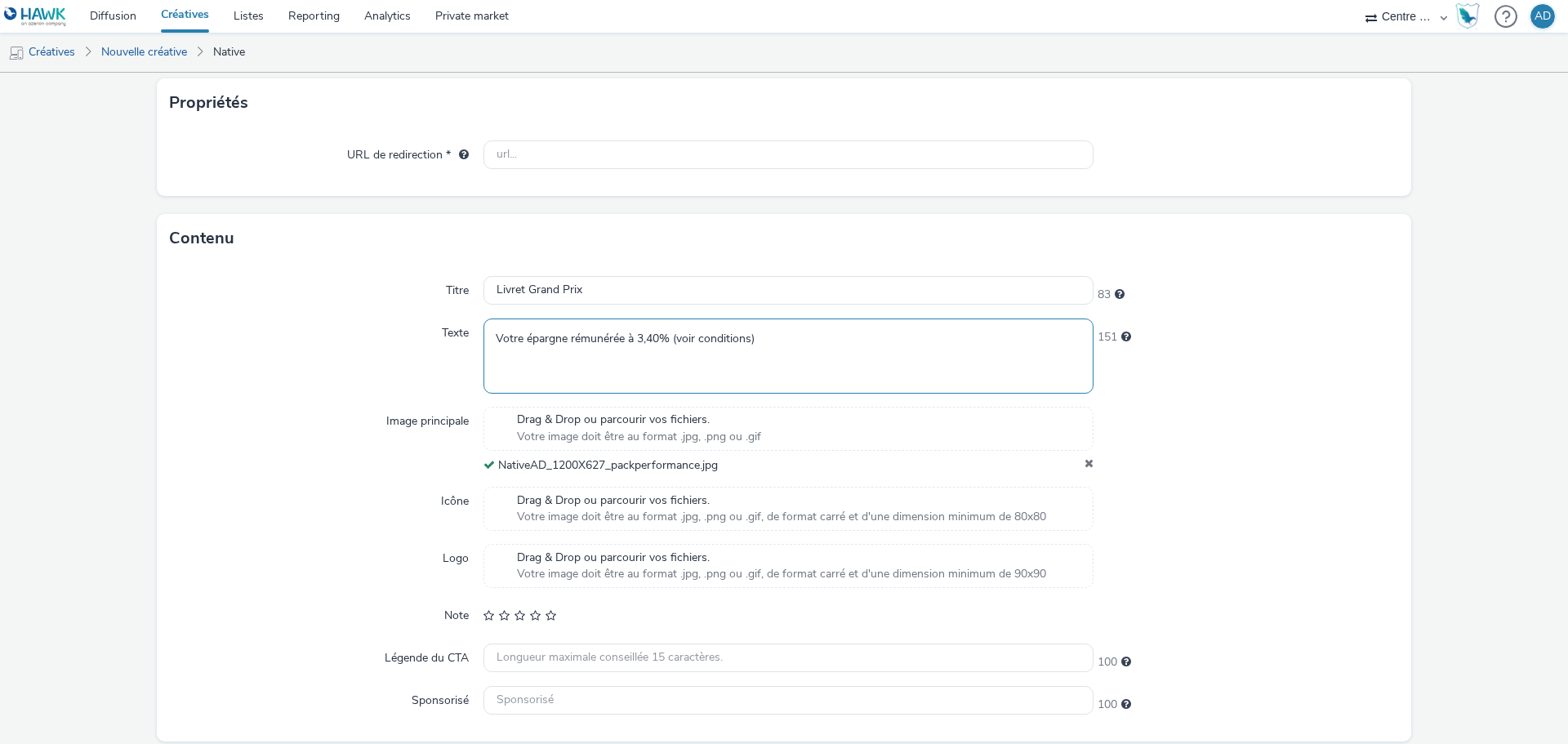
type textarea "Votre épargne rémunérée à 3,40% (voir conditions)"
click at [664, 706] on input "text" at bounding box center [788, 701] width 610 height 29
paste input "Caisse d’Epargne Auvergne Limousin"
type input "Caisse d’Epargne Auvergne Limousin"
click at [1201, 581] on div at bounding box center [1246, 566] width 306 height 44
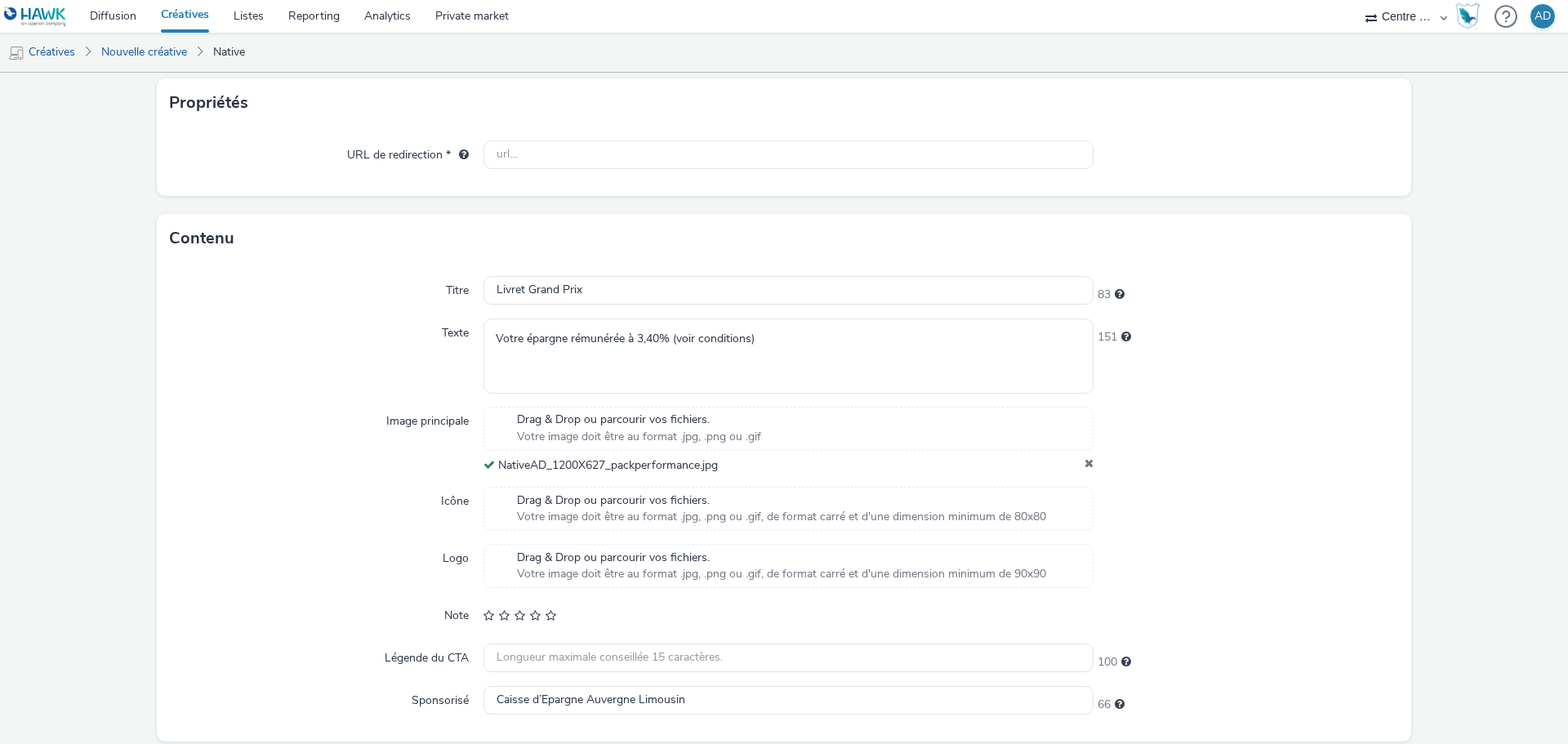
click at [711, 454] on div "Drag & Drop ou parcourir vos fichiers. Votre image doit être au format .jpg, .p…" at bounding box center [788, 440] width 610 height 67
click at [726, 472] on div "NativeAD_1200X627_packperformance.jpg" at bounding box center [788, 466] width 610 height 16
drag, startPoint x: 726, startPoint y: 472, endPoint x: 571, endPoint y: 475, distance: 155.0
click at [571, 475] on div "Titre Livret Grand Prix 83 Texte Votre épargne rémunérée à 3,40% (voir conditio…" at bounding box center [783, 502] width 1254 height 479
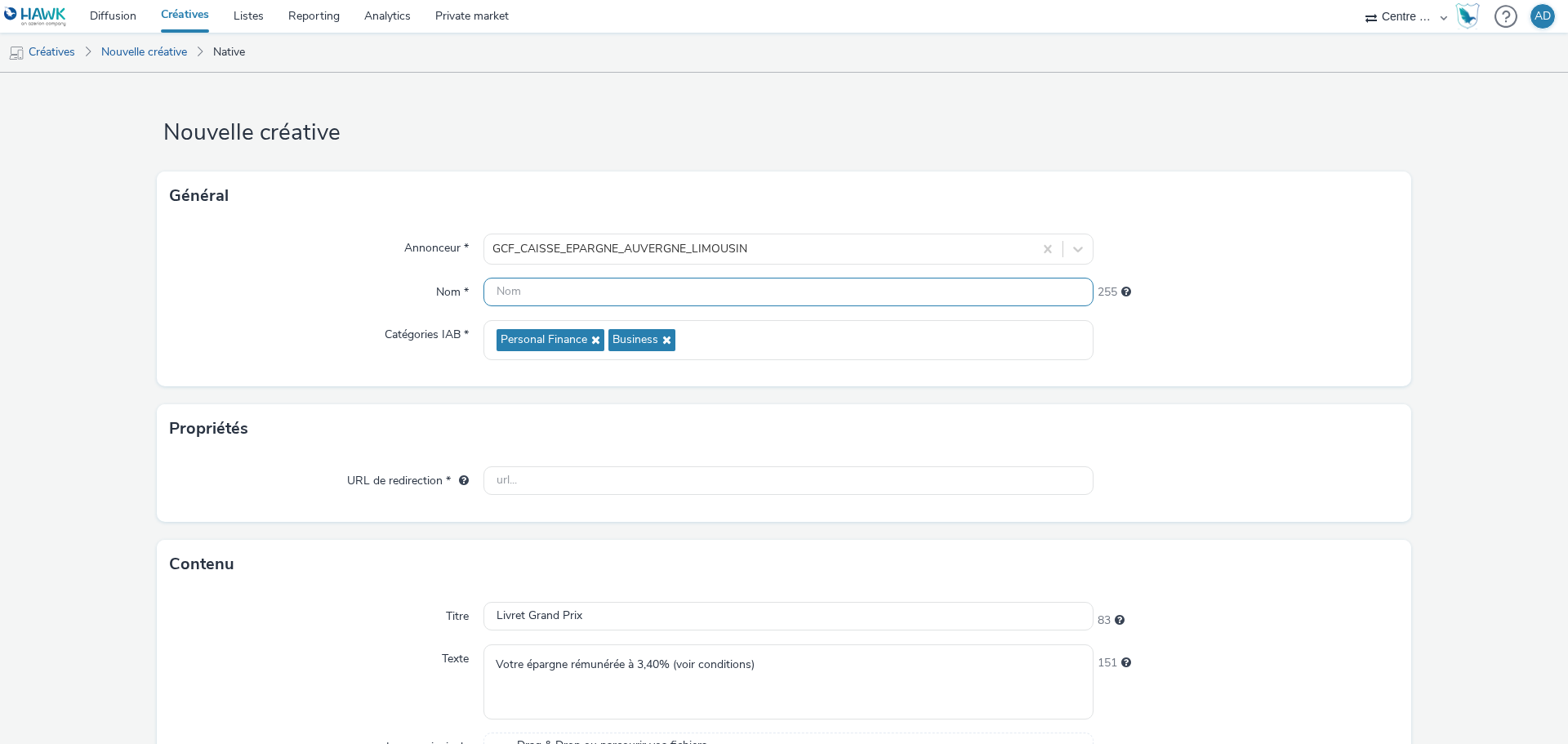
scroll to position [0, 0]
click at [653, 306] on input "text" at bounding box center [788, 293] width 610 height 29
paste input "NativeAD_1200X627_packperformance.jpg"
type input "NativeAD_1200X627_packperformance.jpg"
click at [925, 483] on input "text" at bounding box center [788, 482] width 610 height 29
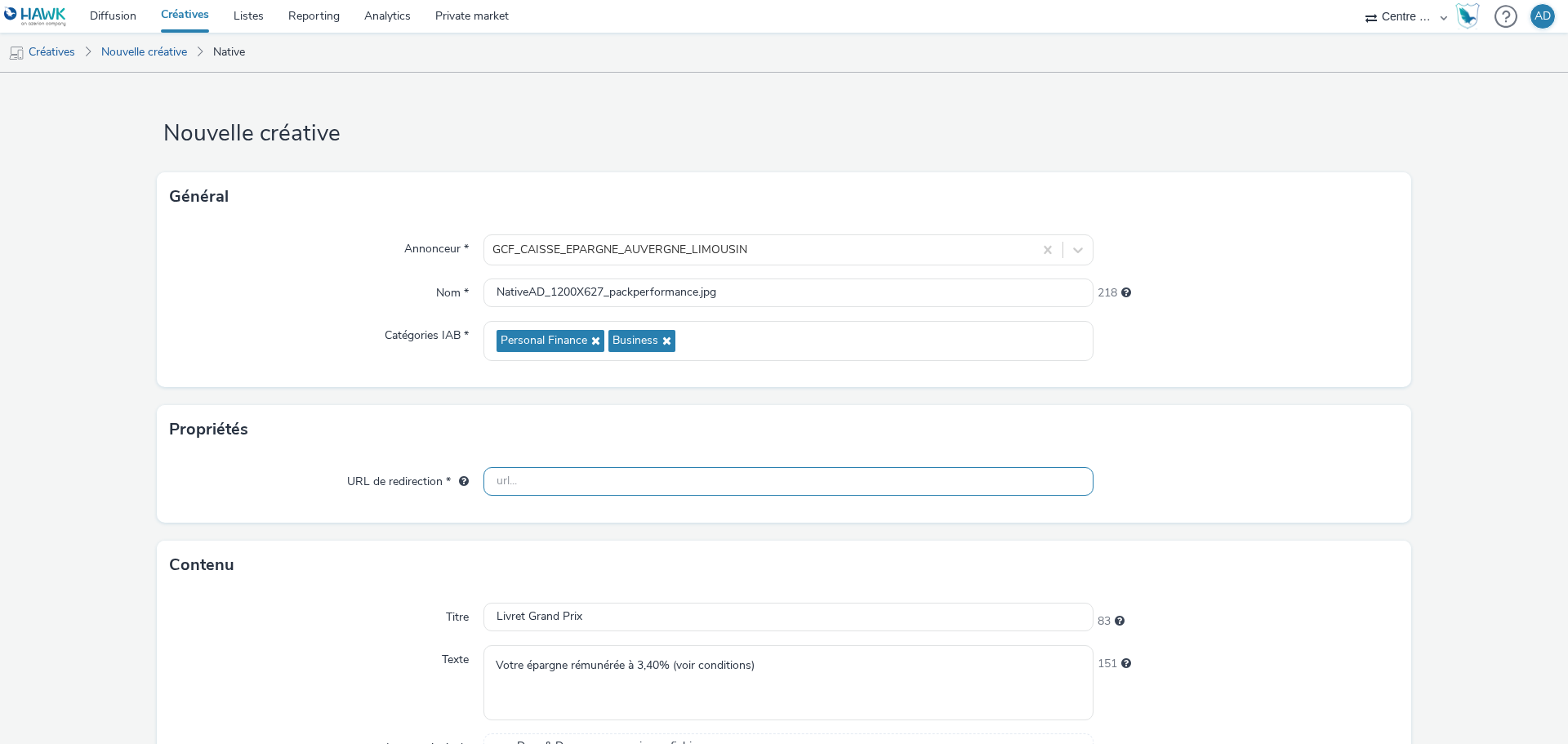
paste input "[URL][DOMAIN_NAME]"
type input "[URL][DOMAIN_NAME]"
click at [1261, 495] on div at bounding box center [1246, 482] width 306 height 30
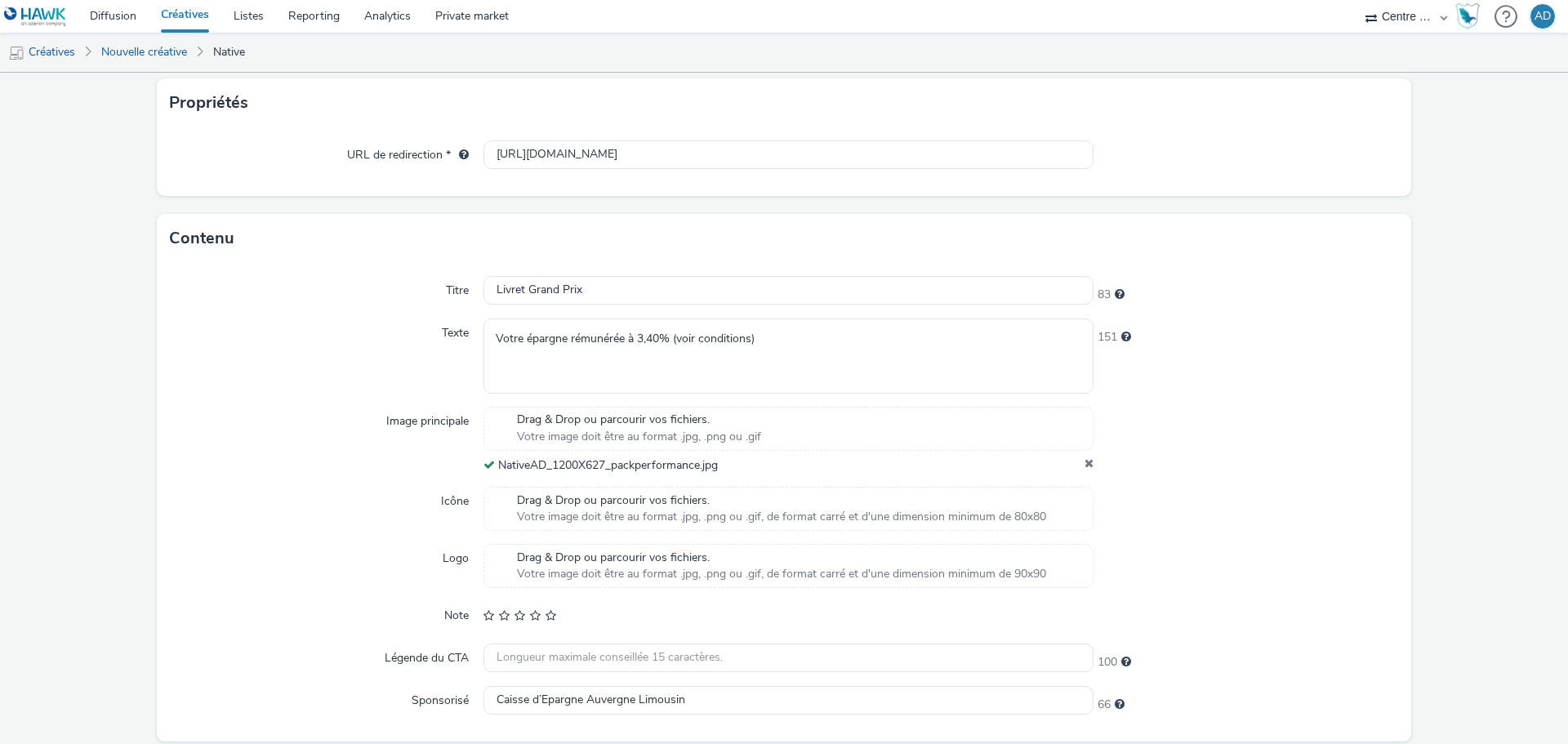
scroll to position [386, 0]
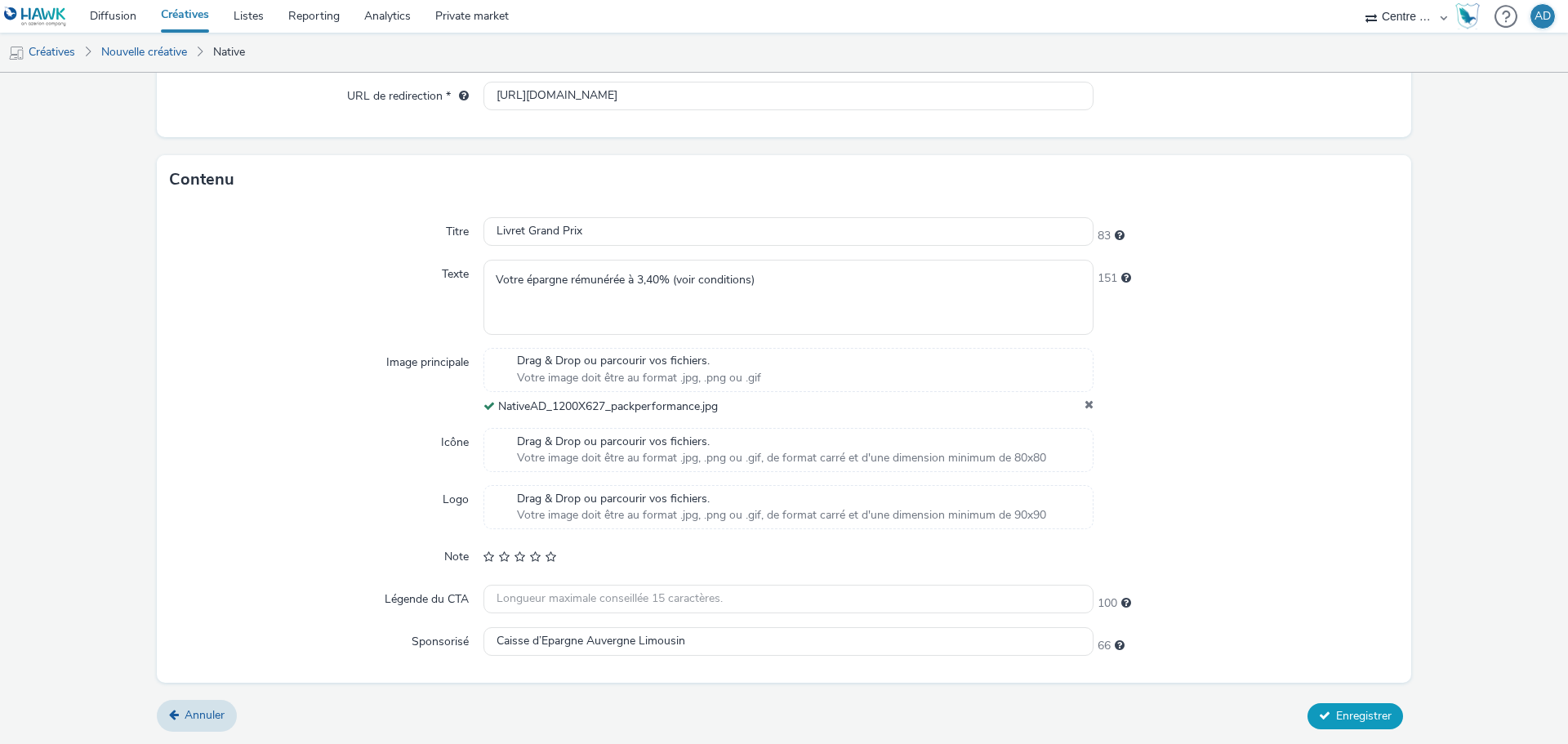
click at [1368, 704] on button "Enregistrer" at bounding box center [1355, 716] width 95 height 26
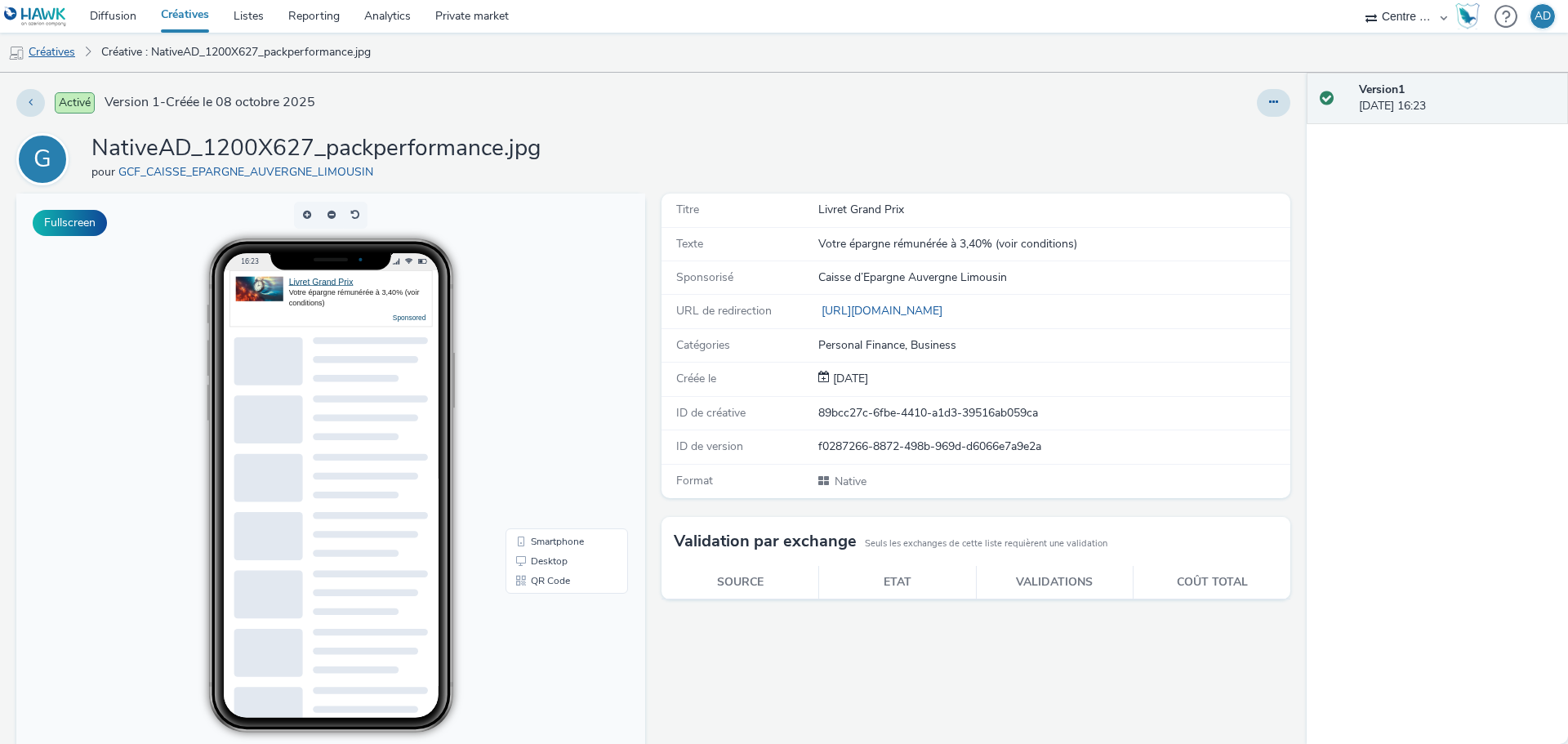
click at [54, 58] on link "Créatives" at bounding box center [41, 52] width 84 height 40
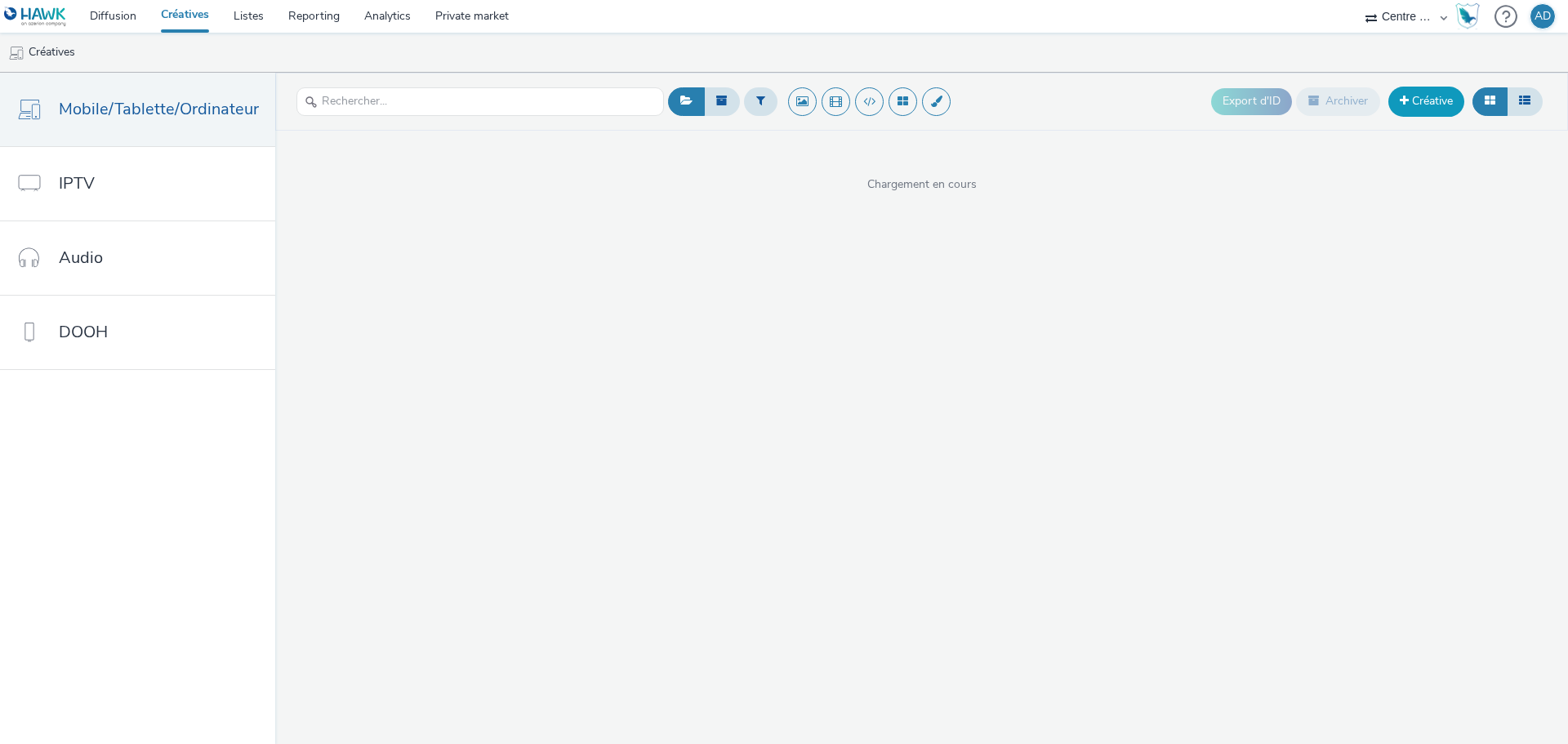
click at [1432, 112] on link "Créative" at bounding box center [1426, 101] width 76 height 30
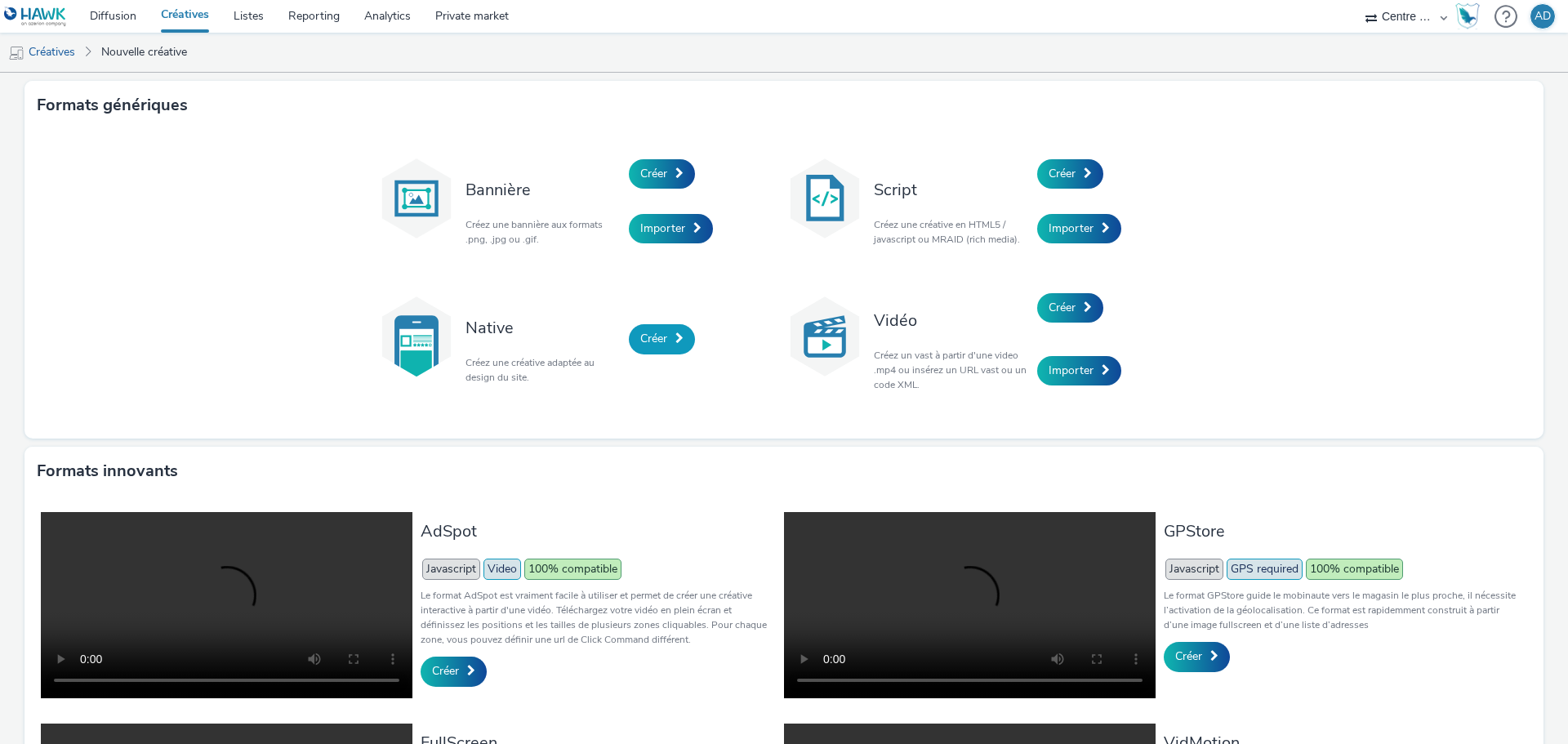
click at [641, 354] on link "Créer" at bounding box center [662, 339] width 67 height 30
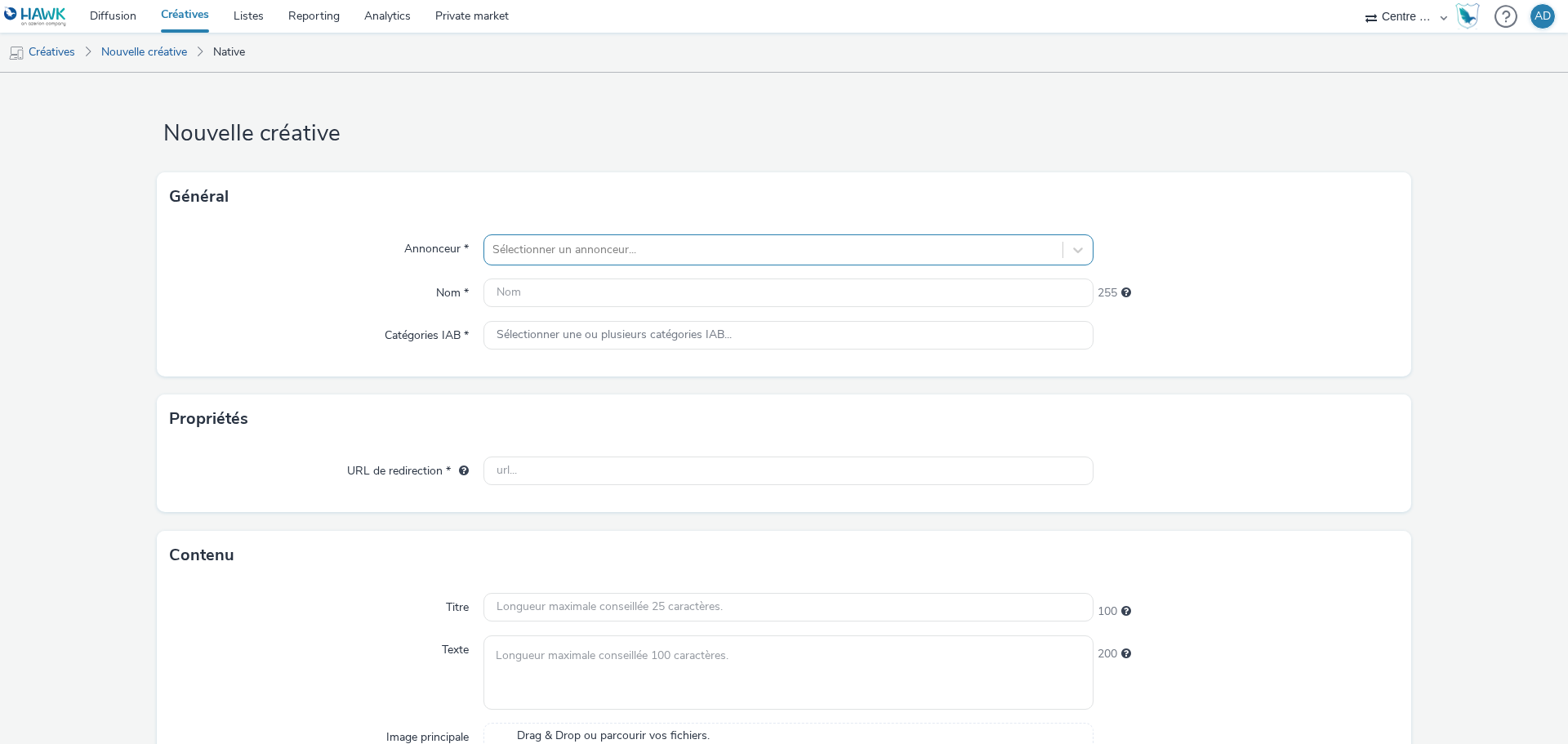
click at [606, 259] on div at bounding box center [773, 250] width 562 height 20
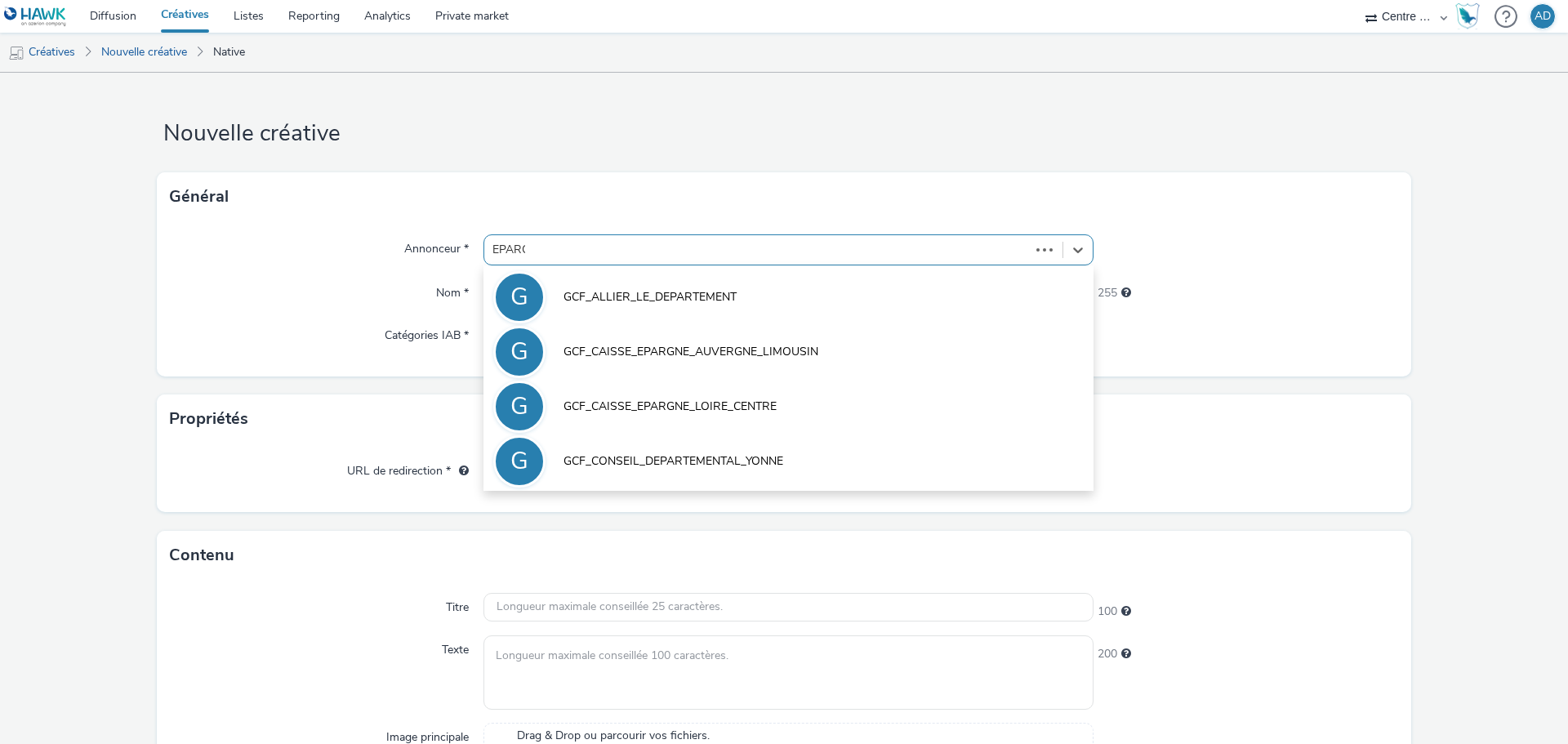
type input "EPARGN"
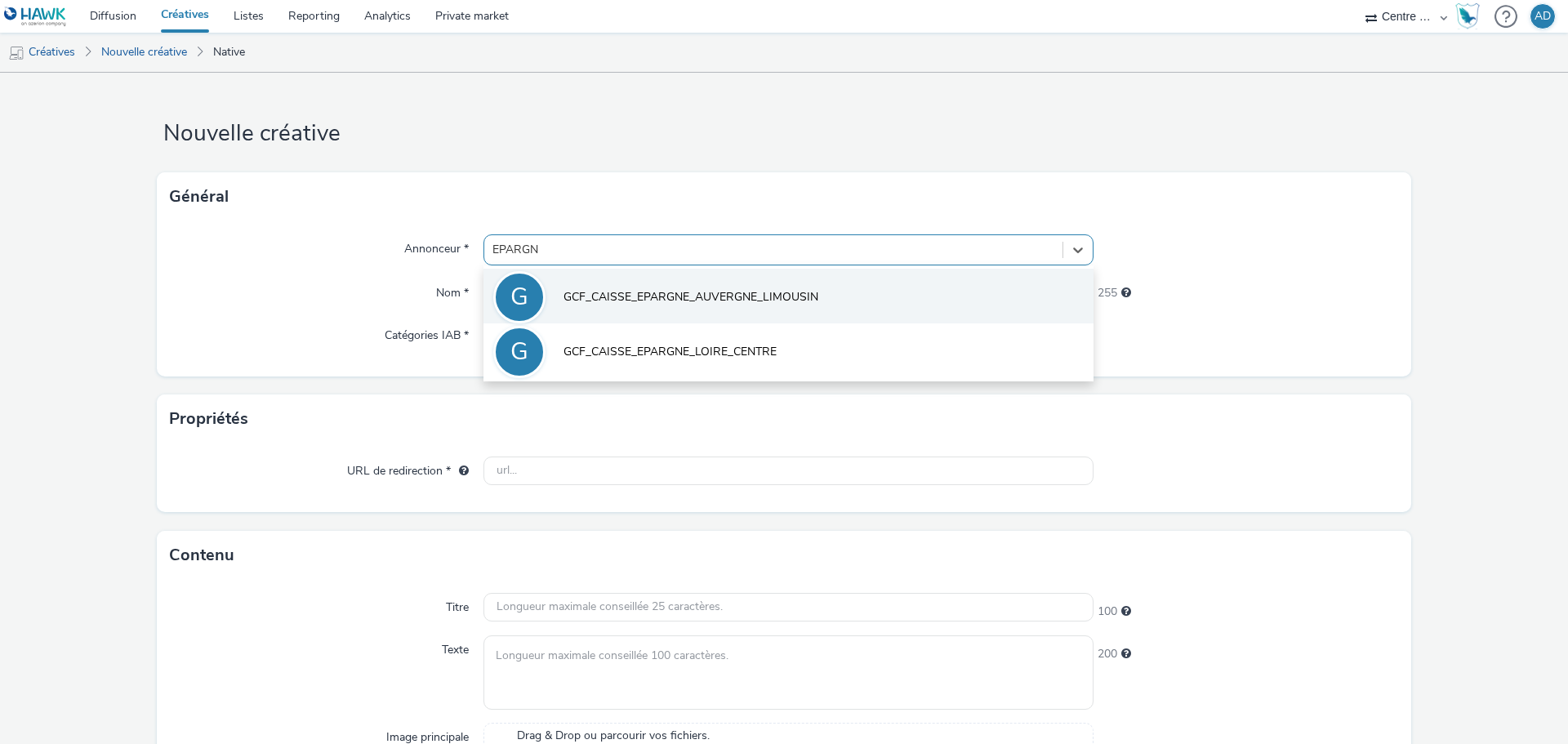
click at [673, 283] on li "G GCF_CAISSE_EPARGNE_AUVERGNE_LIMOUSIN" at bounding box center [788, 296] width 610 height 55
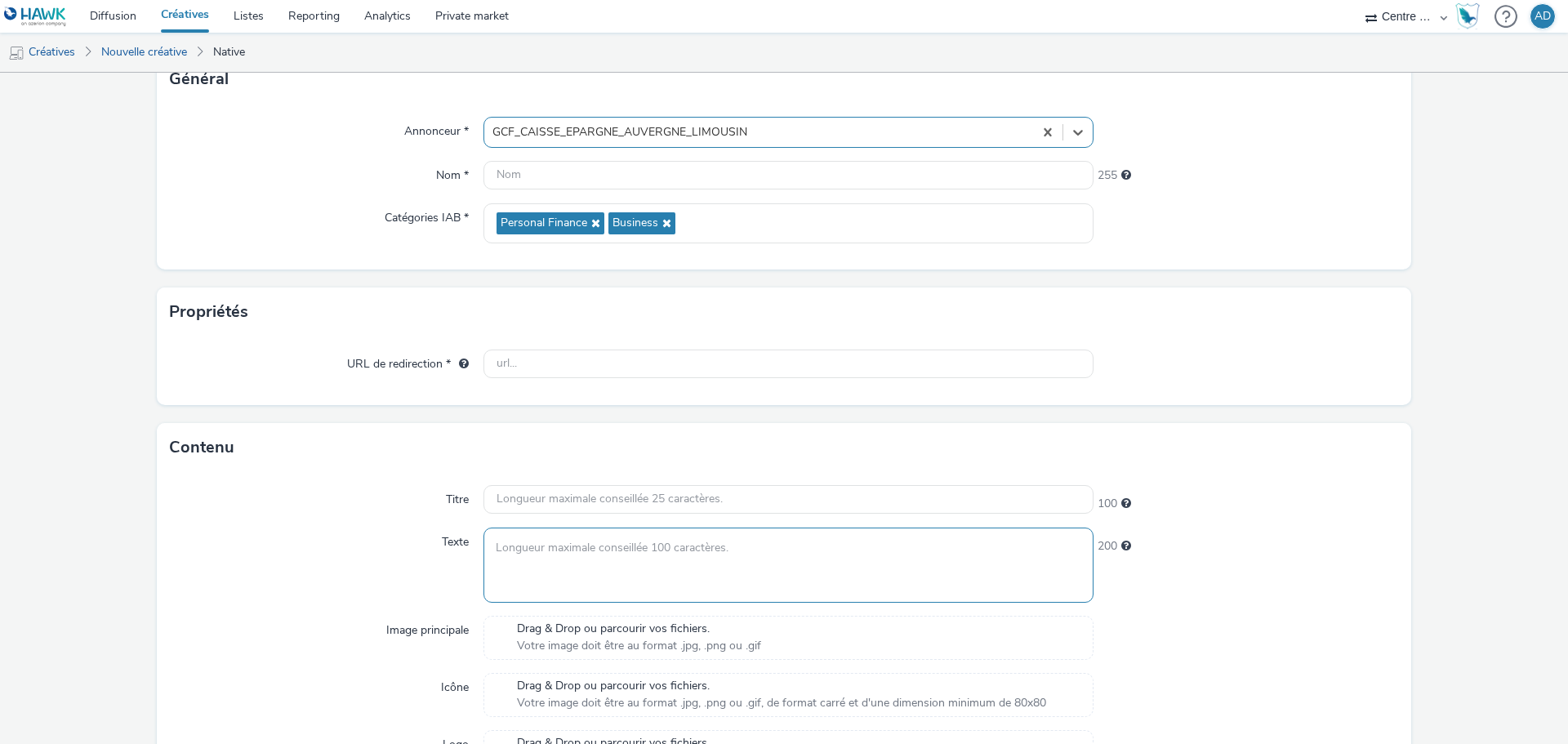
scroll to position [245, 0]
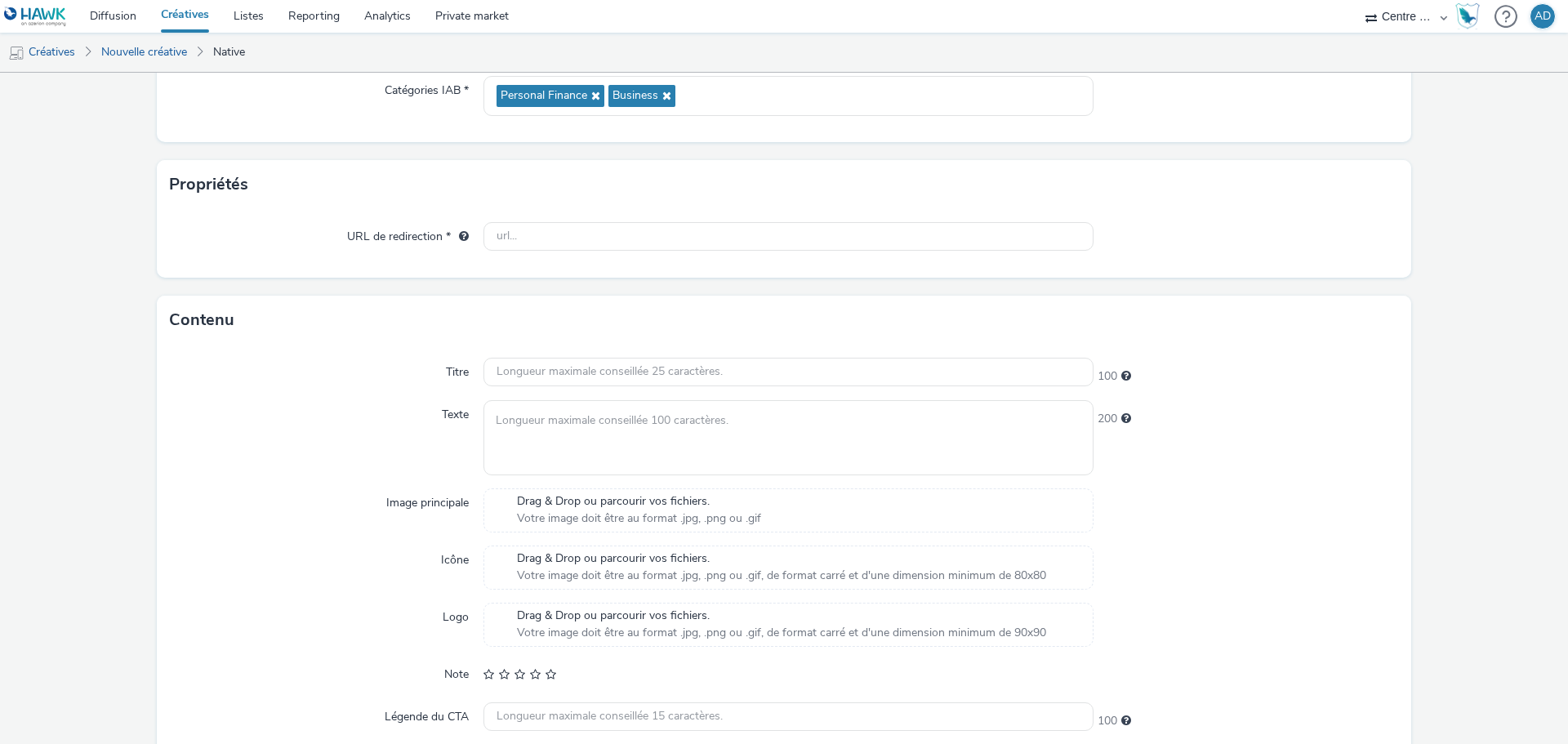
click at [628, 500] on span "Drag & Drop ou parcourir vos fichiers." at bounding box center [639, 502] width 245 height 16
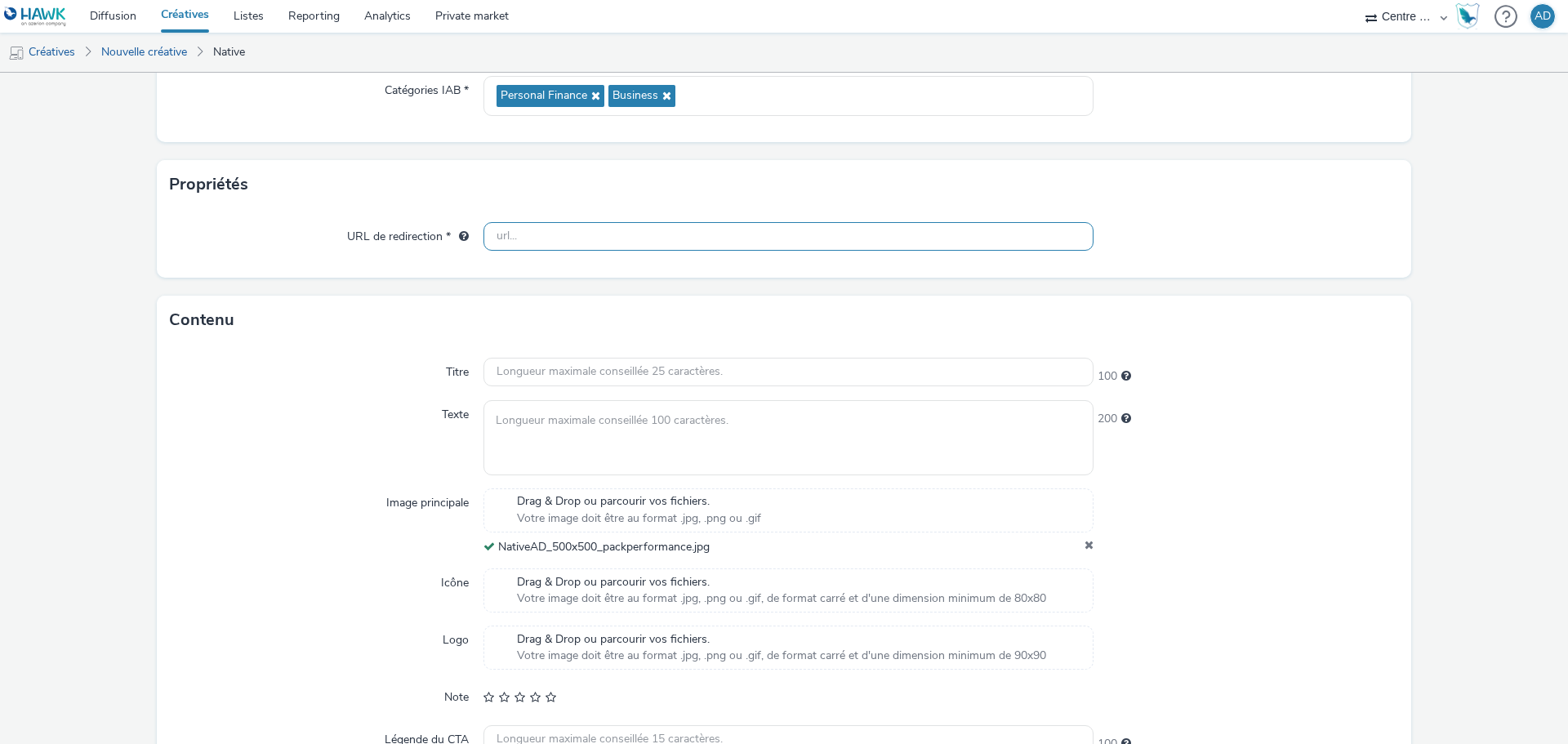
click at [561, 227] on input "text" at bounding box center [788, 237] width 610 height 29
paste input "[URL][DOMAIN_NAME]"
type input "[URL][DOMAIN_NAME]"
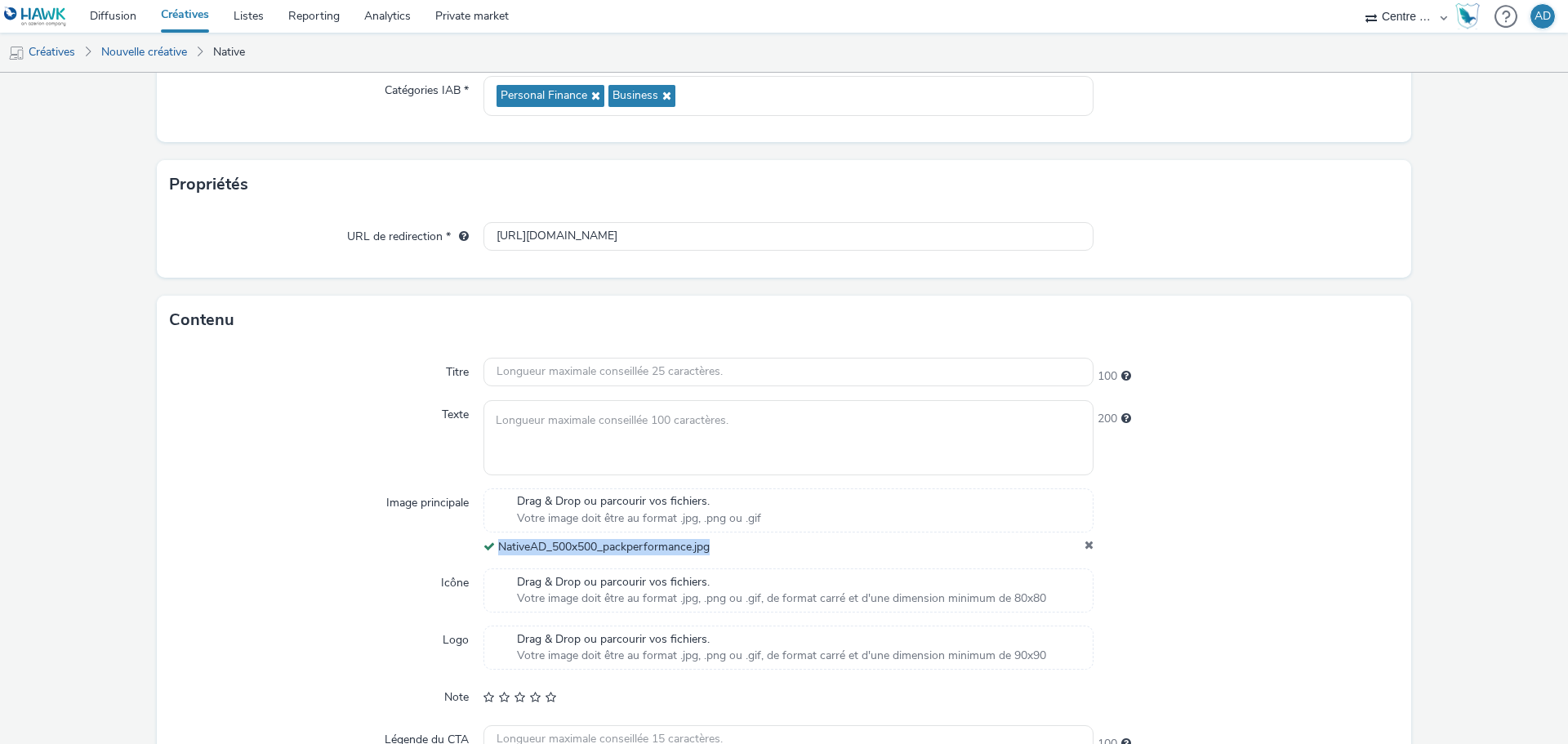
drag, startPoint x: 718, startPoint y: 554, endPoint x: 490, endPoint y: 561, distance: 228.1
click at [490, 561] on div "Titre 100 Texte 200 Image principale Drag & Drop ou parcourir vos fichiers. Vot…" at bounding box center [783, 584] width 1254 height 479
copy div "NativeAD_500x500_packperformance.jpg"
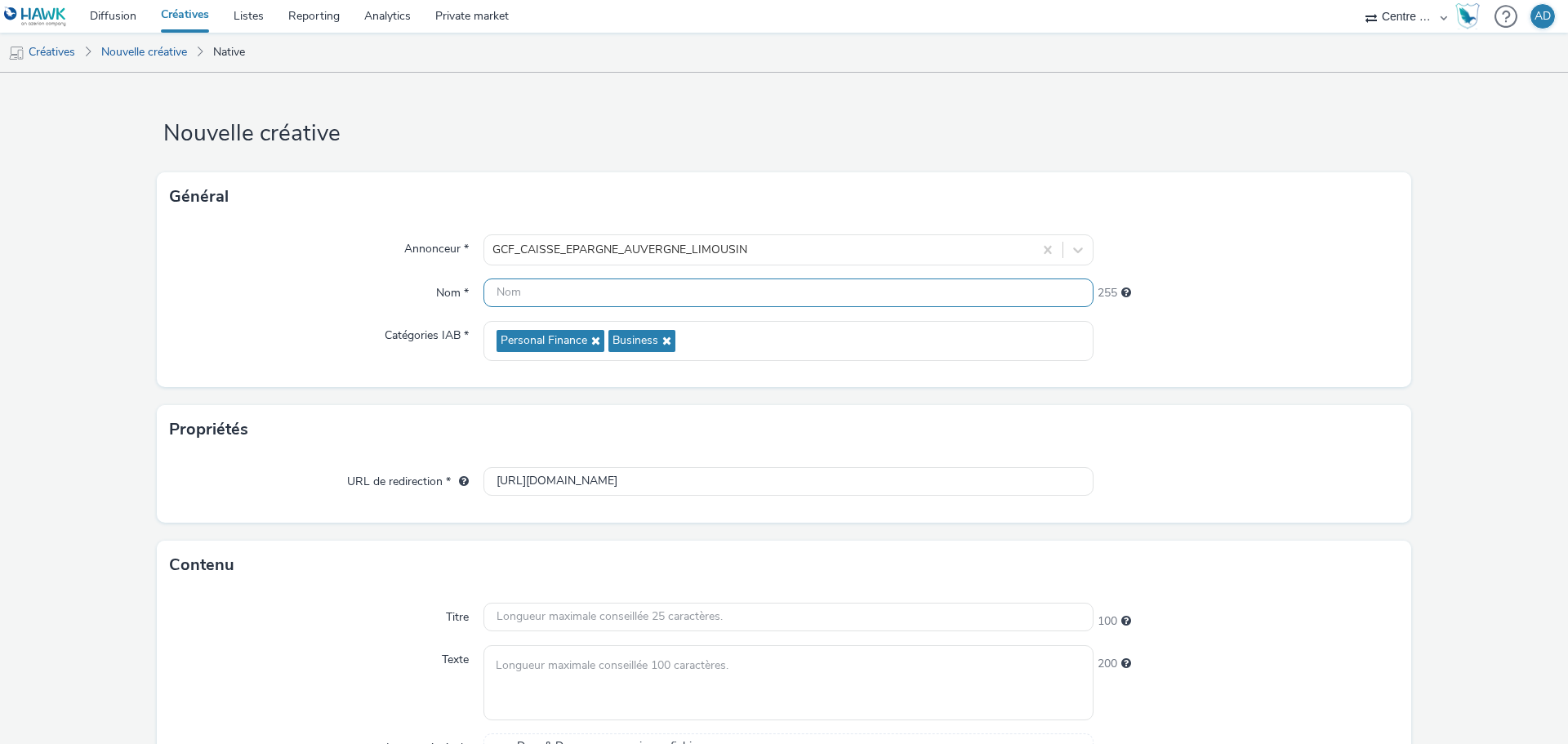
click at [534, 291] on input "text" at bounding box center [788, 293] width 610 height 29
paste input "NativeAD_500x500_packperformance.jpg"
type input "NativeAD_500x500_packperformance.jpg"
click at [1368, 417] on div "Propriétés" at bounding box center [783, 430] width 1254 height 49
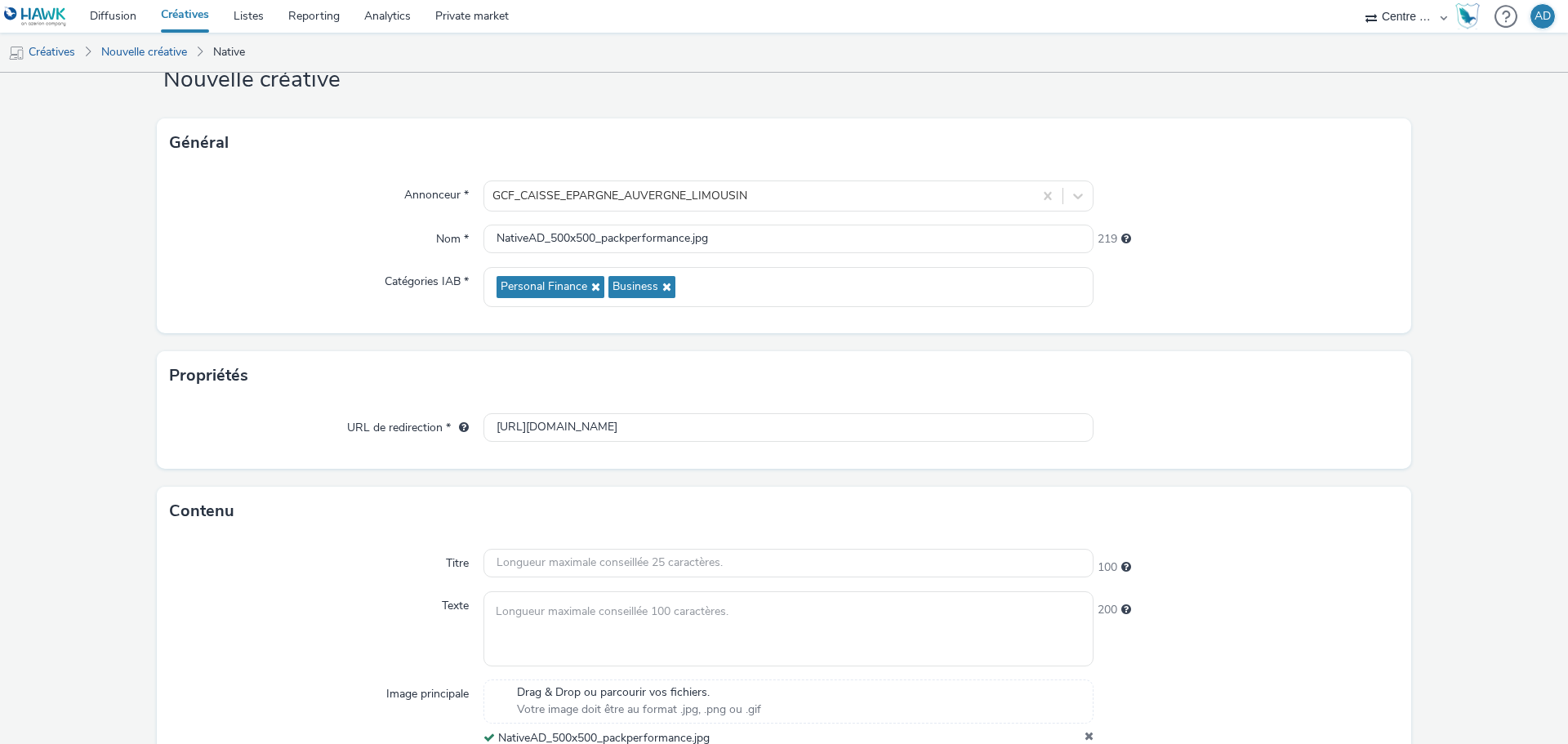
scroll to position [327, 0]
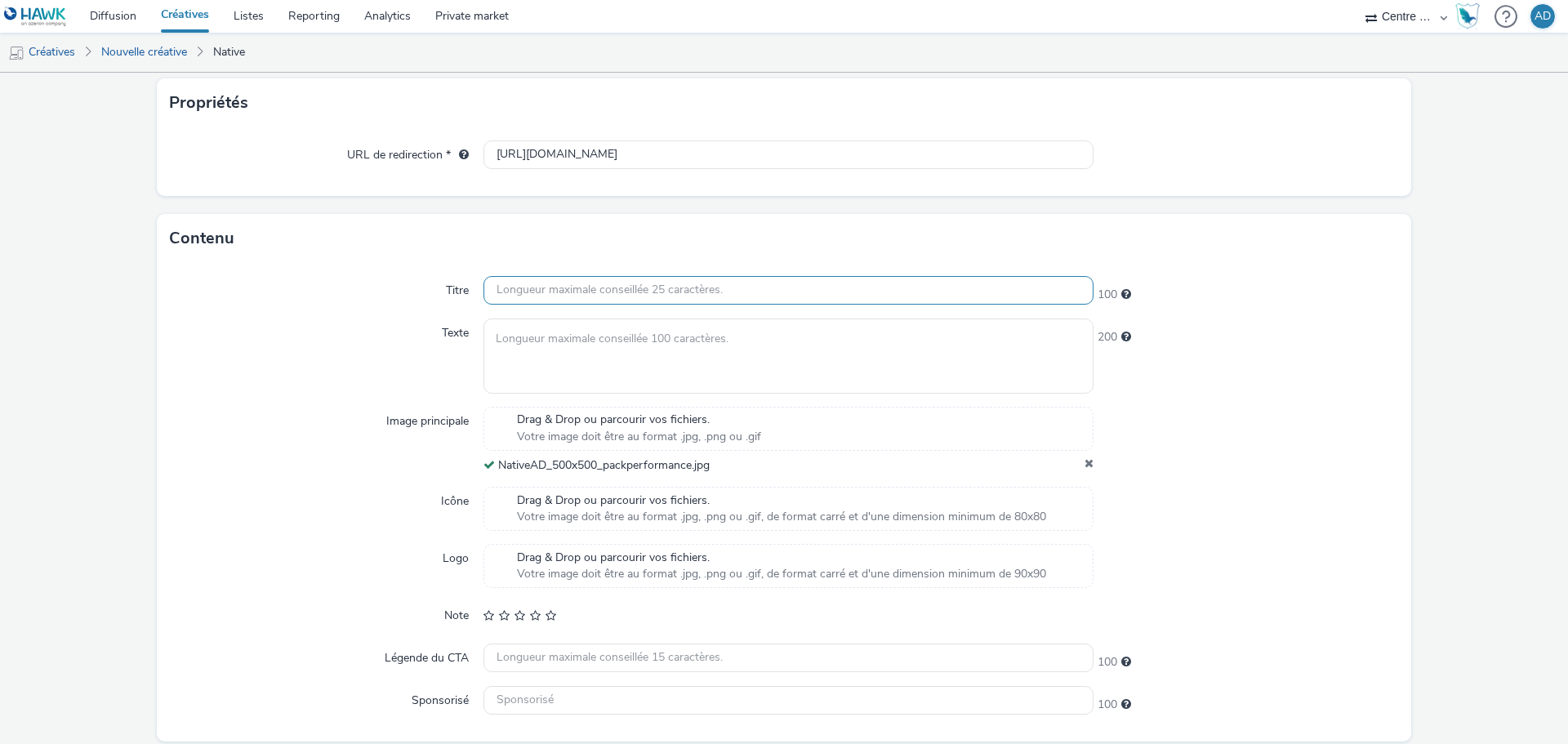
click at [601, 294] on input "text" at bounding box center [788, 291] width 610 height 29
paste input "NativeAD_500x500_packperformance.jpg"
click at [745, 282] on input "NativeAD_500x500_packperformance.jpg" at bounding box center [788, 291] width 610 height 29
drag, startPoint x: 698, startPoint y: 297, endPoint x: 404, endPoint y: 317, distance: 294.7
click at [404, 317] on div "Titre NativeAD_500x500_packperformance.jpg 64 Texte 200 Image principale Drag &…" at bounding box center [783, 502] width 1254 height 479
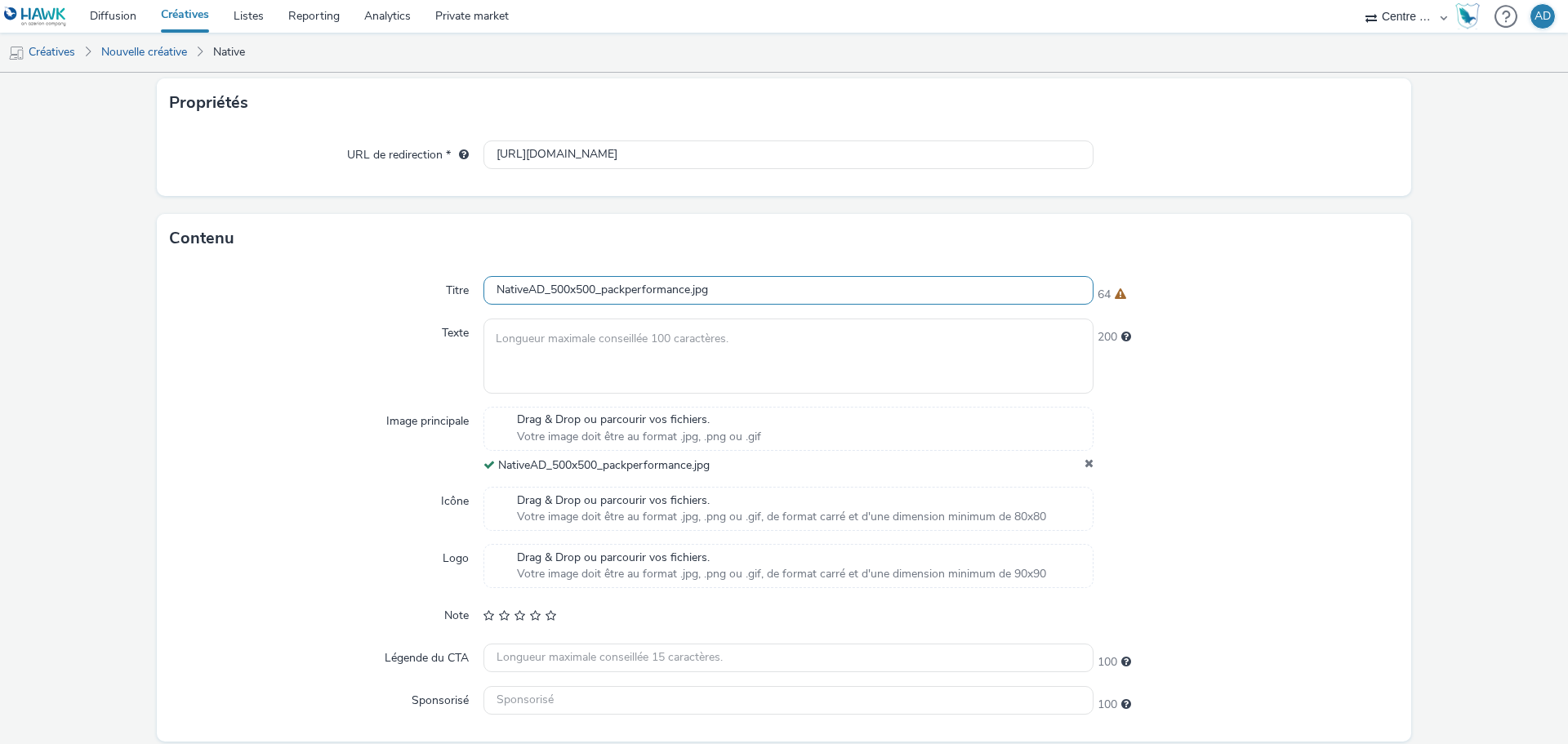
paste input "Livret Grand Prix"
type input "Livret Grand Prix"
click at [741, 376] on textarea at bounding box center [788, 355] width 610 height 75
paste textarea "Votre épargne rémunérée à 3,40% (voir conditions)"
type textarea "Votre épargne rémunérée à 3,40% (voir conditions)"
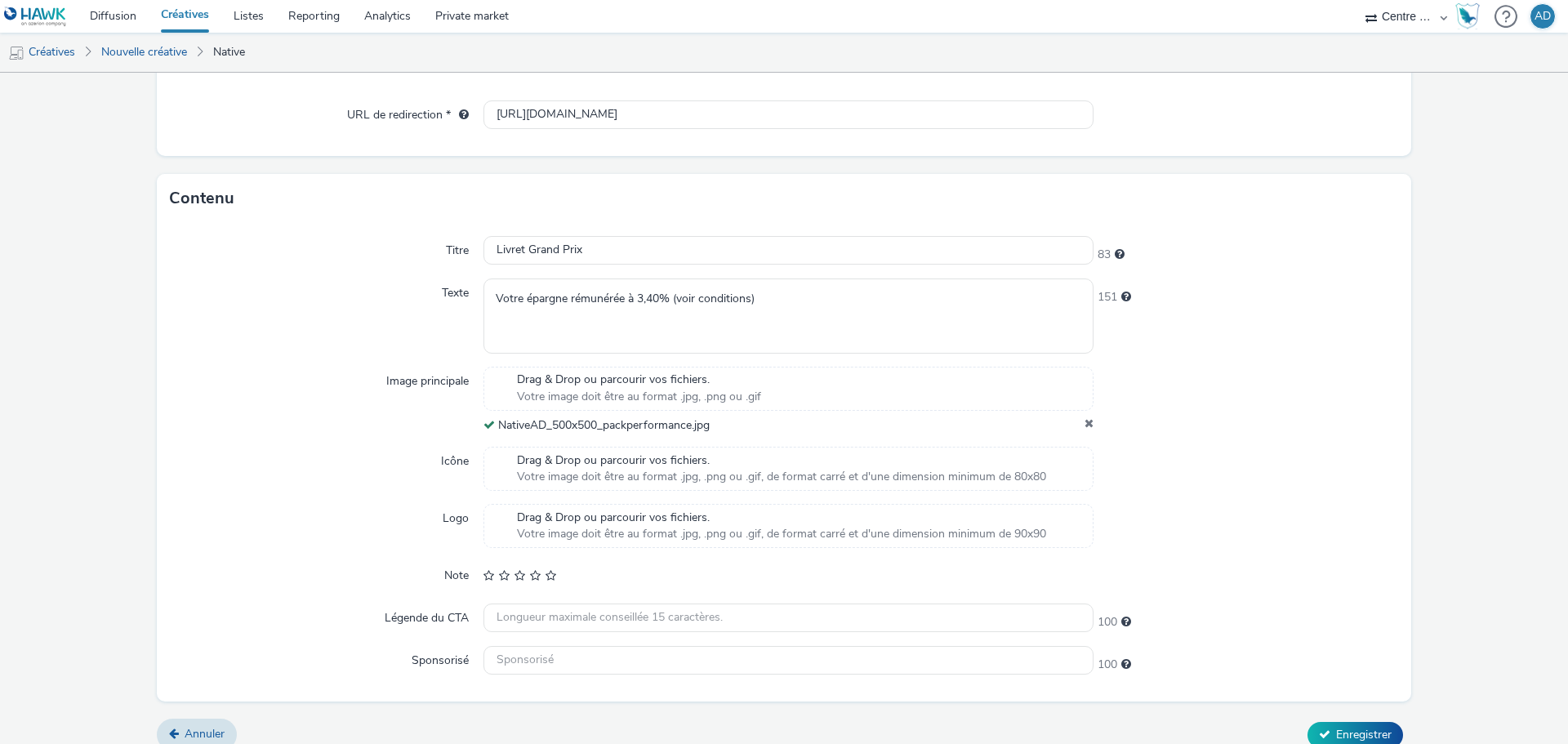
scroll to position [386, 0]
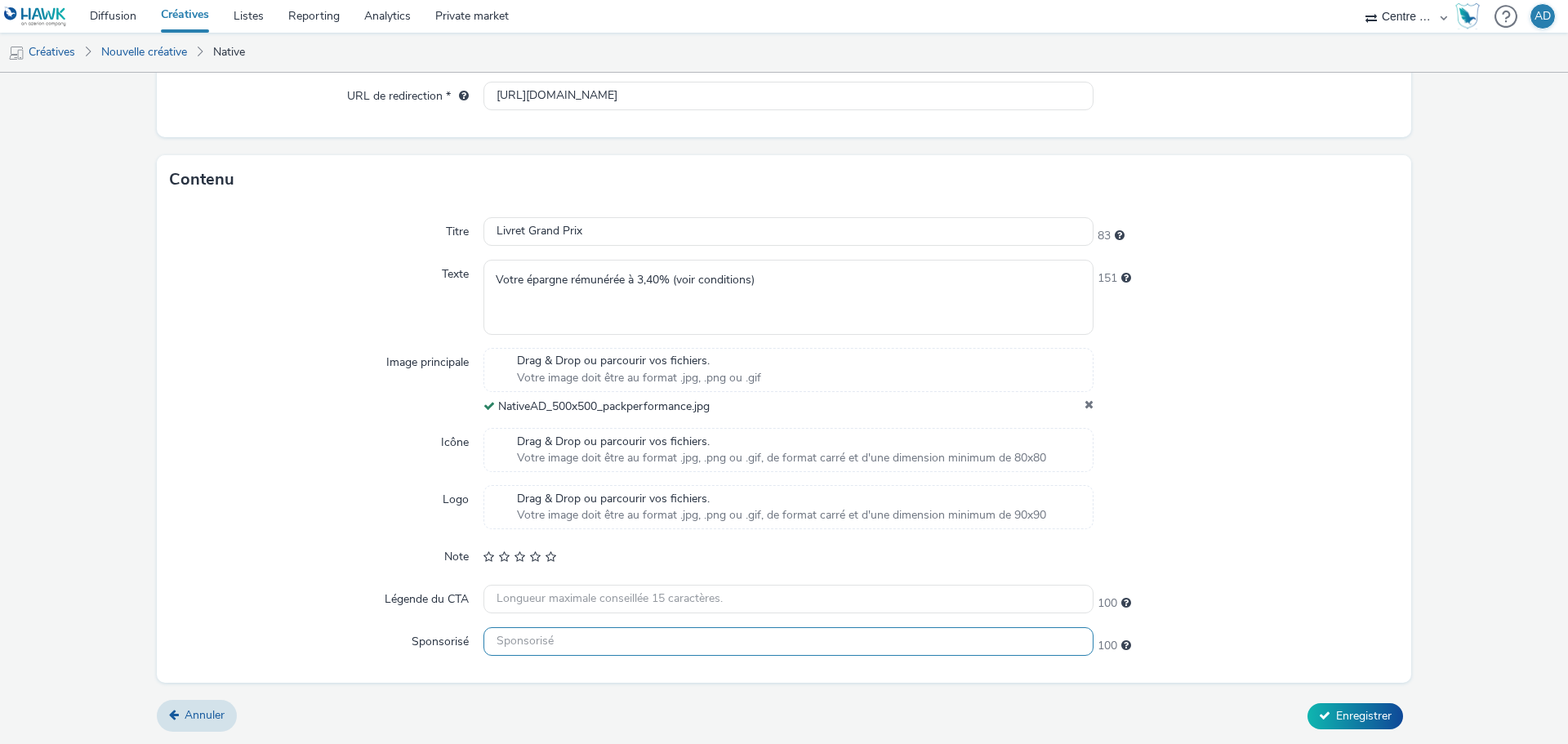
click at [725, 639] on input "text" at bounding box center [788, 642] width 610 height 29
paste input "Caisse d’Epargne Auvergne Limousin"
type input "Caisse d’Epargne Auvergne Limousin"
click at [1268, 459] on div at bounding box center [1246, 450] width 306 height 44
click at [1314, 726] on button "Enregistrer" at bounding box center [1355, 716] width 95 height 26
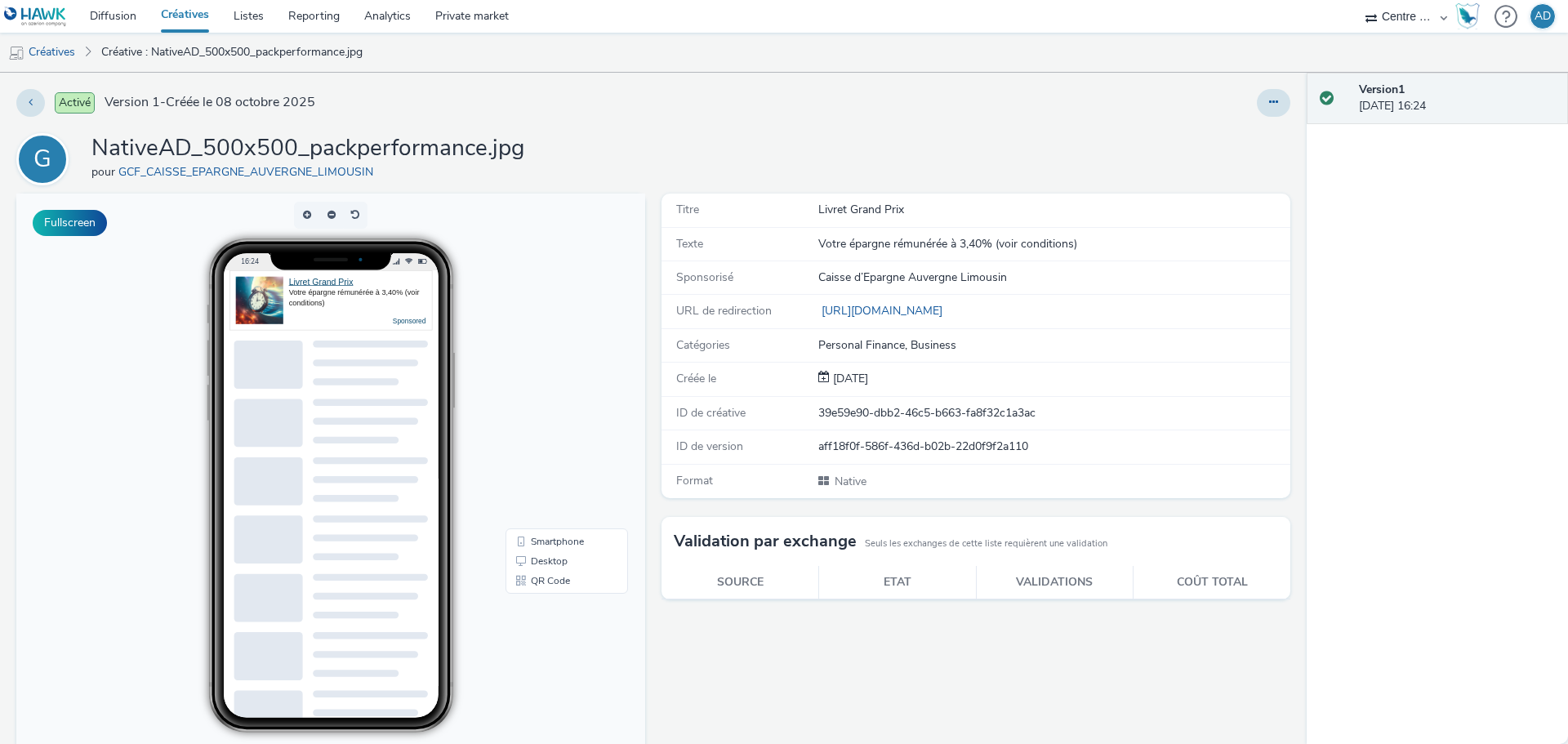
click at [169, 20] on link "Créatives" at bounding box center [184, 16] width 73 height 32
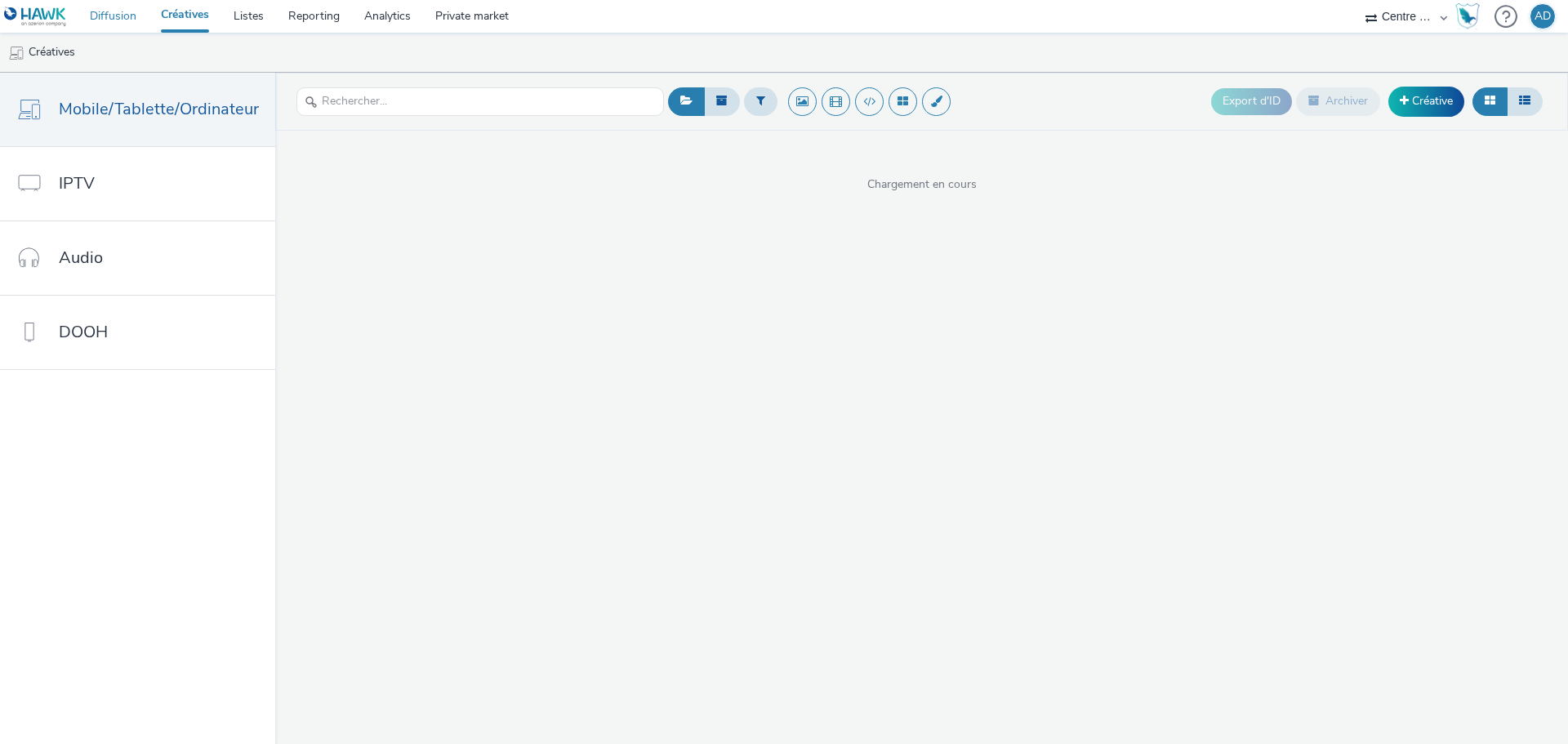
click at [117, 20] on link "Diffusion" at bounding box center [112, 16] width 71 height 32
